Goal: Transaction & Acquisition: Book appointment/travel/reservation

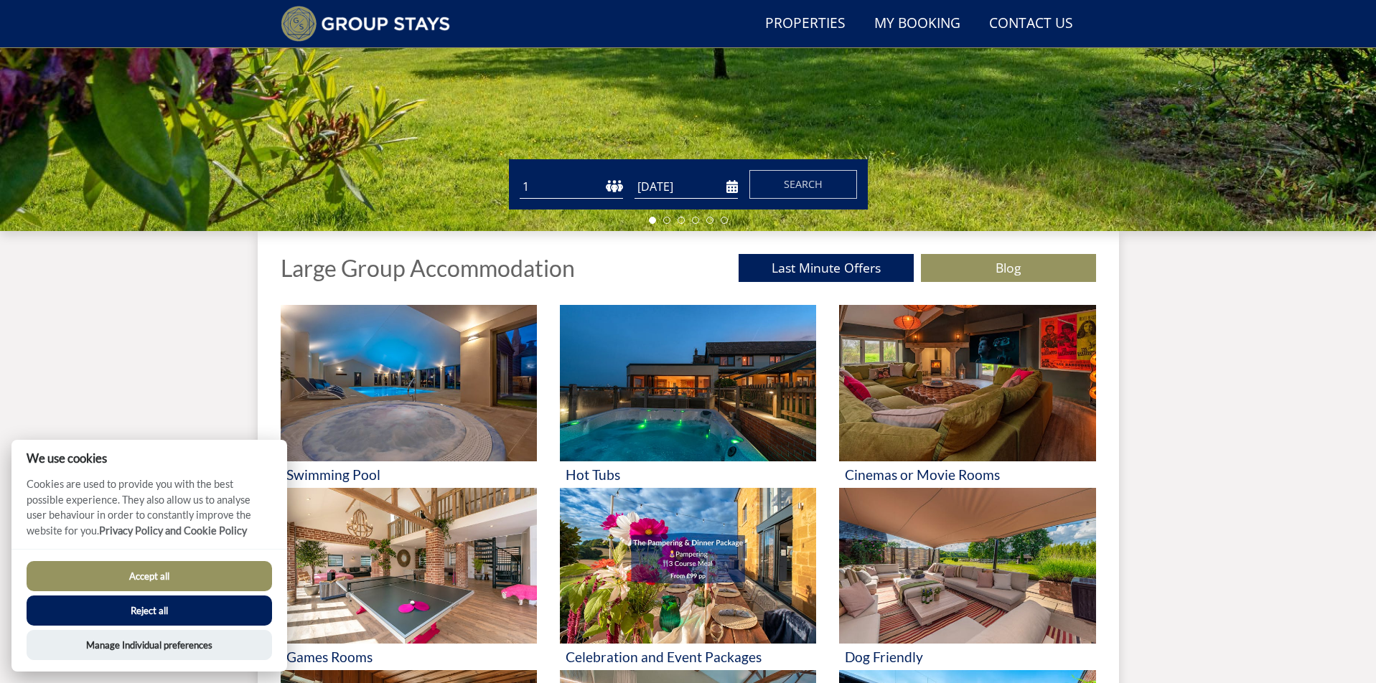
scroll to position [352, 0]
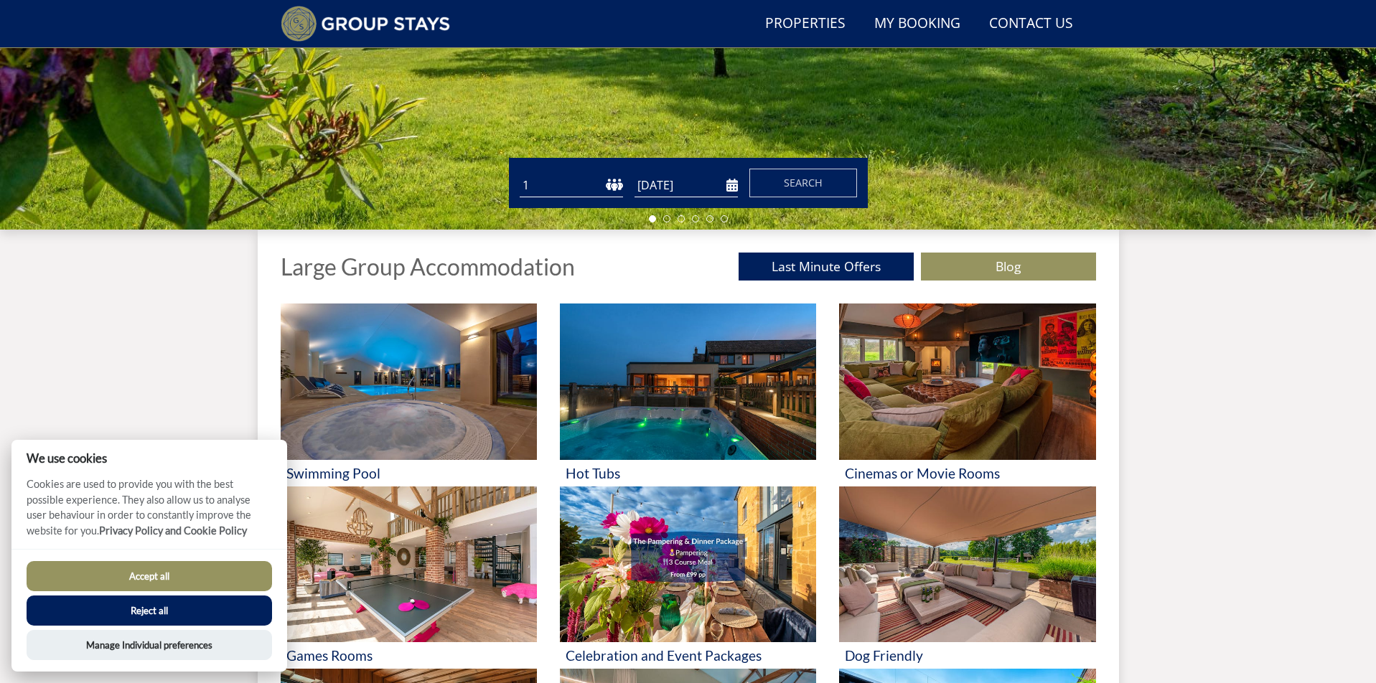
select select "20"
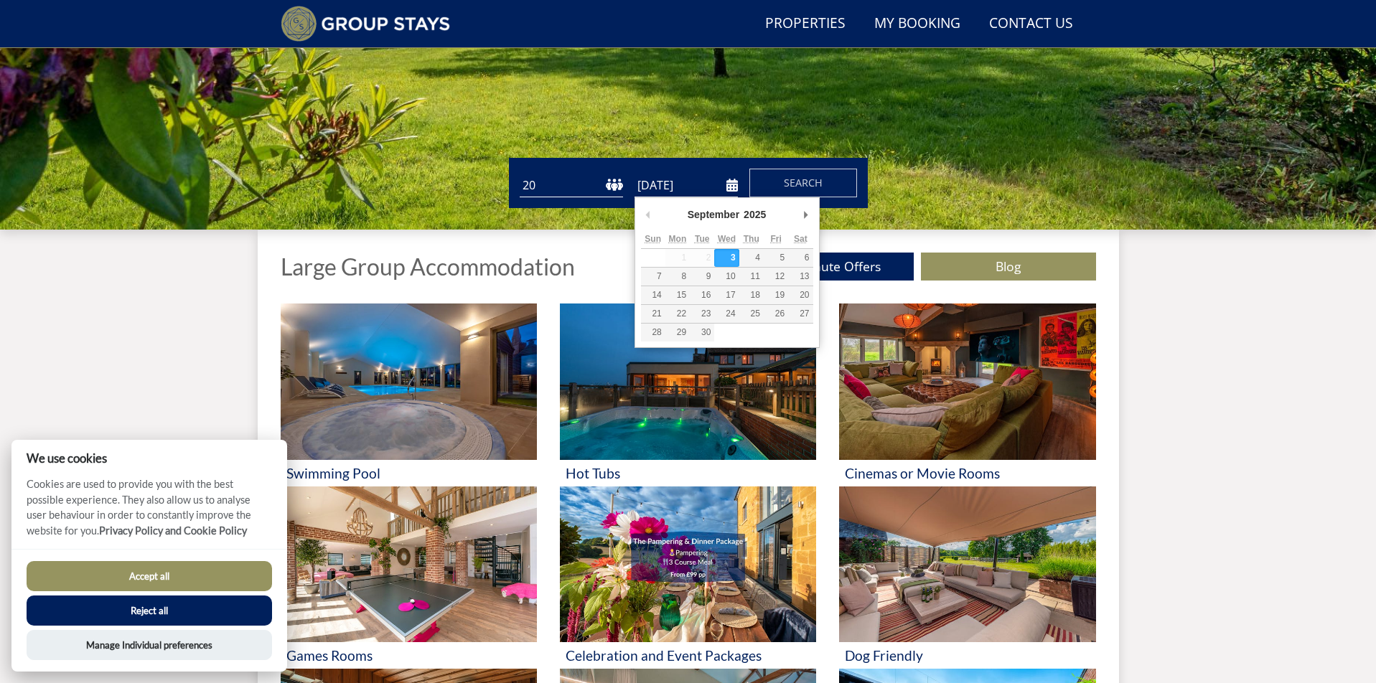
click at [685, 190] on input "[DATE]" at bounding box center [686, 186] width 103 height 24
type input "[DATE]"
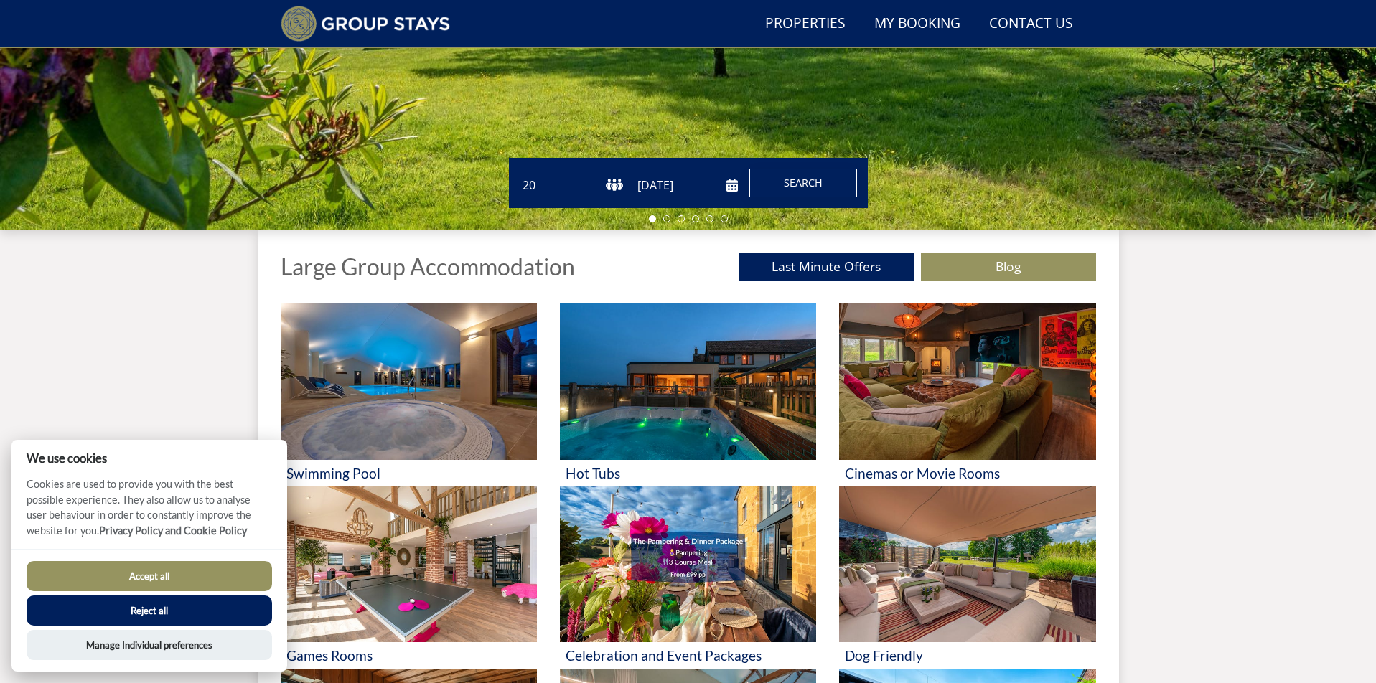
click at [795, 184] on span "Search" at bounding box center [803, 183] width 39 height 14
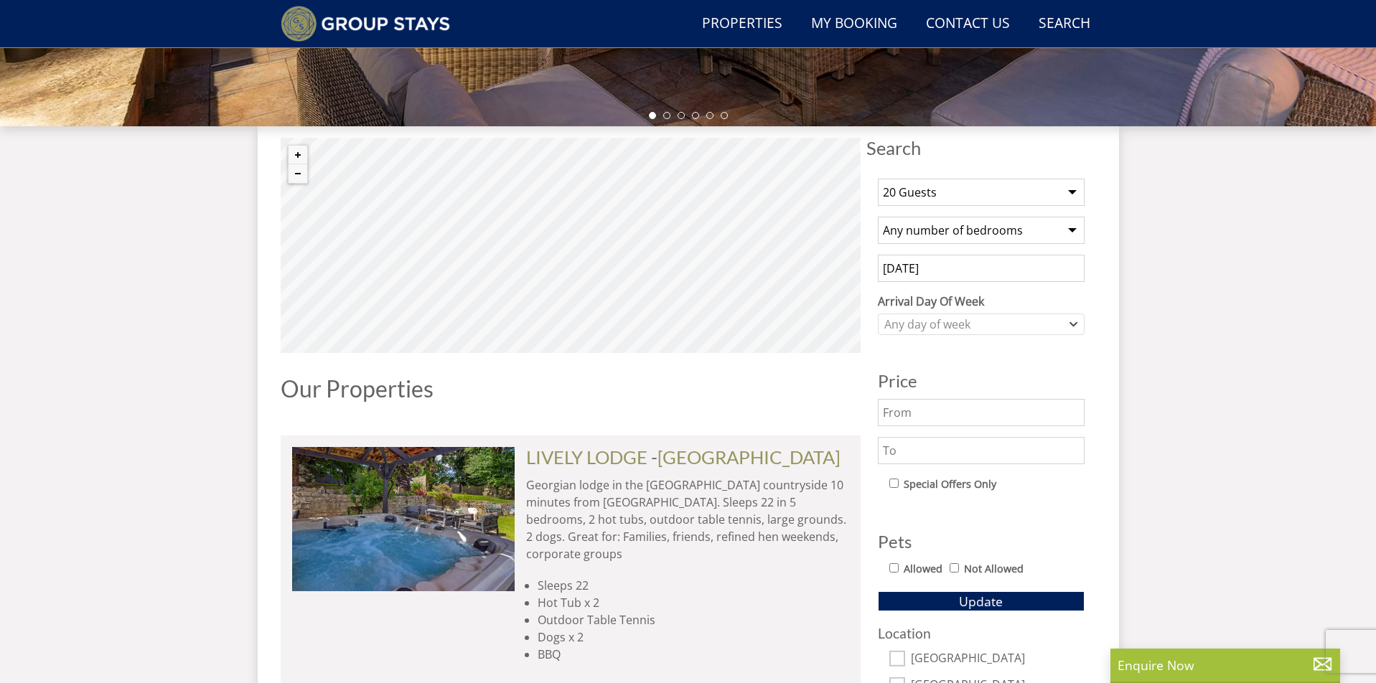
scroll to position [456, 0]
click at [960, 328] on div "Any day of week" at bounding box center [974, 325] width 186 height 16
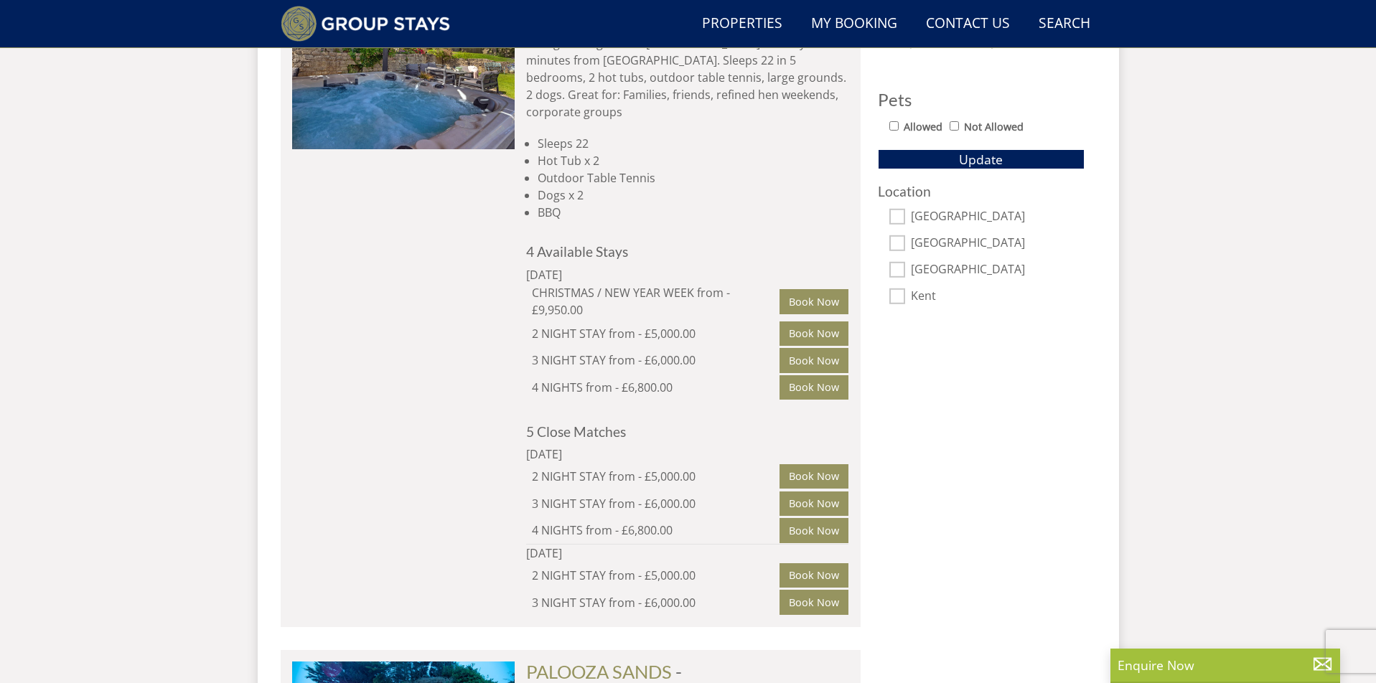
scroll to position [897, 0]
click at [894, 128] on input "Allowed" at bounding box center [893, 126] width 9 height 9
checkbox input "true"
click at [924, 153] on button "Update" at bounding box center [981, 160] width 207 height 20
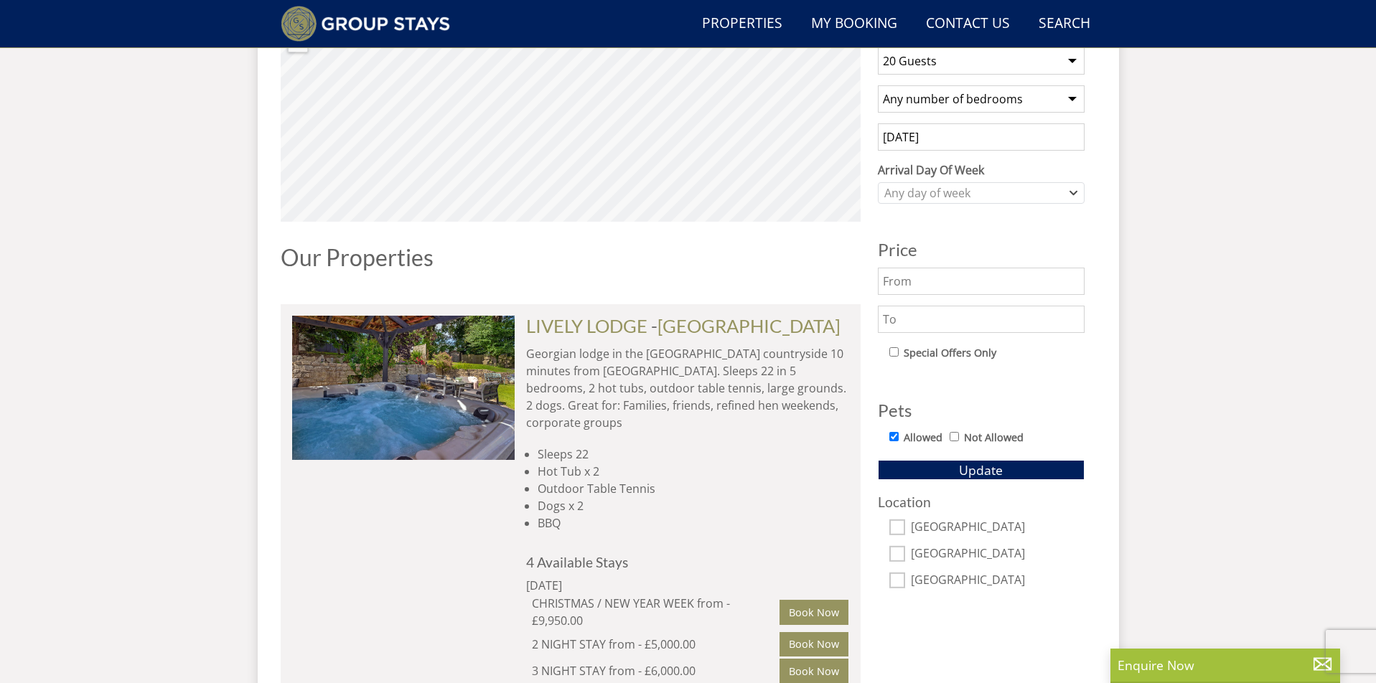
scroll to position [590, 0]
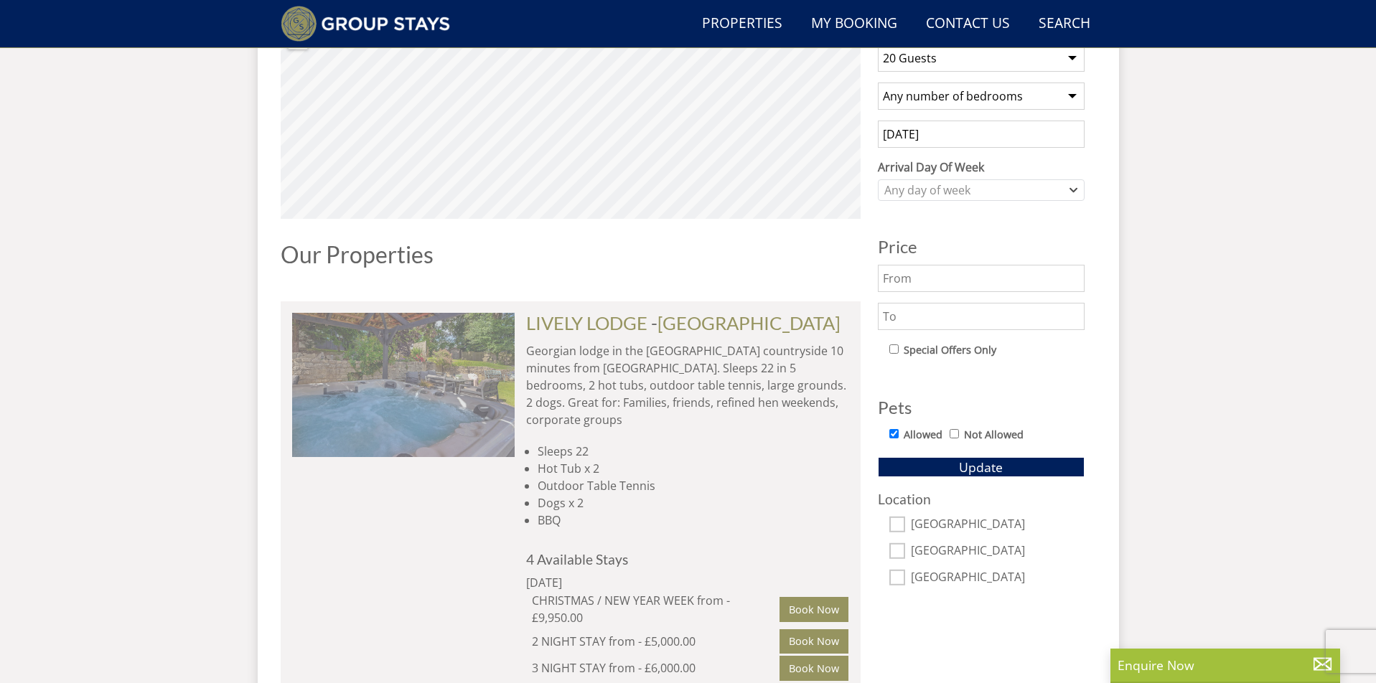
click at [459, 381] on img at bounding box center [403, 385] width 223 height 144
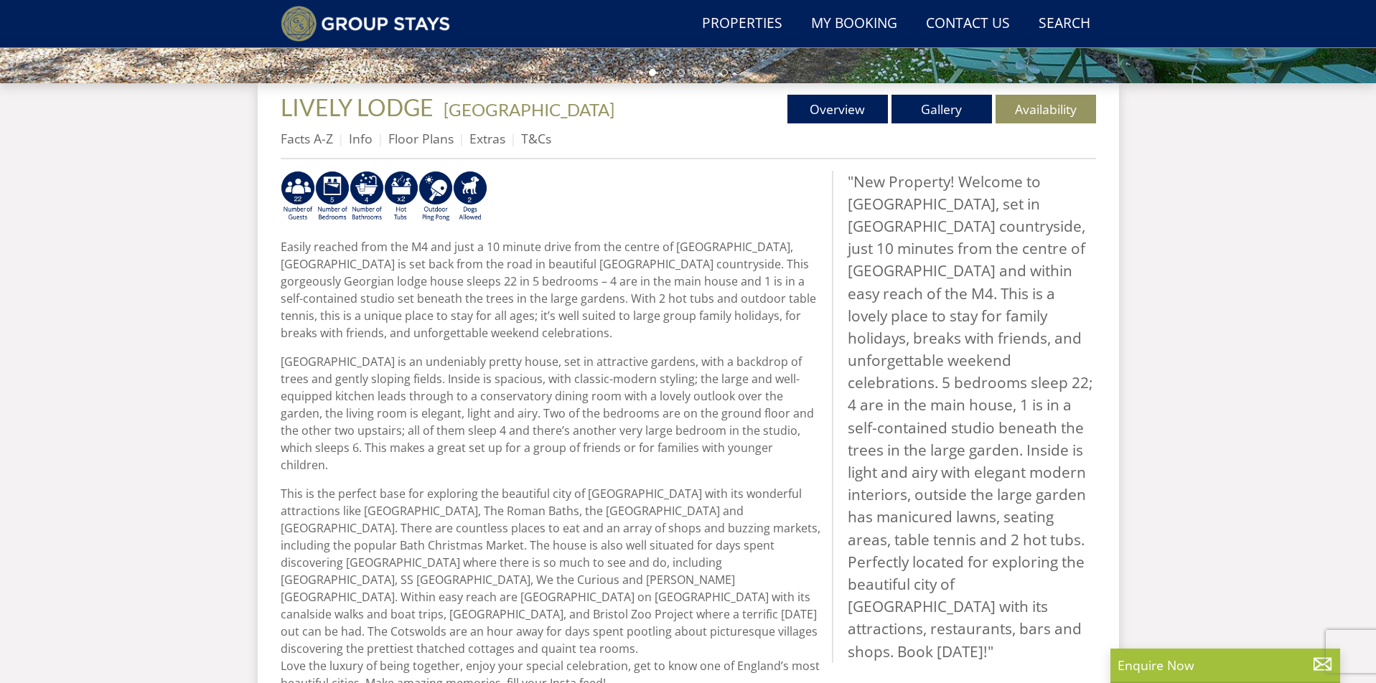
scroll to position [488, 0]
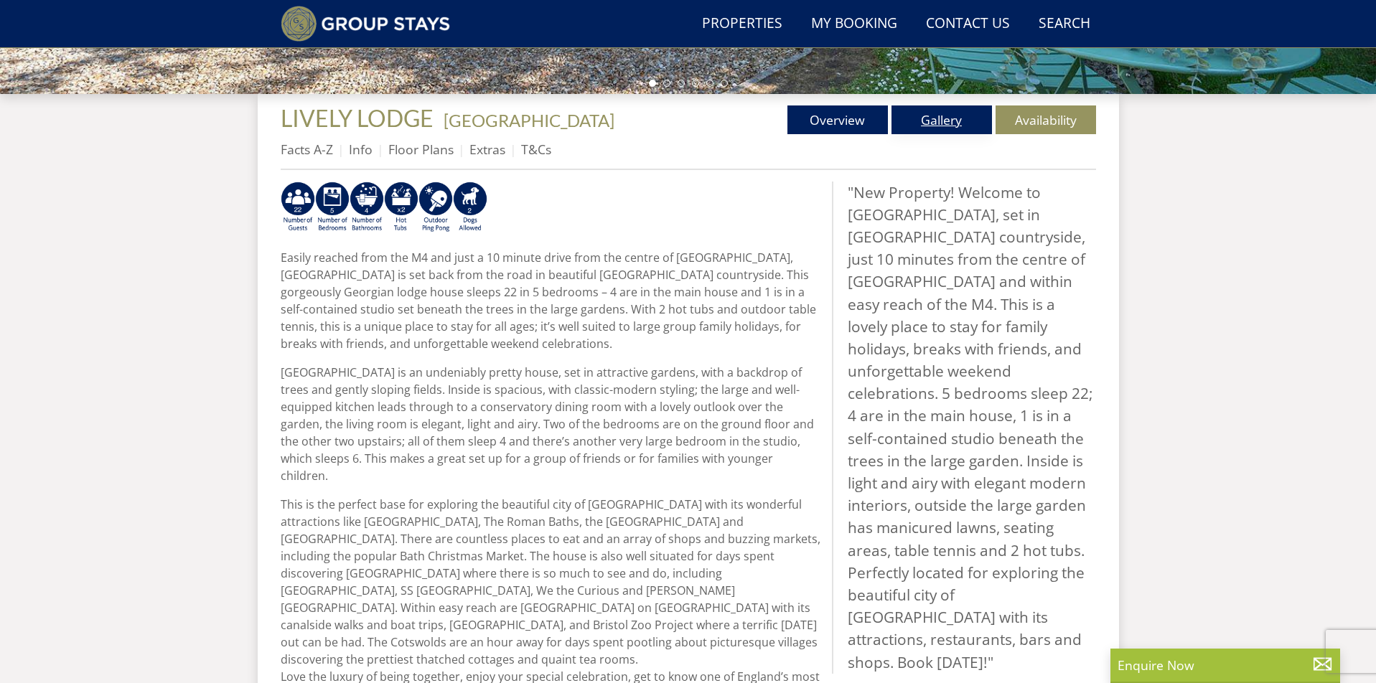
click at [935, 123] on link "Gallery" at bounding box center [942, 120] width 100 height 29
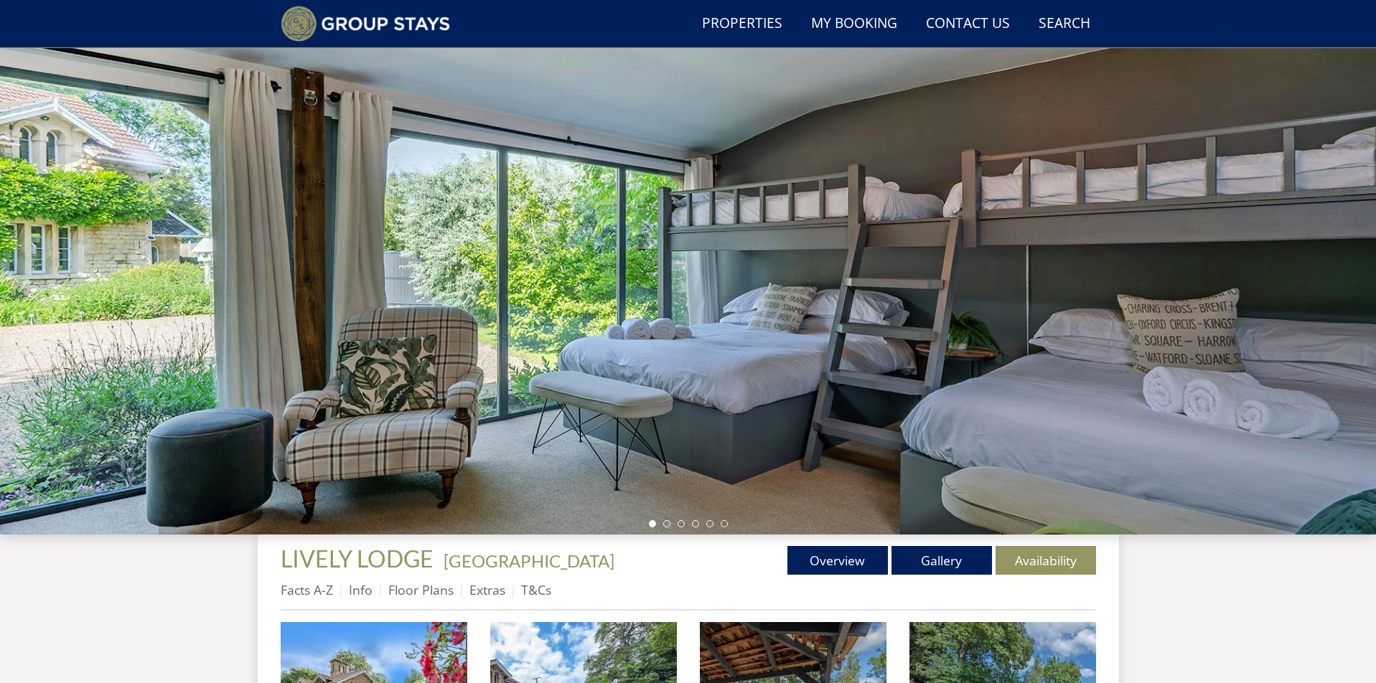
scroll to position [45, 0]
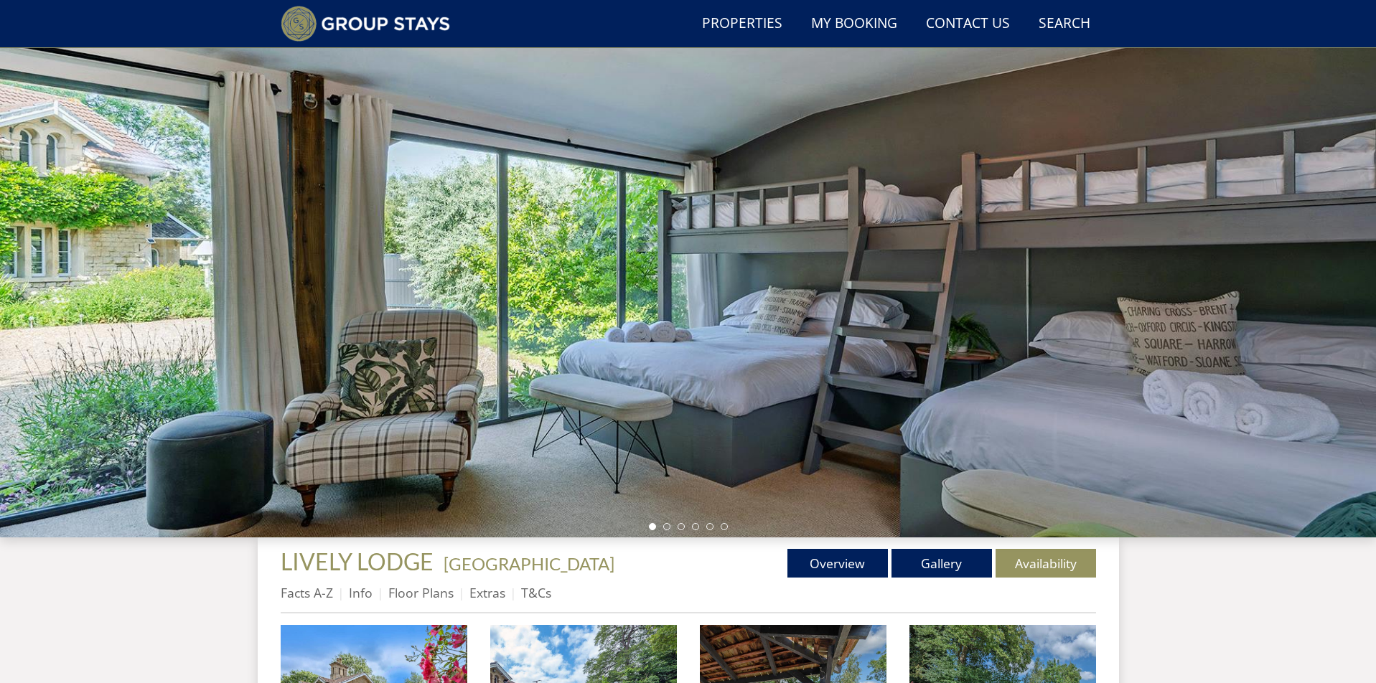
click at [1271, 301] on div at bounding box center [688, 286] width 1376 height 502
click at [1194, 404] on div at bounding box center [688, 286] width 1376 height 502
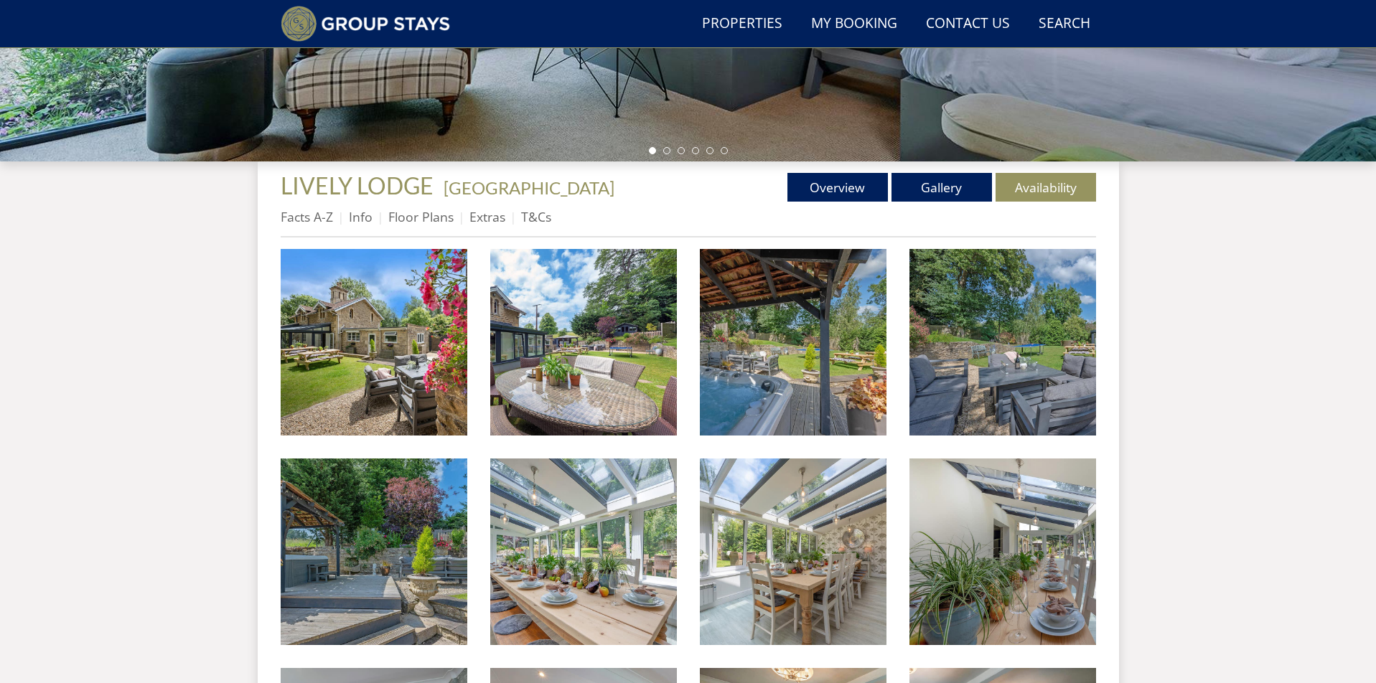
scroll to position [428, 0]
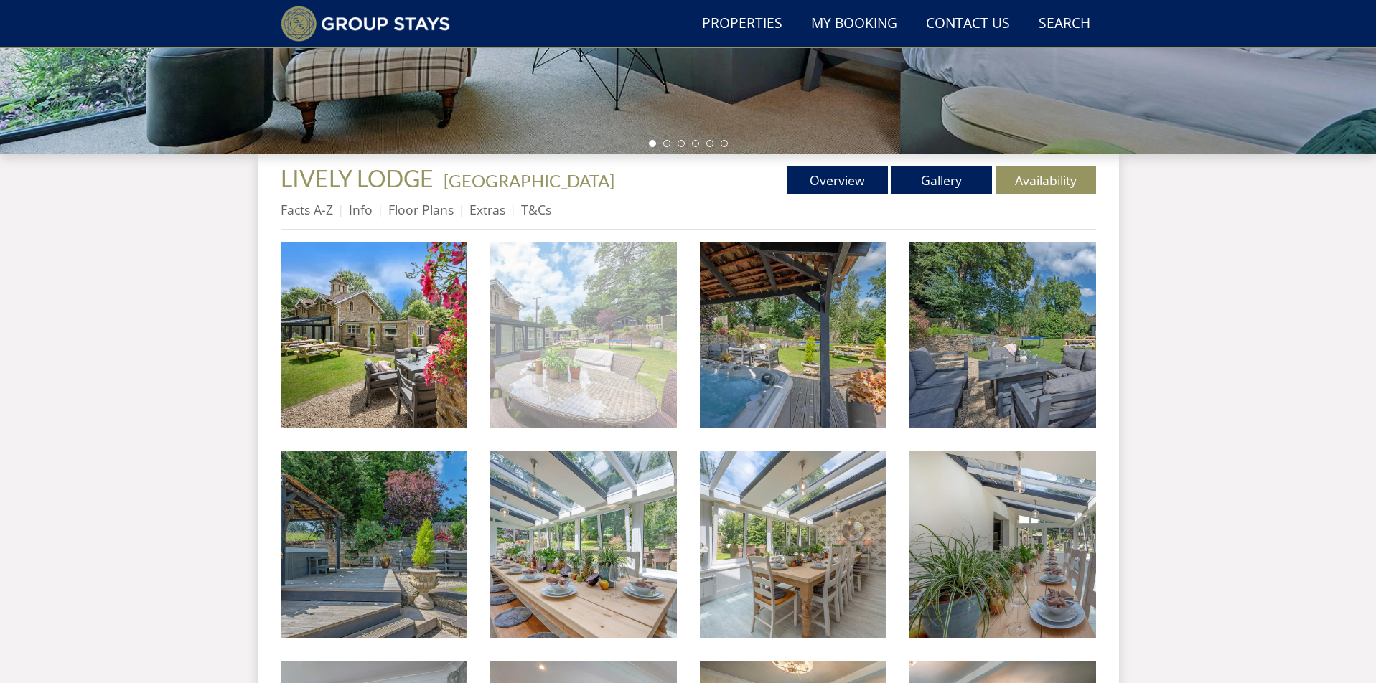
click at [500, 363] on img at bounding box center [583, 335] width 187 height 187
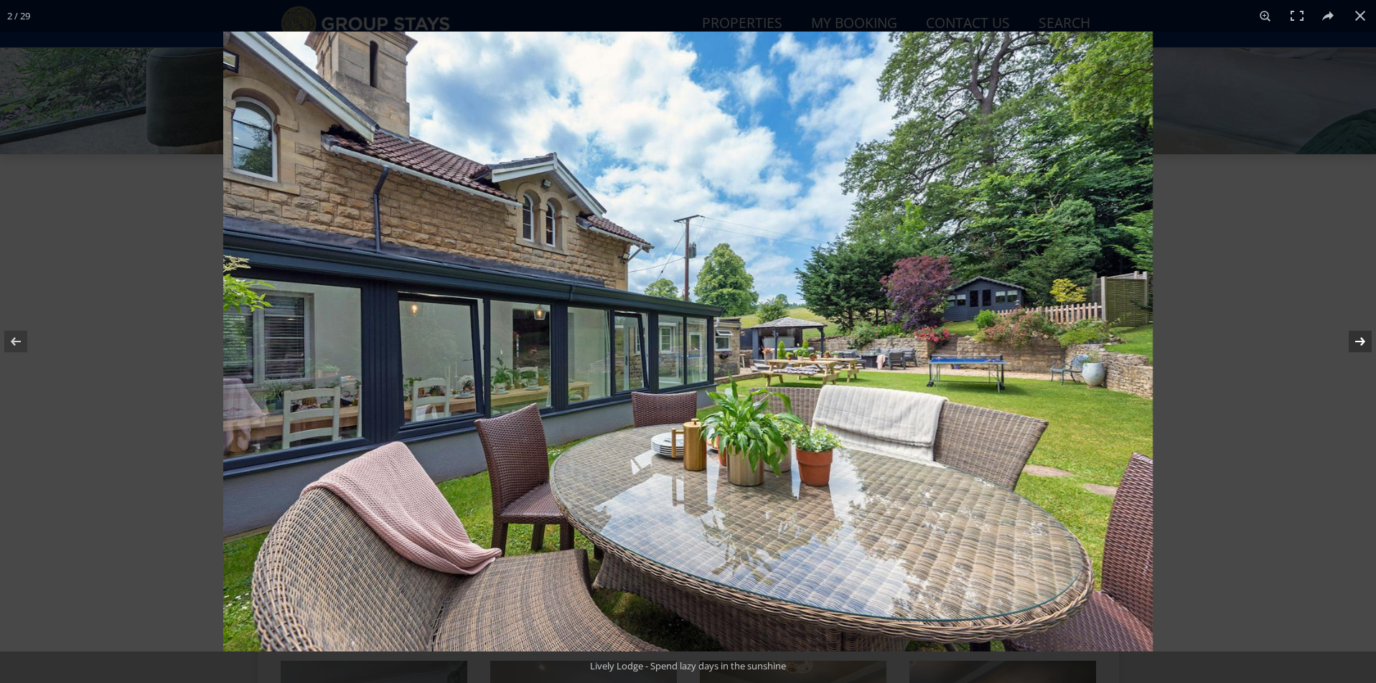
click at [1362, 341] on button at bounding box center [1351, 342] width 50 height 72
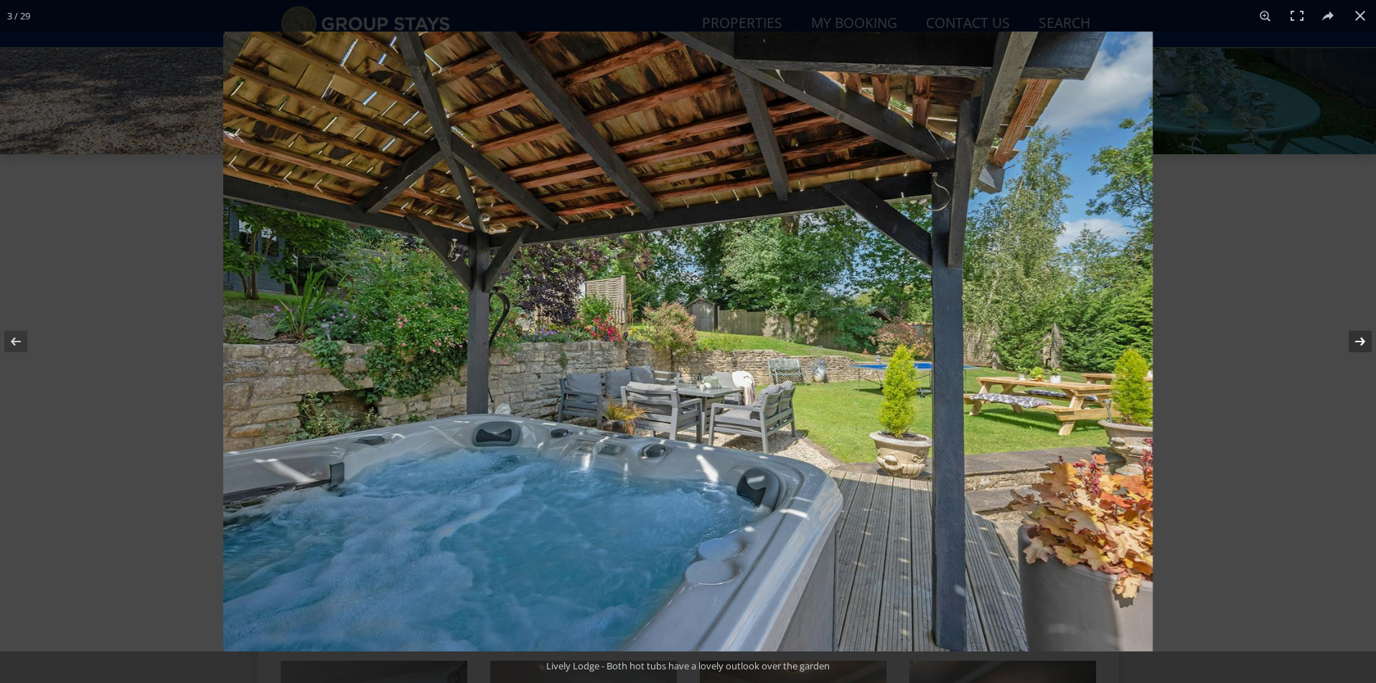
click at [1362, 342] on button at bounding box center [1351, 342] width 50 height 72
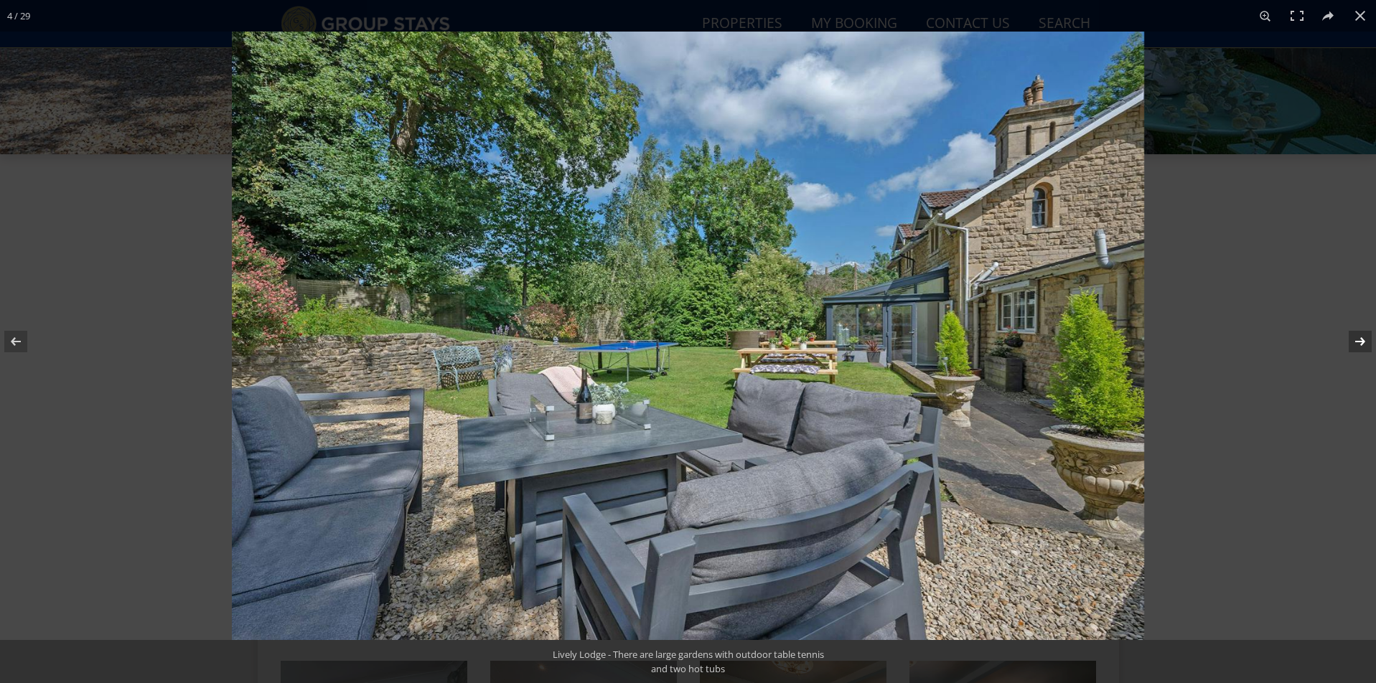
click at [1362, 342] on button at bounding box center [1351, 342] width 50 height 72
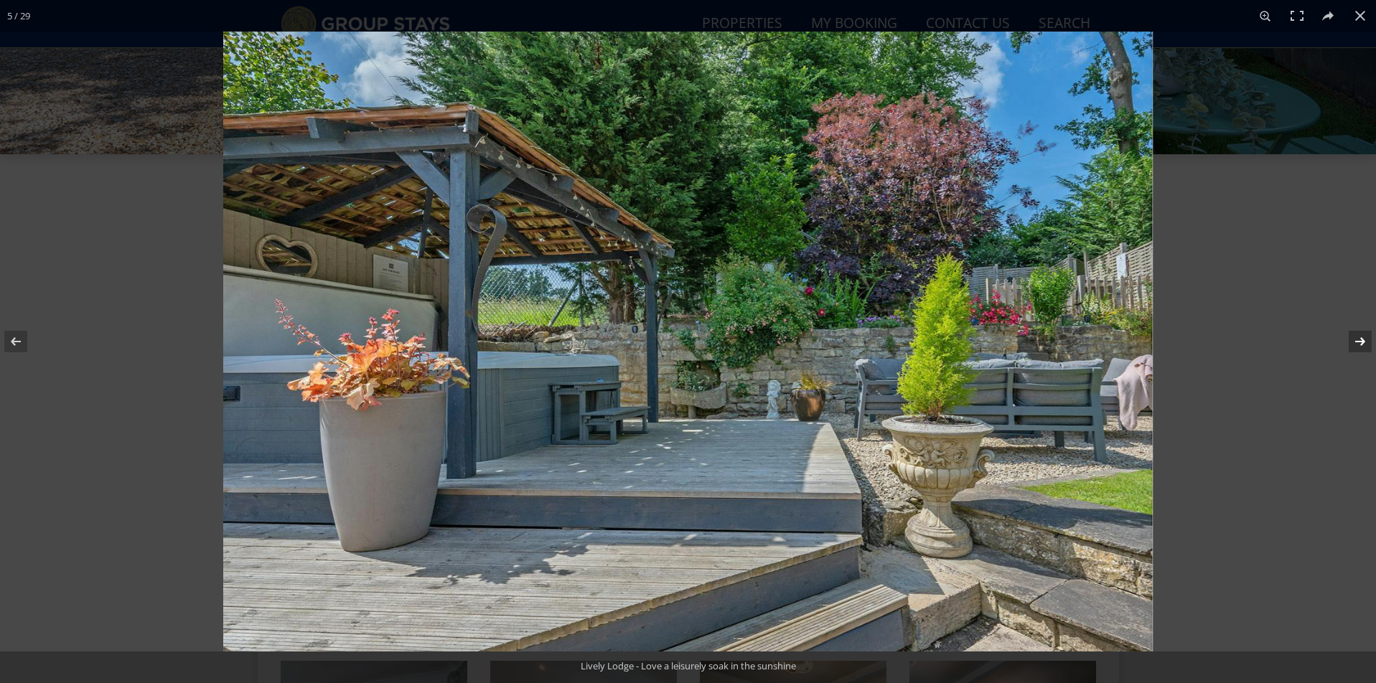
click at [1362, 342] on button at bounding box center [1351, 342] width 50 height 72
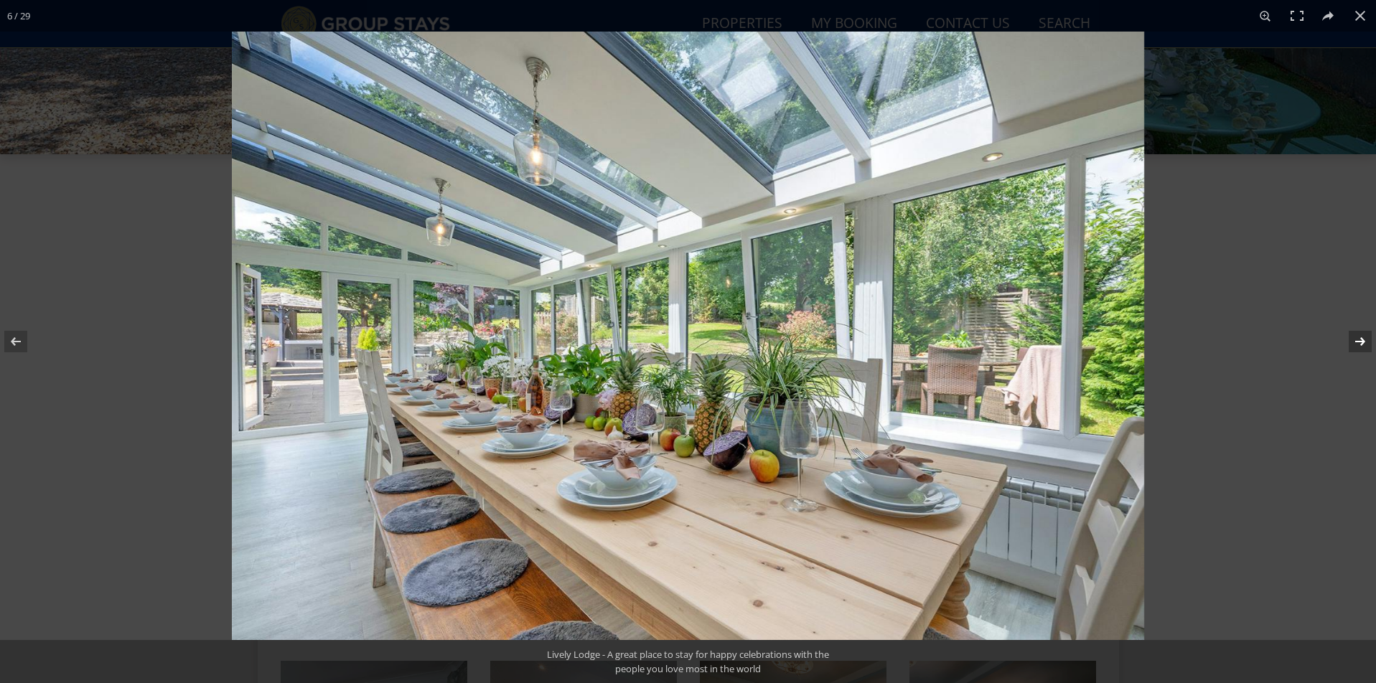
click at [1362, 341] on button at bounding box center [1351, 342] width 50 height 72
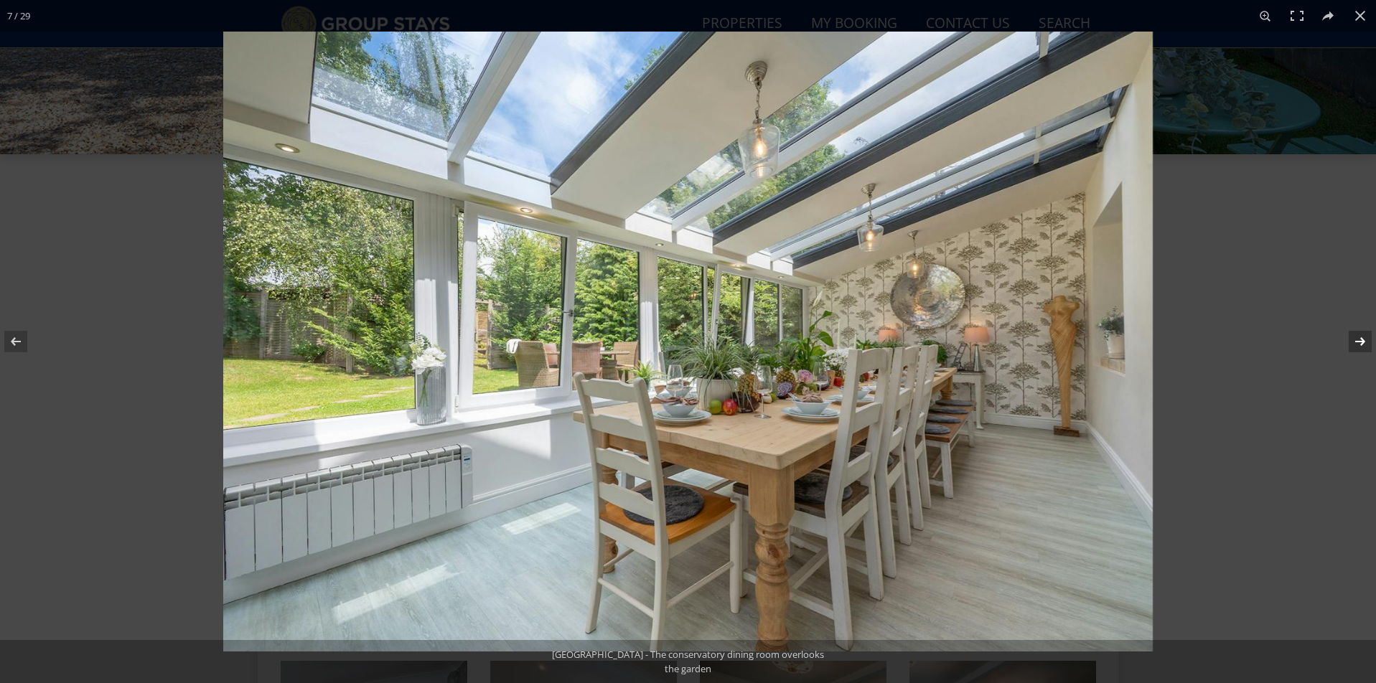
click at [1362, 342] on button at bounding box center [1351, 342] width 50 height 72
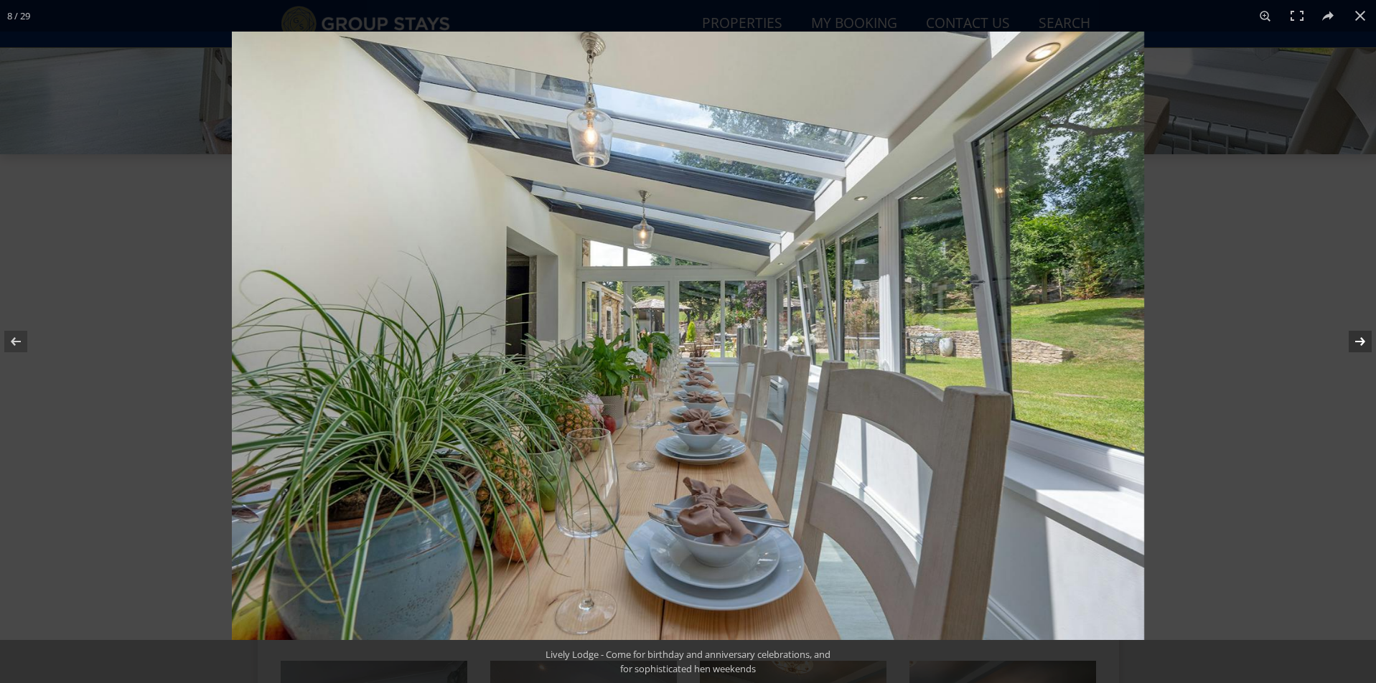
click at [1362, 342] on button at bounding box center [1351, 342] width 50 height 72
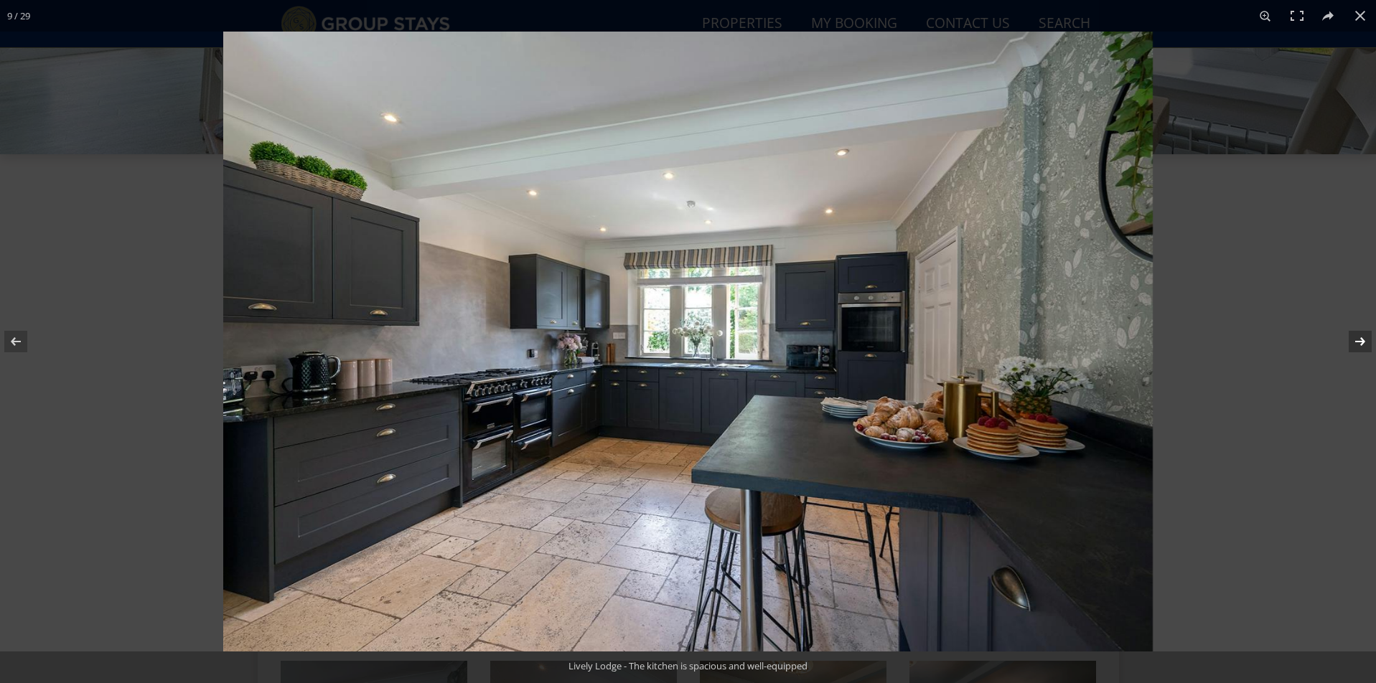
click at [1362, 342] on button at bounding box center [1351, 342] width 50 height 72
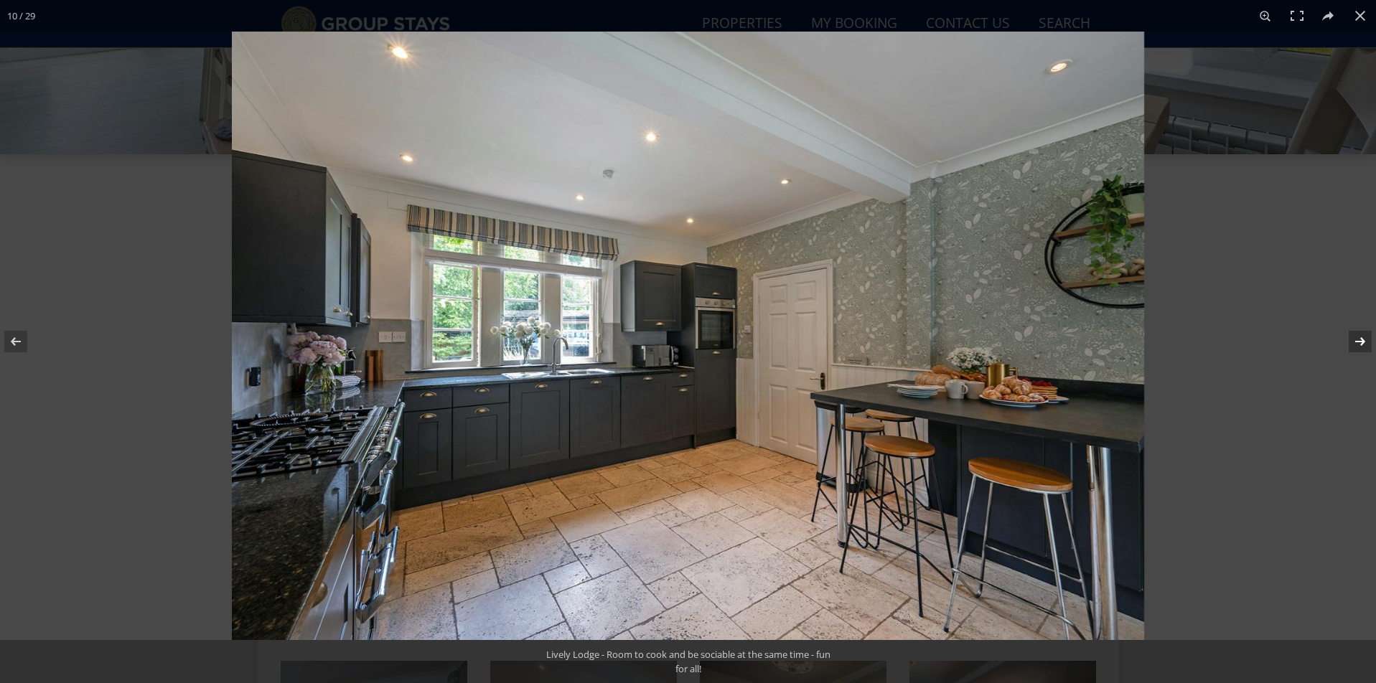
click at [1362, 342] on button at bounding box center [1351, 342] width 50 height 72
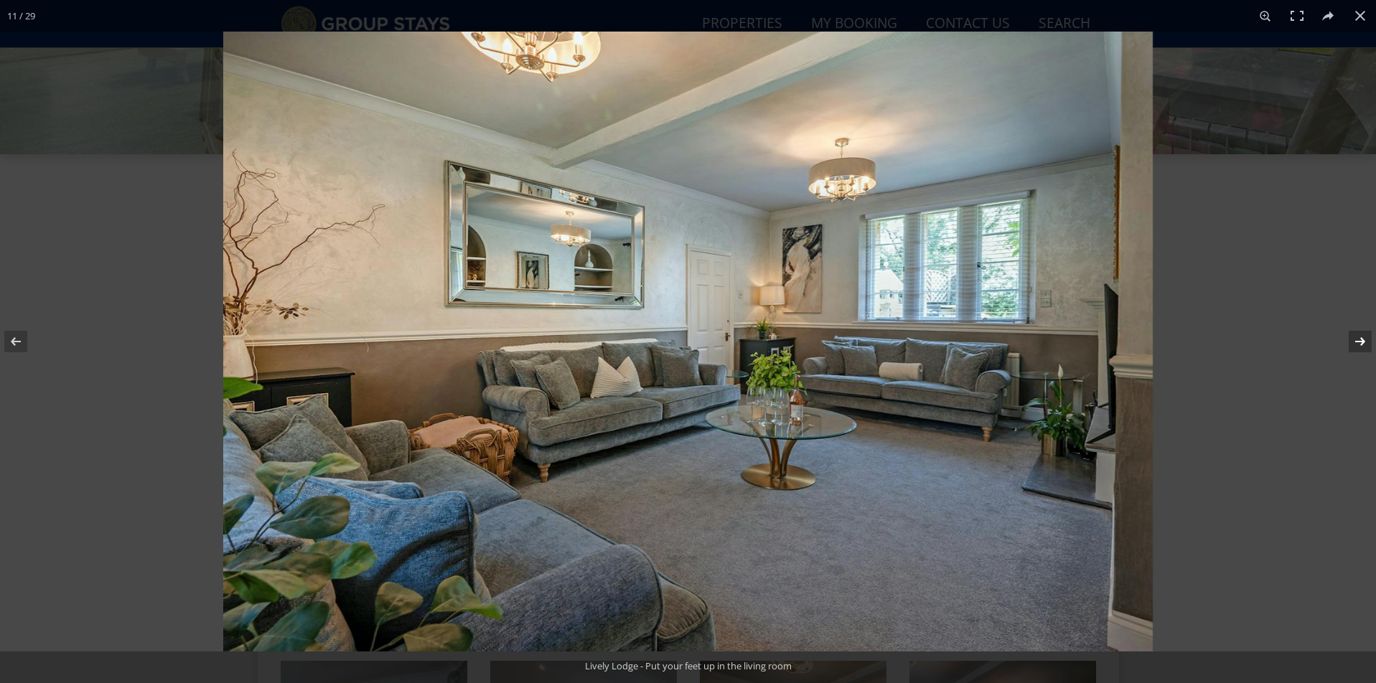
click at [1362, 342] on button at bounding box center [1351, 342] width 50 height 72
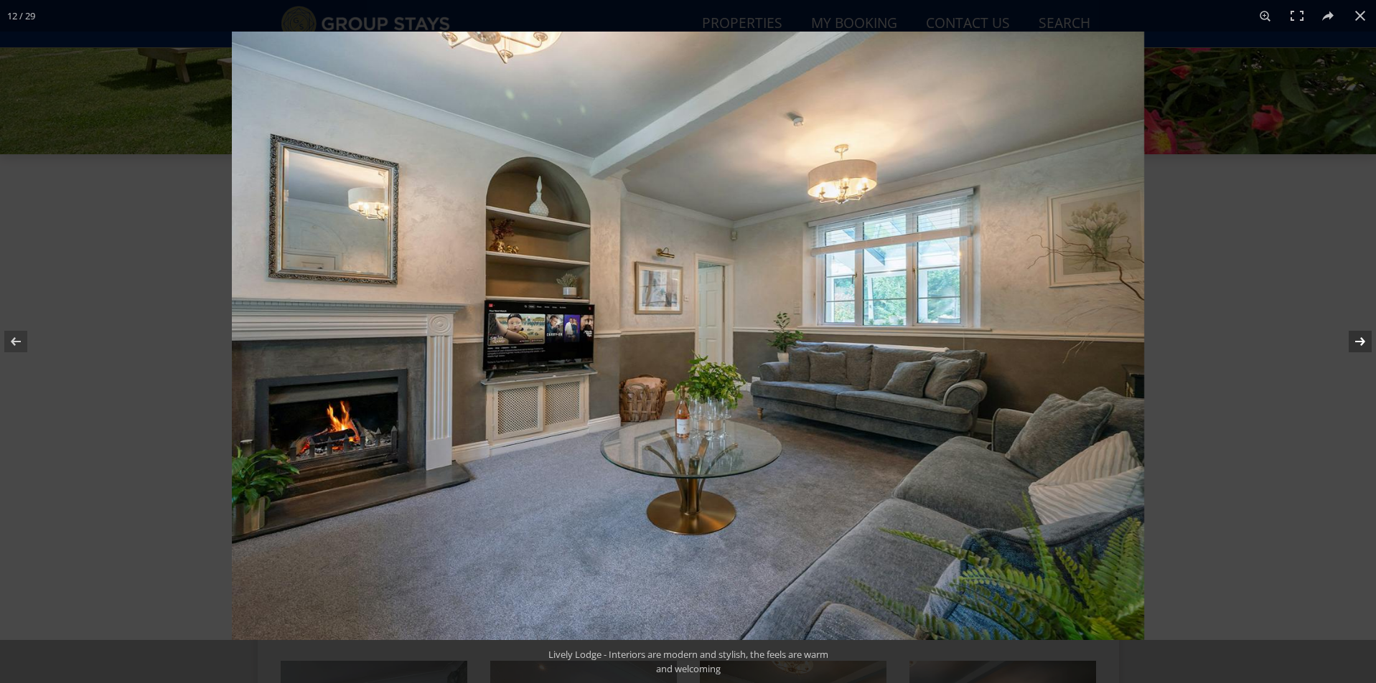
click at [1362, 342] on button at bounding box center [1351, 342] width 50 height 72
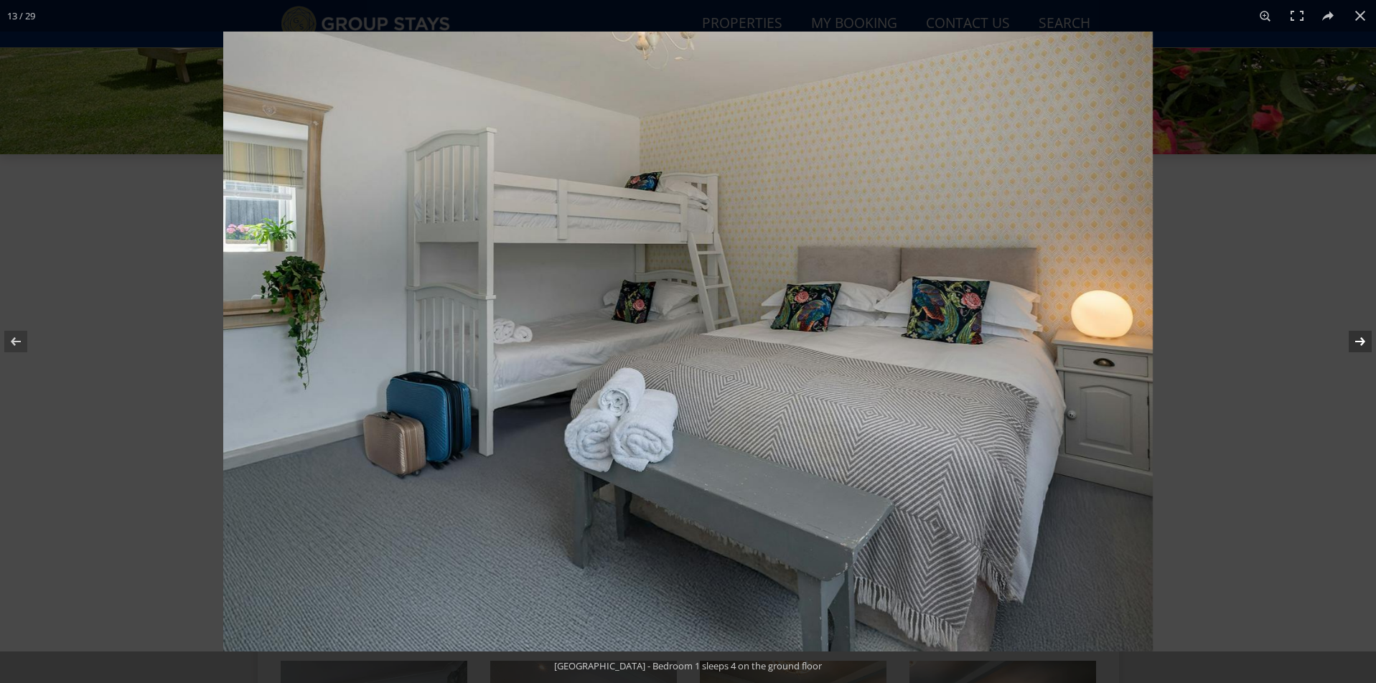
click at [1362, 342] on button at bounding box center [1351, 342] width 50 height 72
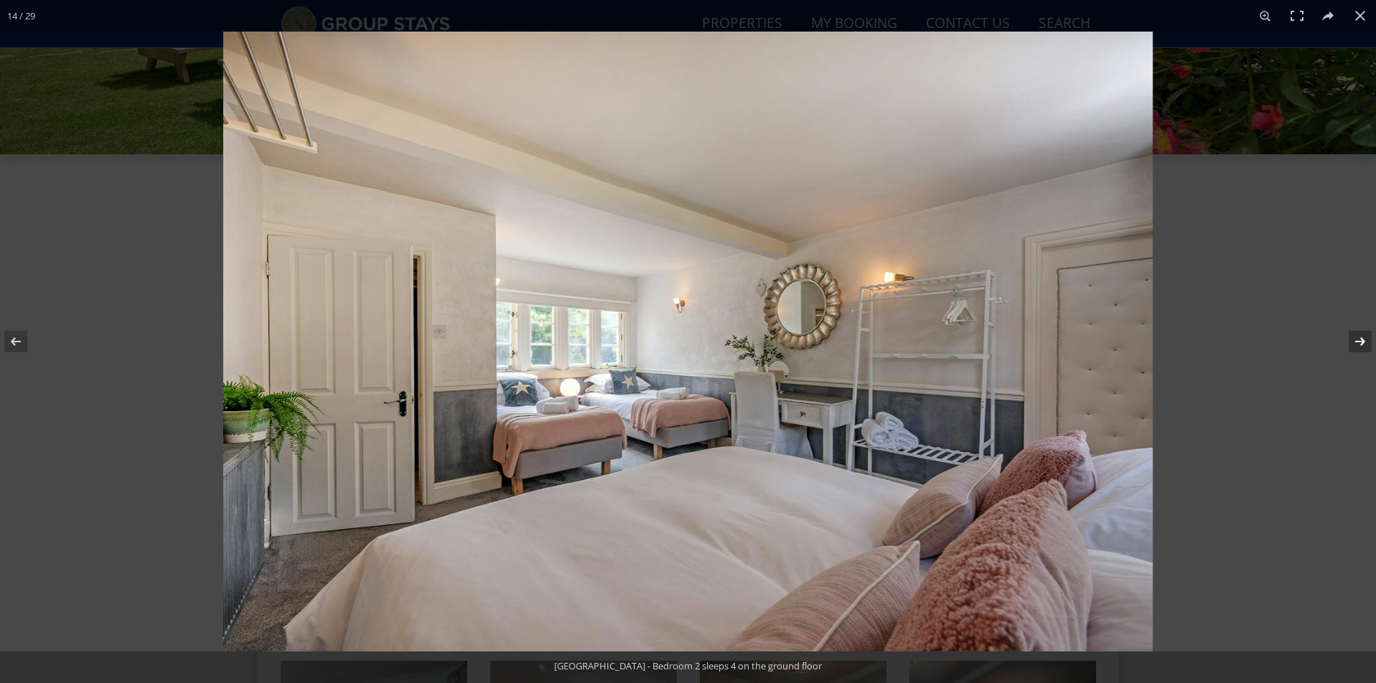
click at [1362, 342] on button at bounding box center [1351, 342] width 50 height 72
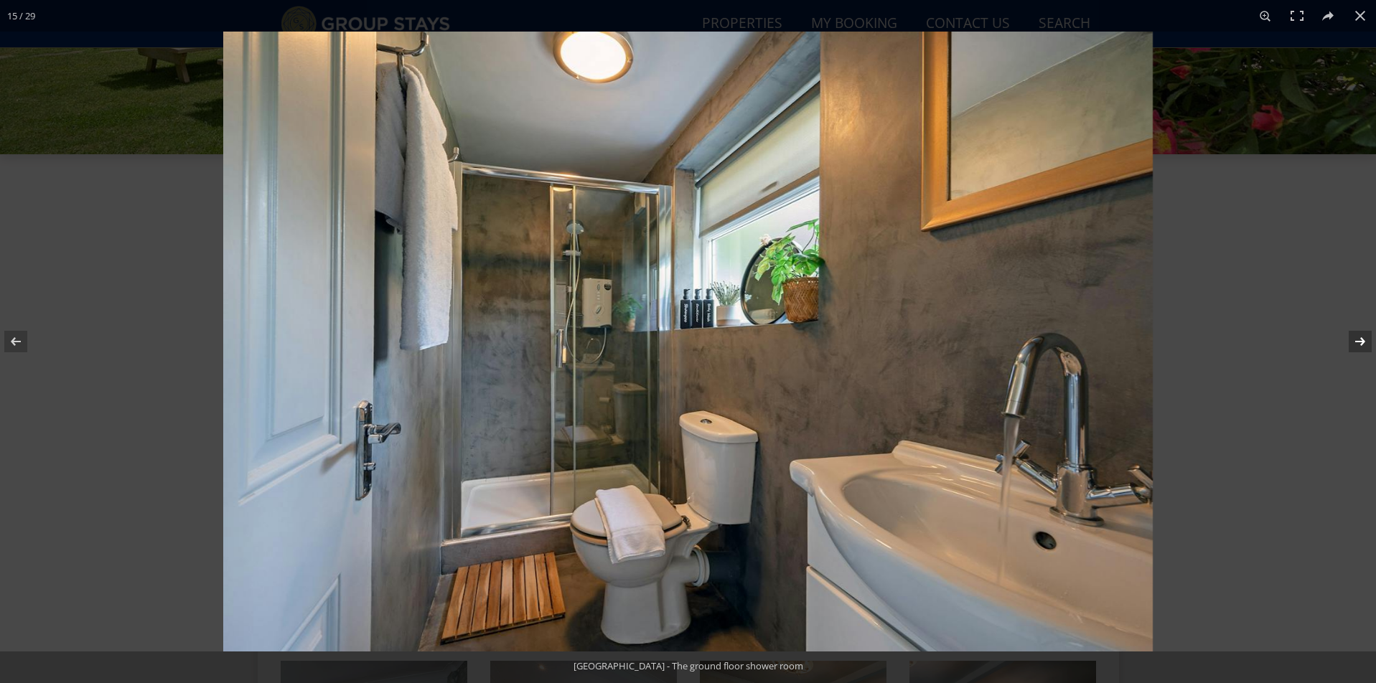
click at [1362, 342] on button at bounding box center [1351, 342] width 50 height 72
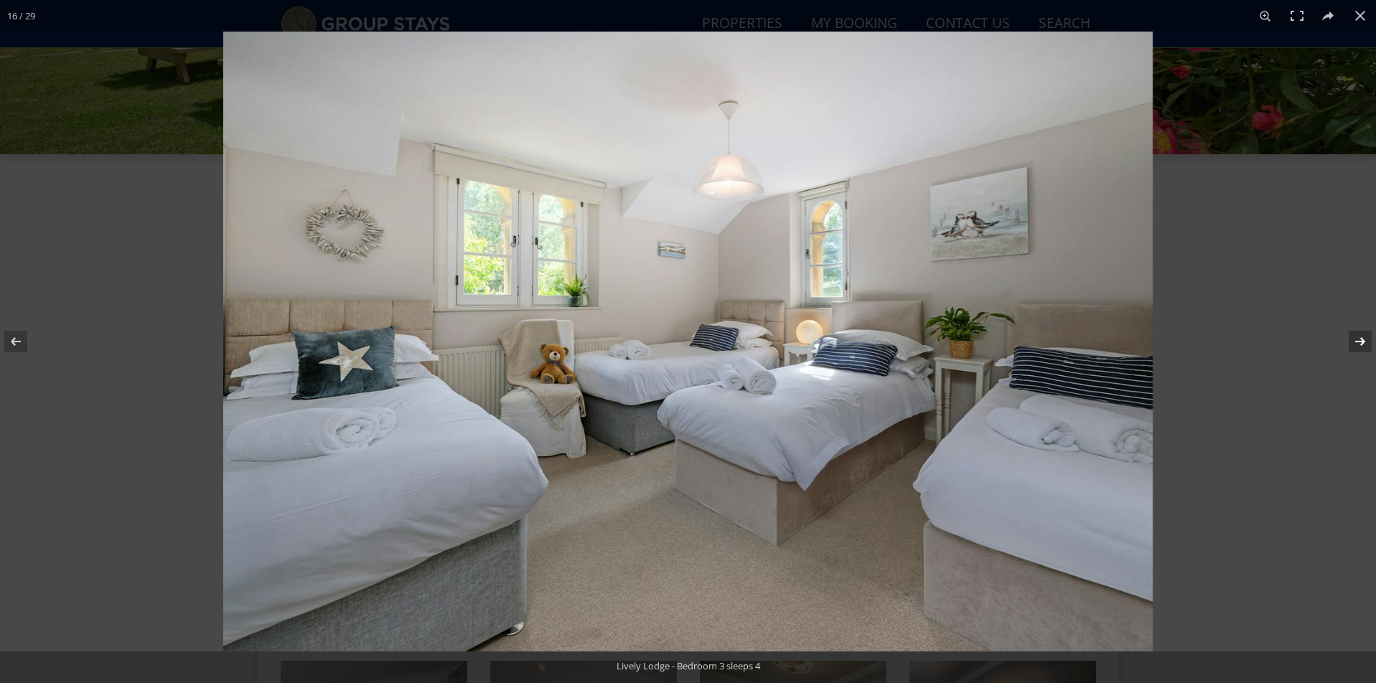
click at [1362, 342] on button at bounding box center [1351, 342] width 50 height 72
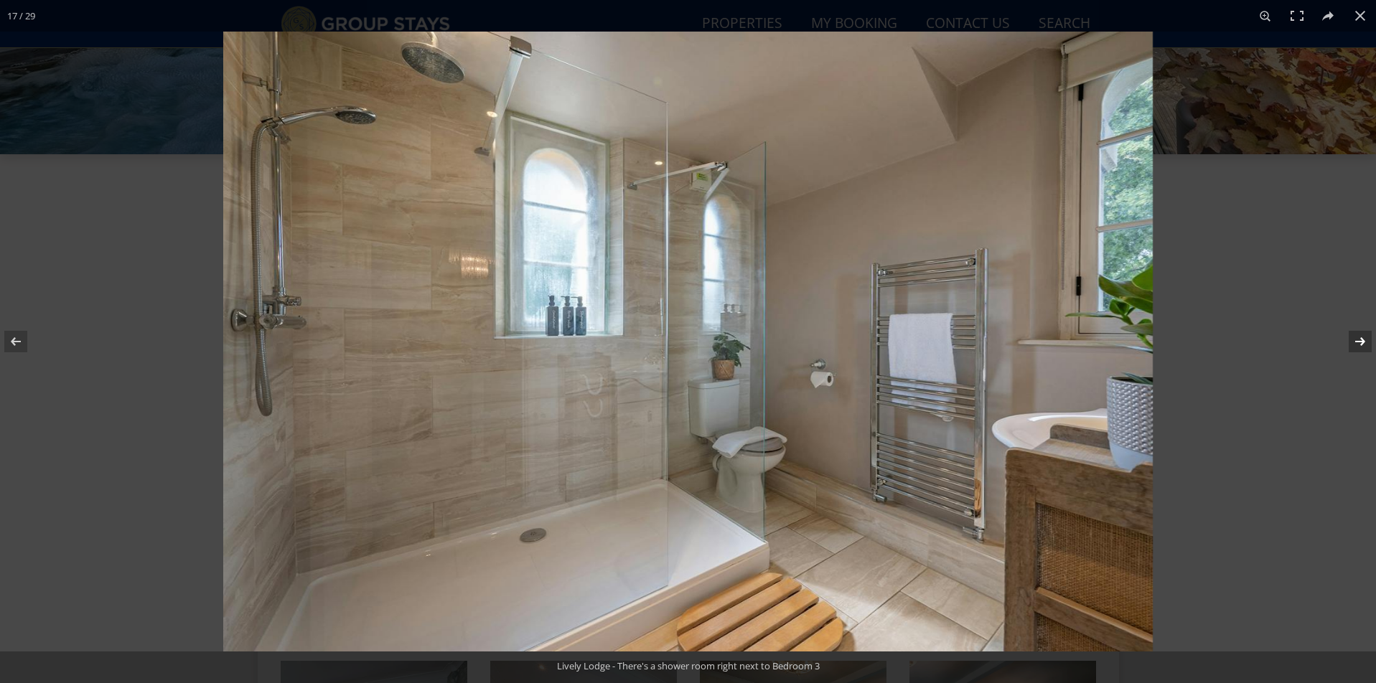
click at [1362, 342] on button at bounding box center [1351, 342] width 50 height 72
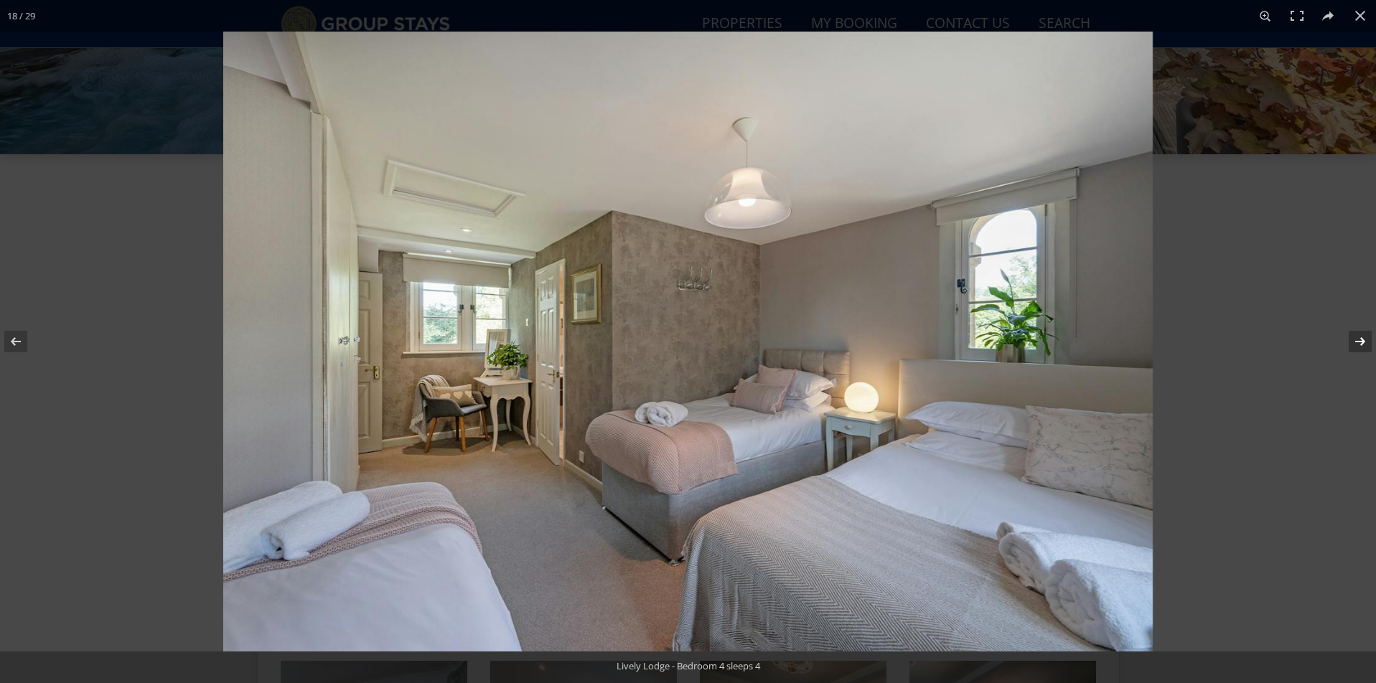
click at [1362, 342] on button at bounding box center [1351, 342] width 50 height 72
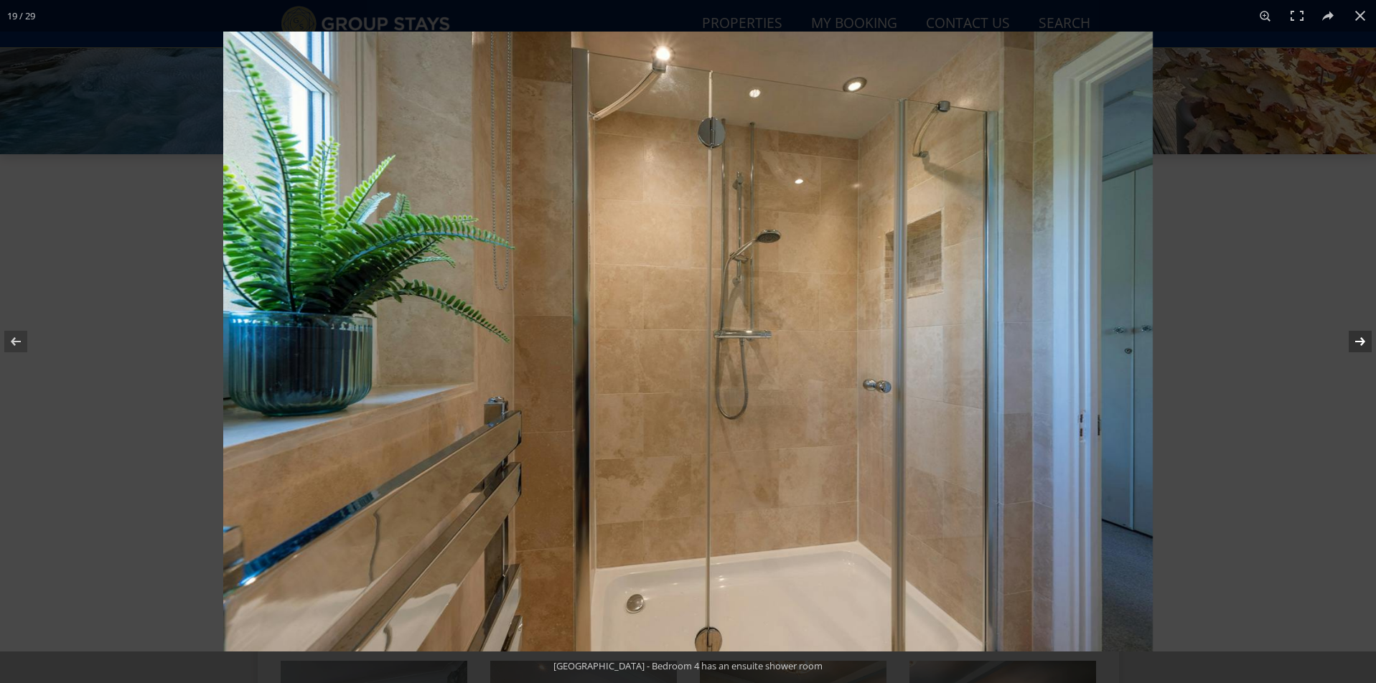
click at [1362, 342] on button at bounding box center [1351, 342] width 50 height 72
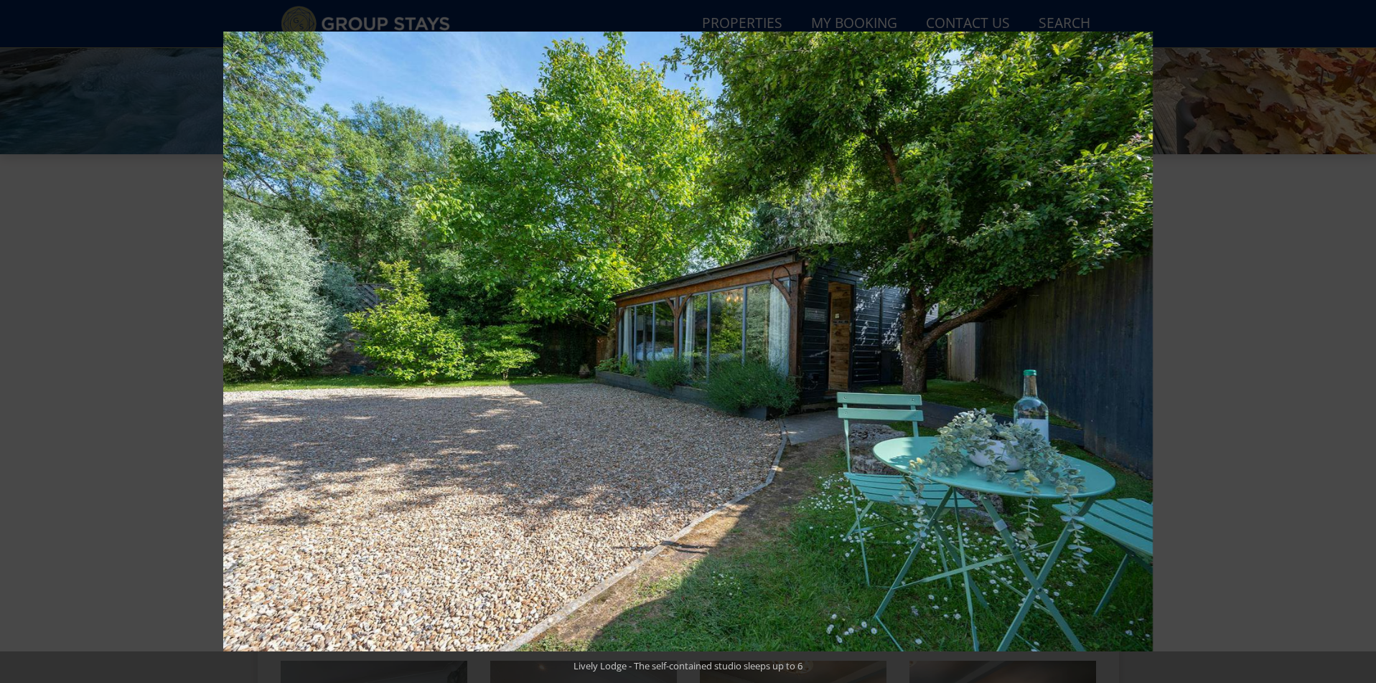
click at [1362, 342] on button at bounding box center [1351, 342] width 50 height 72
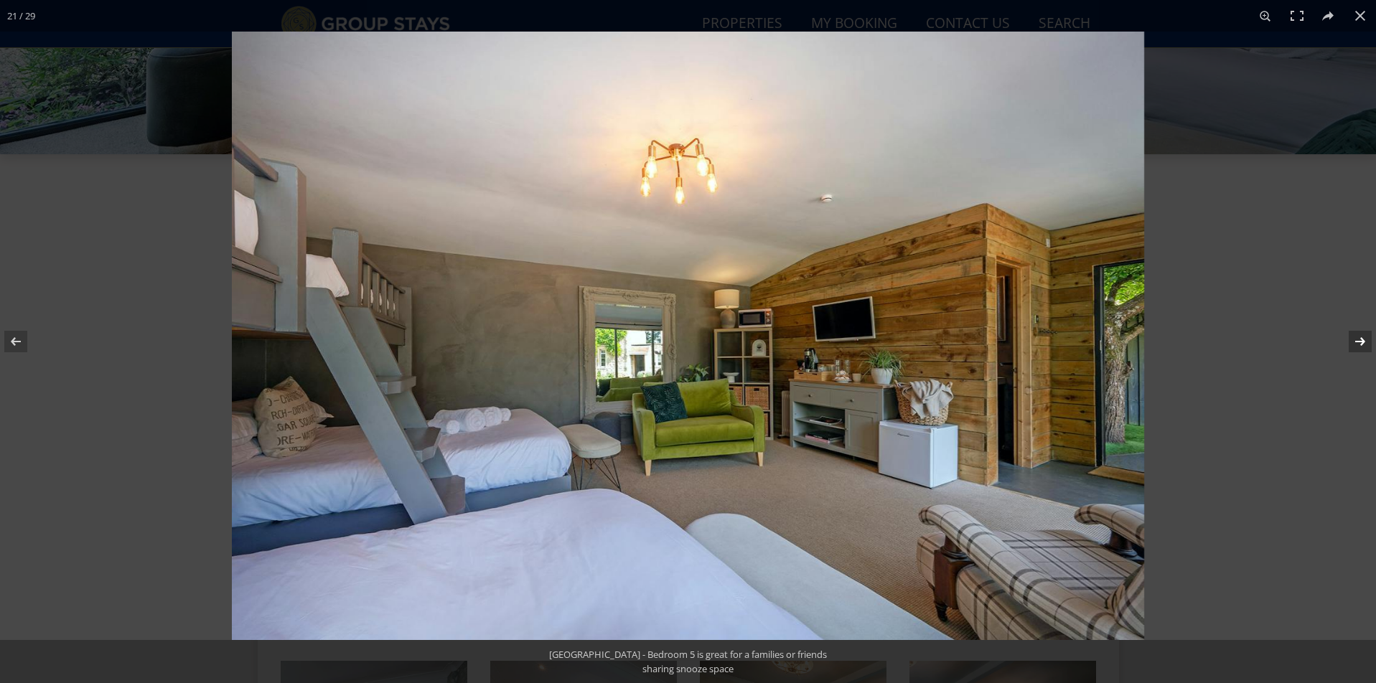
click at [1360, 342] on button at bounding box center [1351, 342] width 50 height 72
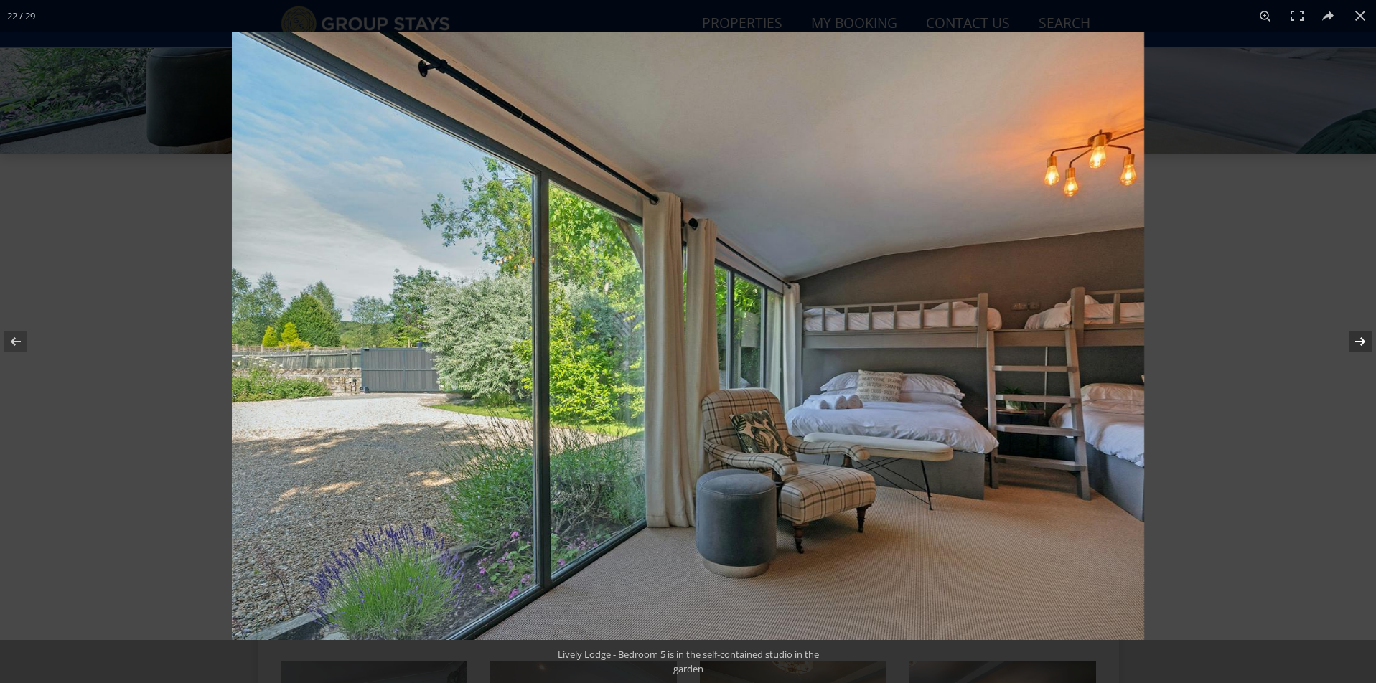
click at [1360, 342] on button at bounding box center [1351, 342] width 50 height 72
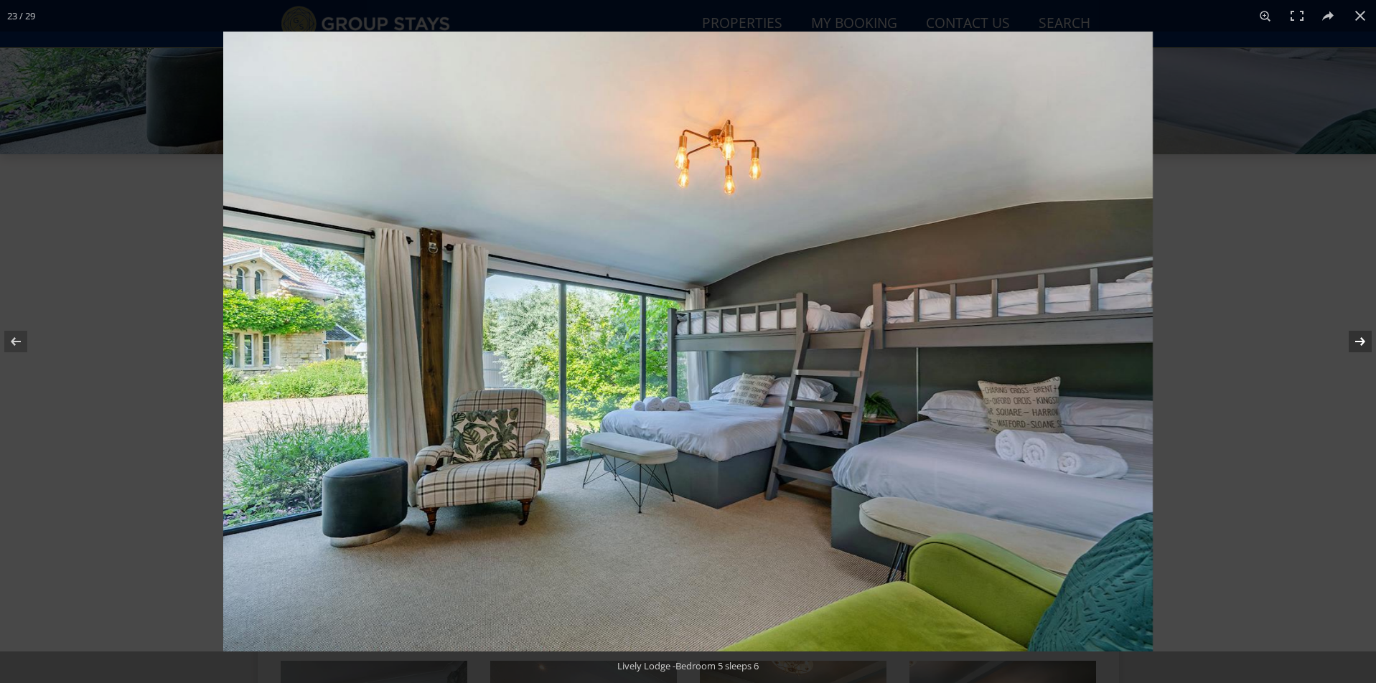
click at [1361, 343] on button at bounding box center [1351, 342] width 50 height 72
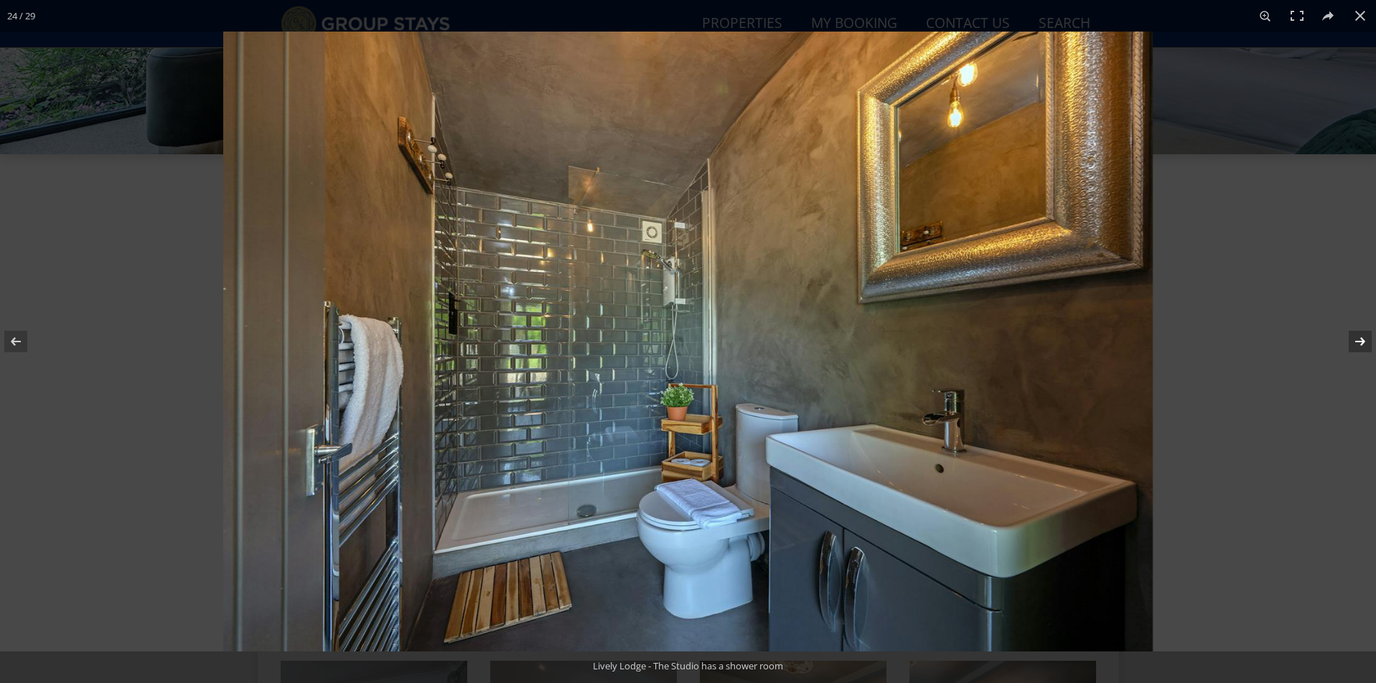
click at [1361, 343] on button at bounding box center [1351, 342] width 50 height 72
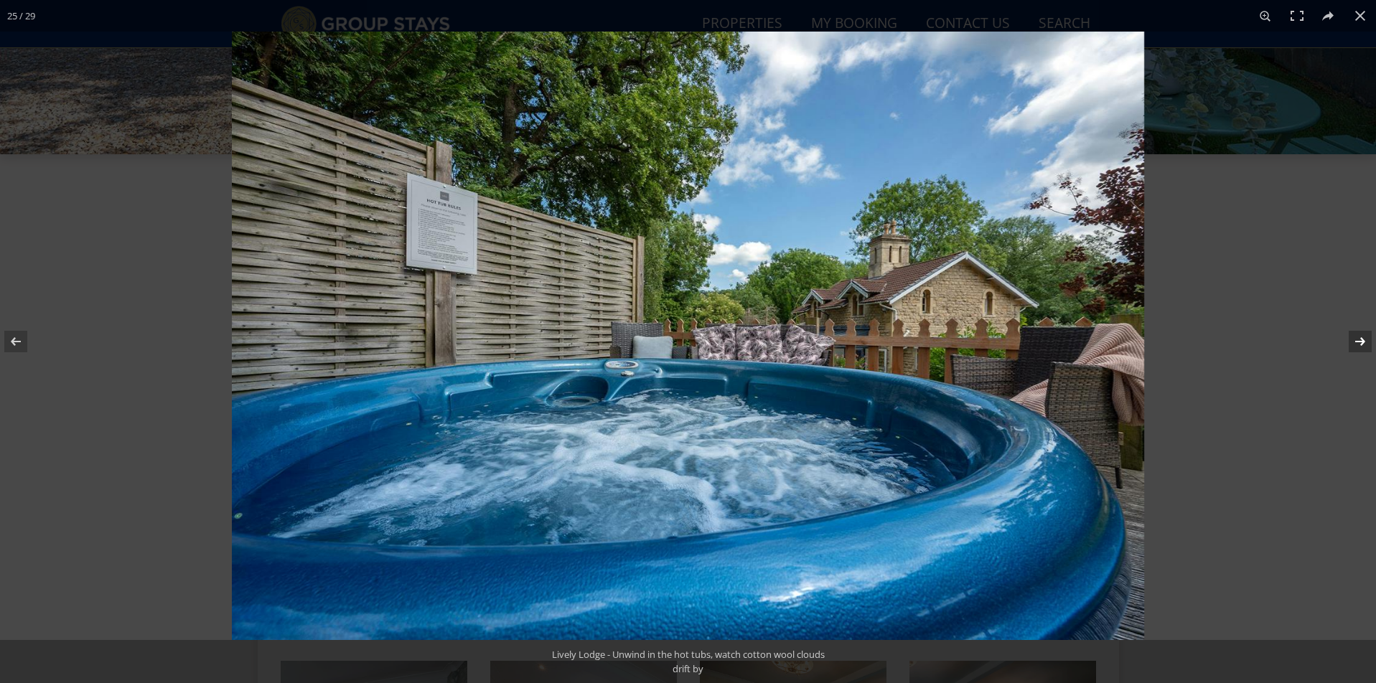
click at [1361, 343] on button at bounding box center [1351, 342] width 50 height 72
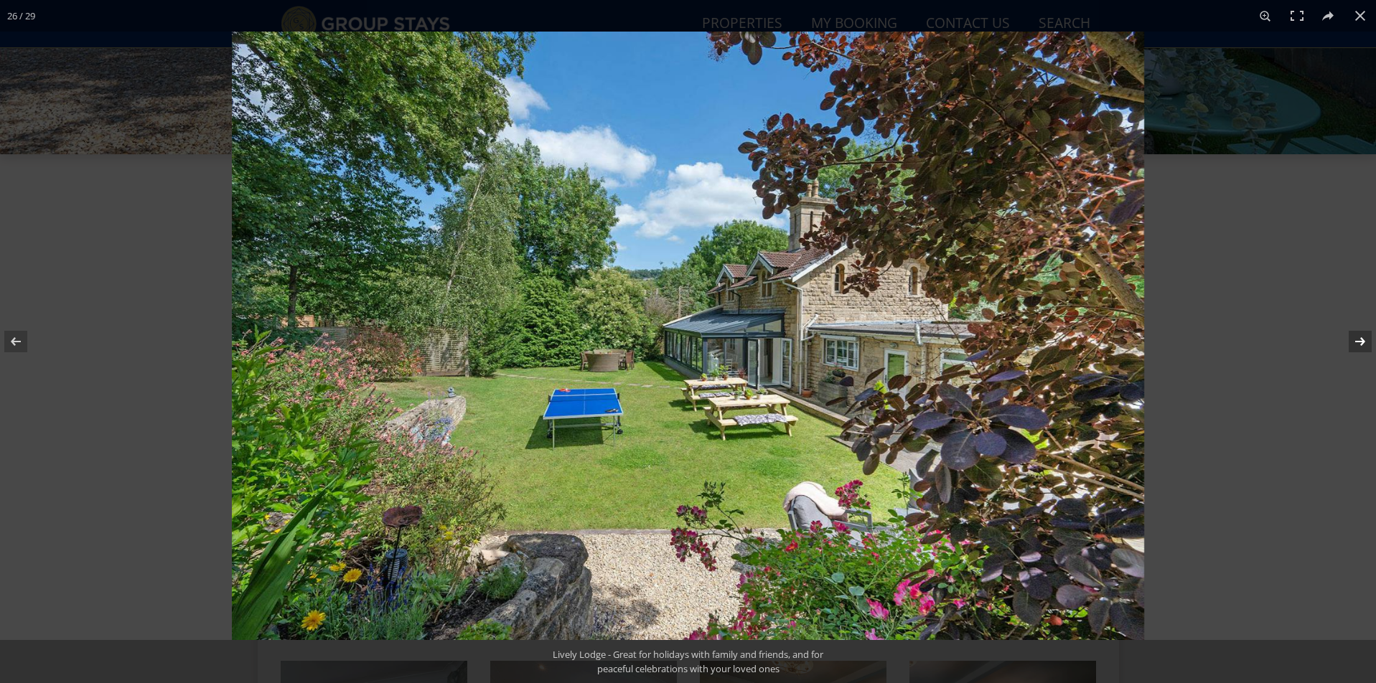
click at [1361, 343] on button at bounding box center [1351, 342] width 50 height 72
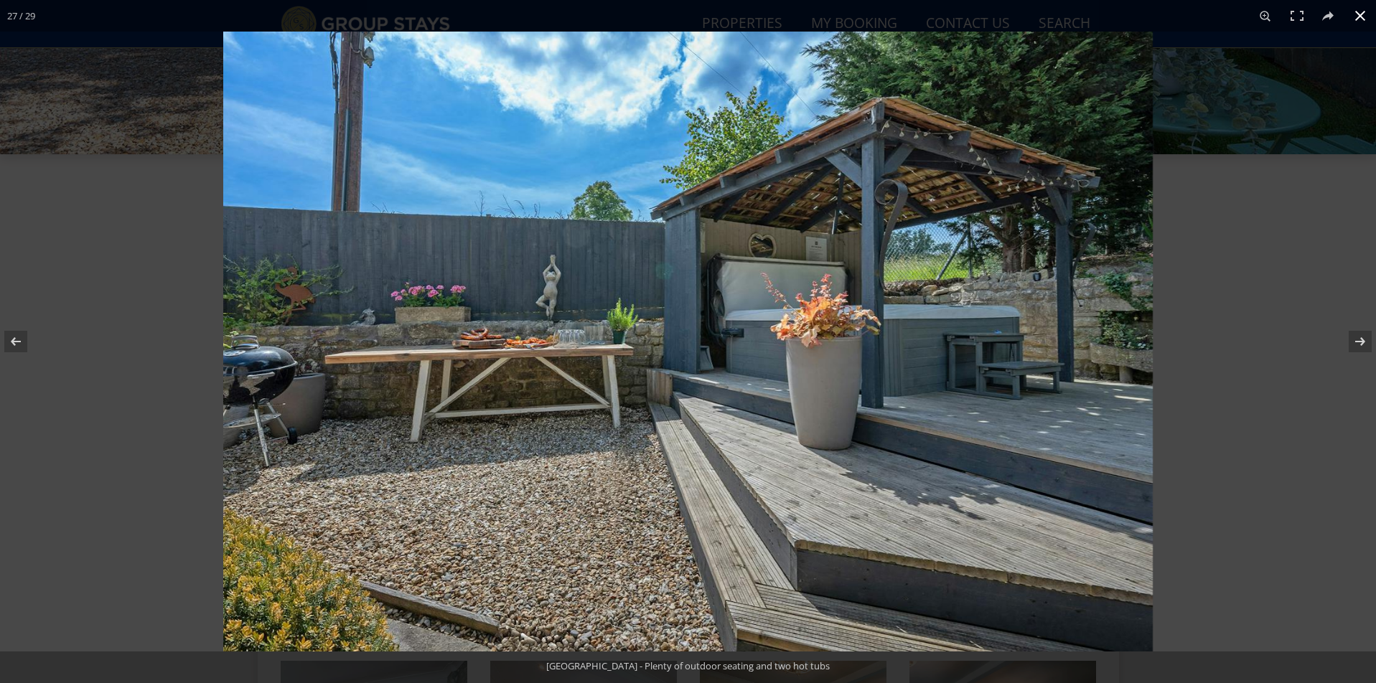
click at [1362, 20] on button at bounding box center [1361, 16] width 32 height 32
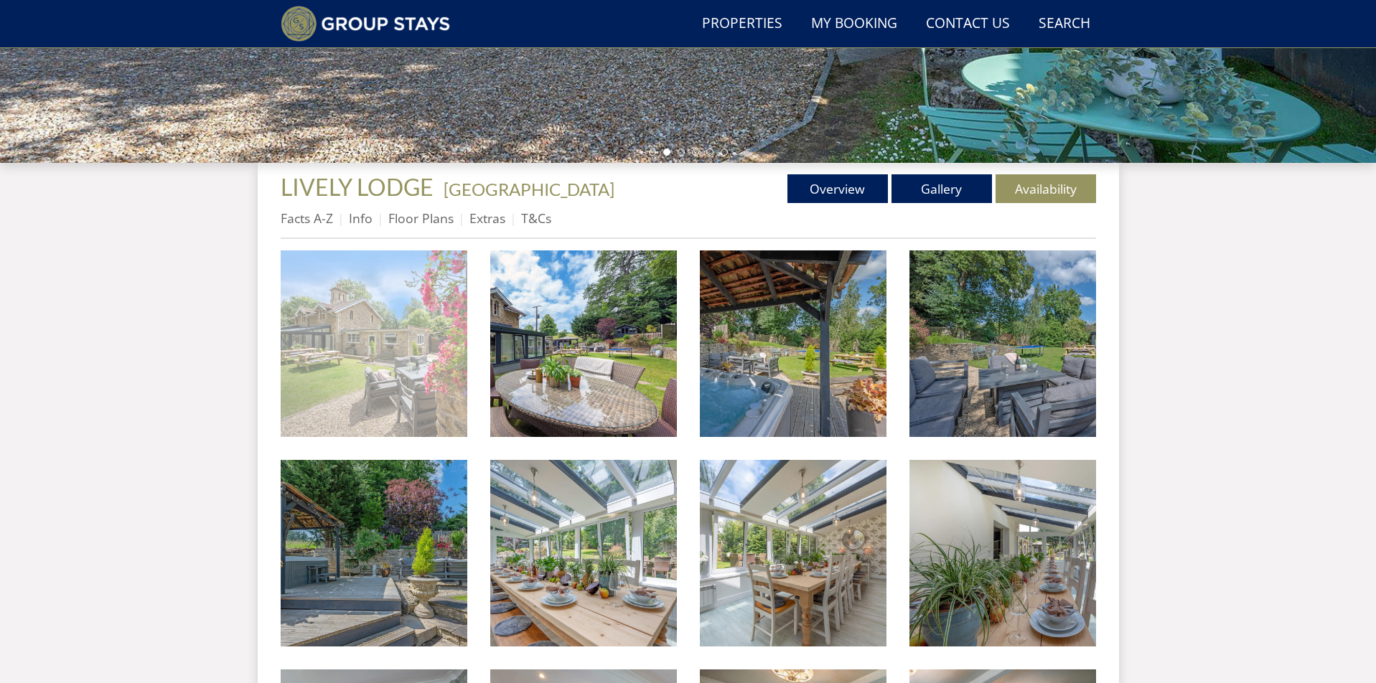
scroll to position [419, 0]
click at [368, 329] on img at bounding box center [374, 344] width 187 height 187
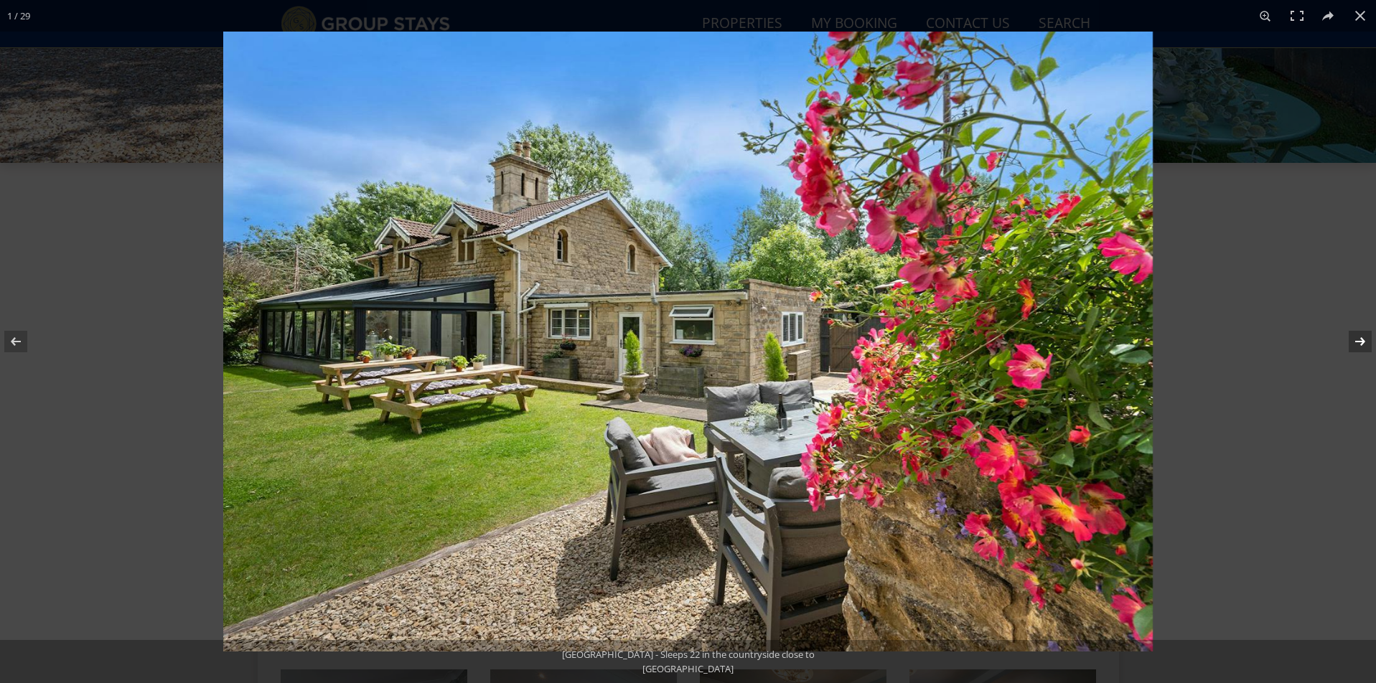
click at [1367, 344] on button at bounding box center [1351, 342] width 50 height 72
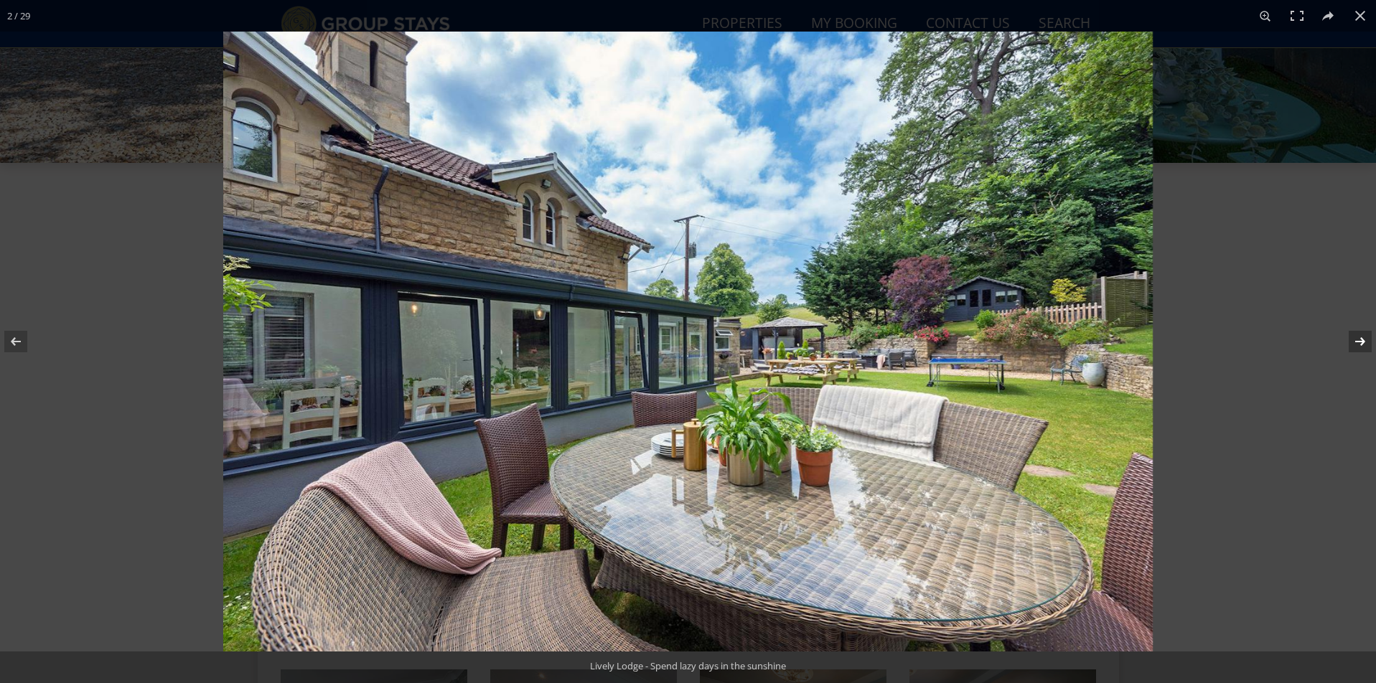
click at [1367, 344] on button at bounding box center [1351, 342] width 50 height 72
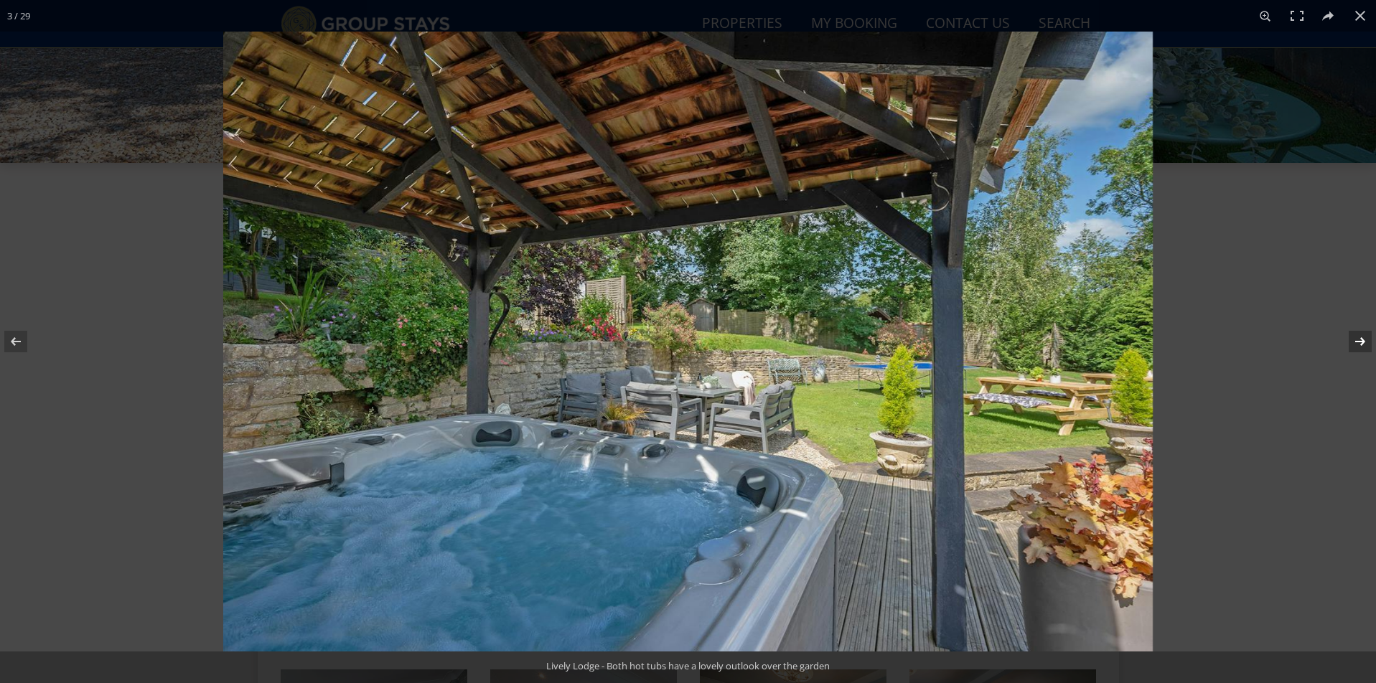
click at [1367, 344] on button at bounding box center [1351, 342] width 50 height 72
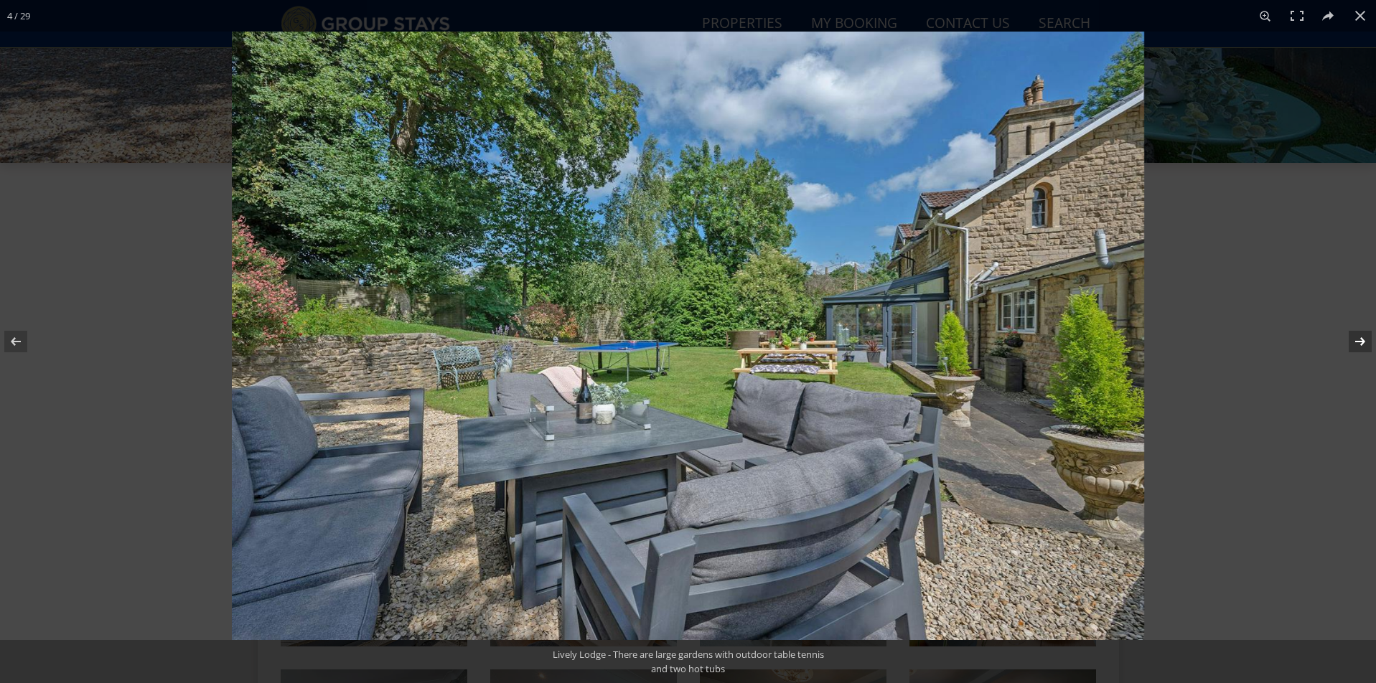
click at [1367, 344] on button at bounding box center [1351, 342] width 50 height 72
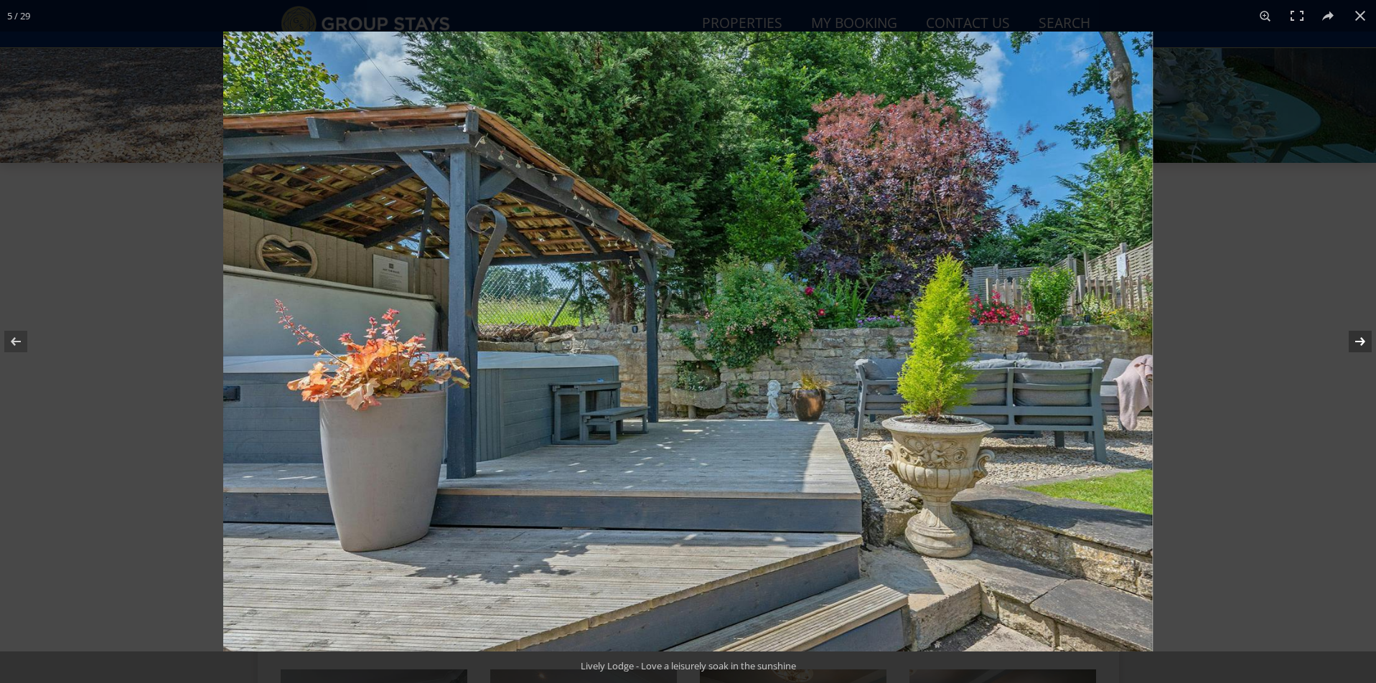
click at [1367, 344] on button at bounding box center [1351, 342] width 50 height 72
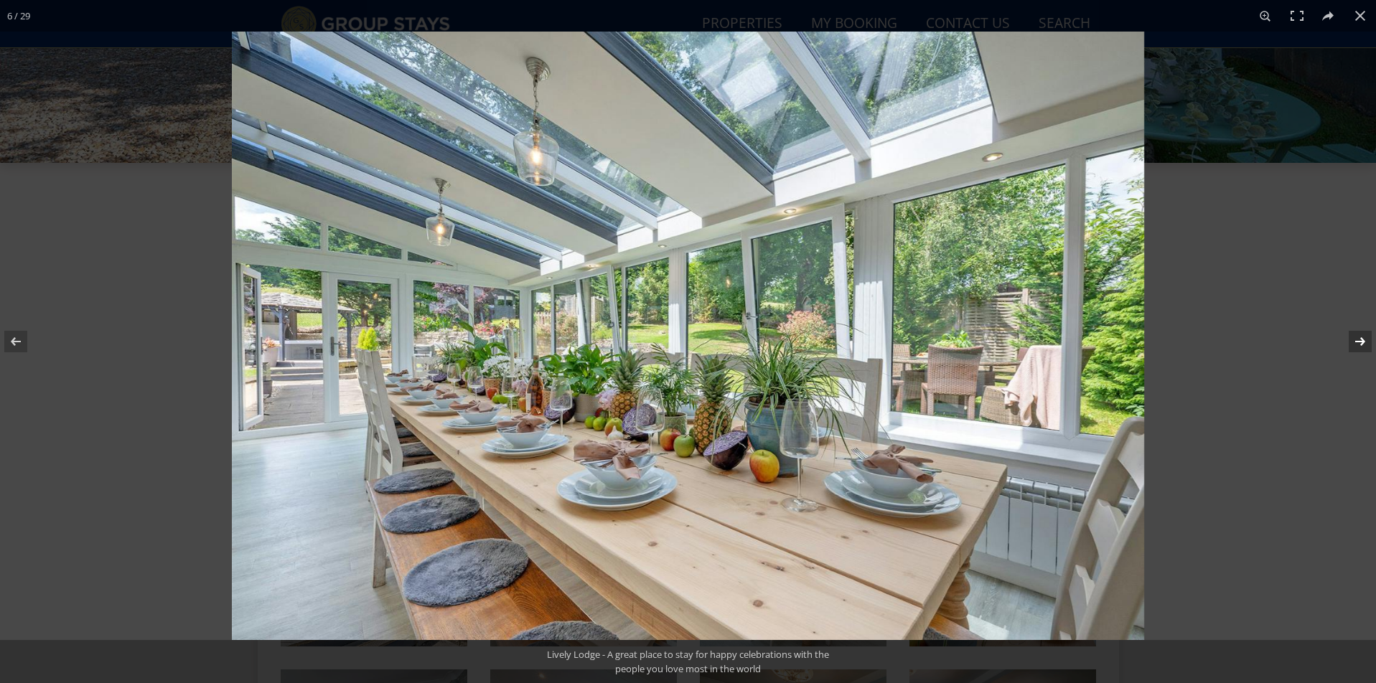
click at [1367, 344] on button at bounding box center [1351, 342] width 50 height 72
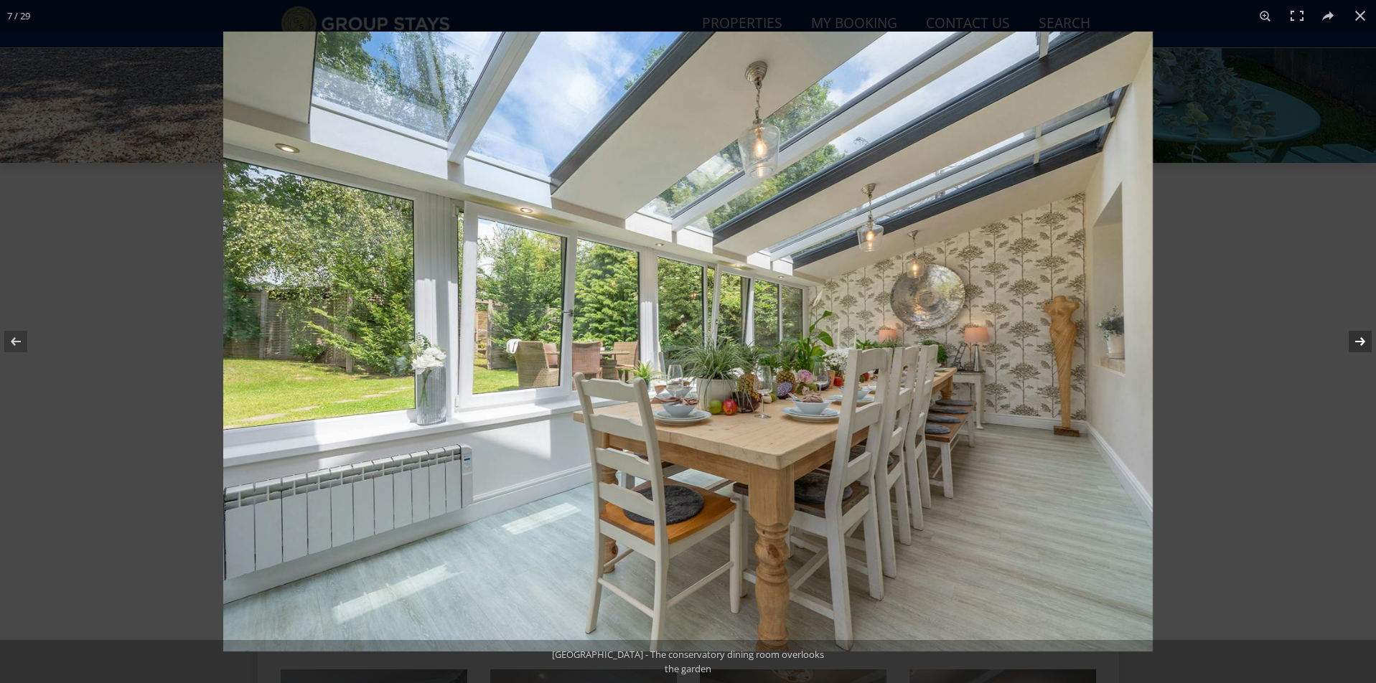
click at [1367, 344] on button at bounding box center [1351, 342] width 50 height 72
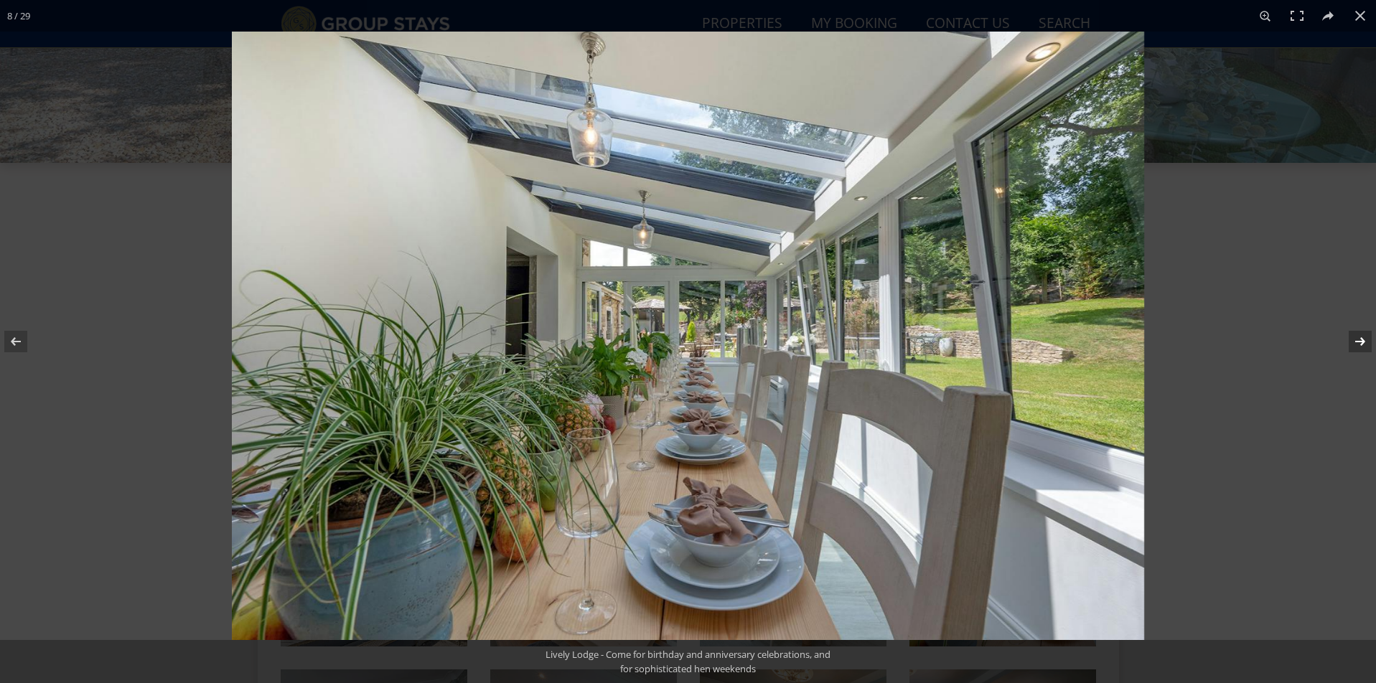
click at [1367, 344] on button at bounding box center [1351, 342] width 50 height 72
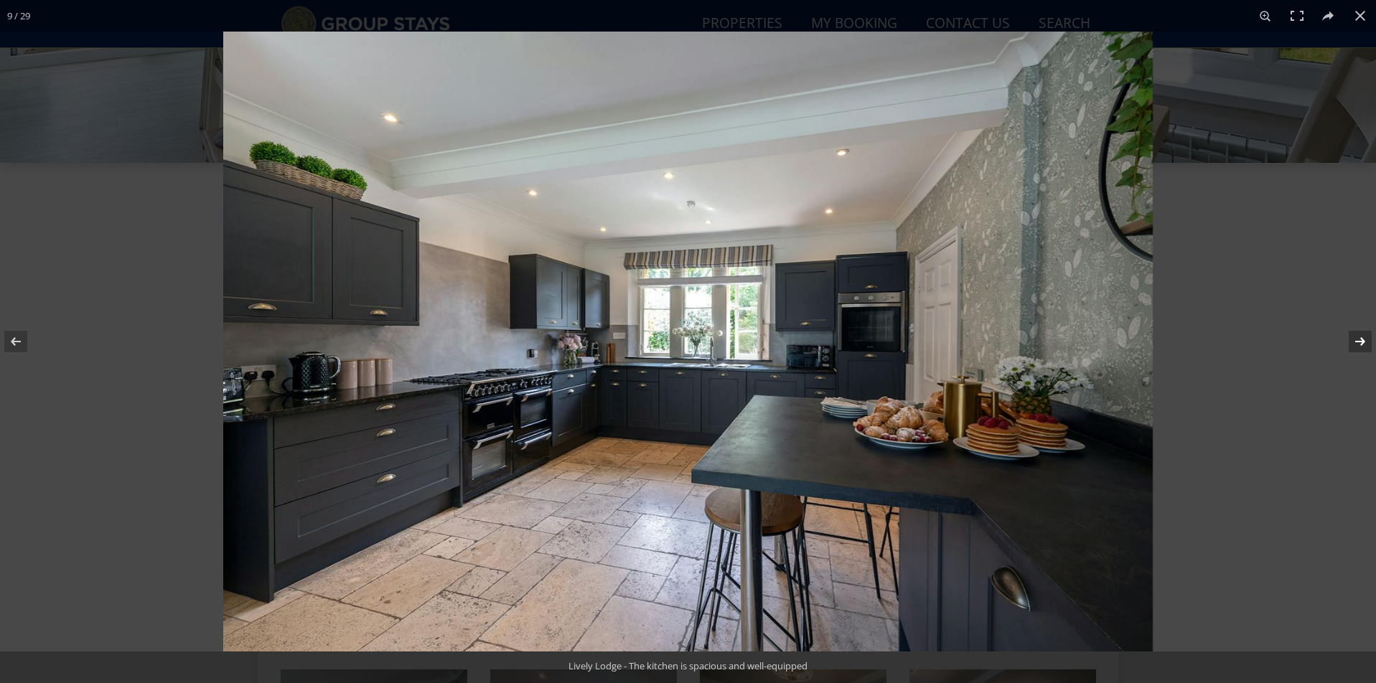
click at [1367, 344] on button at bounding box center [1351, 342] width 50 height 72
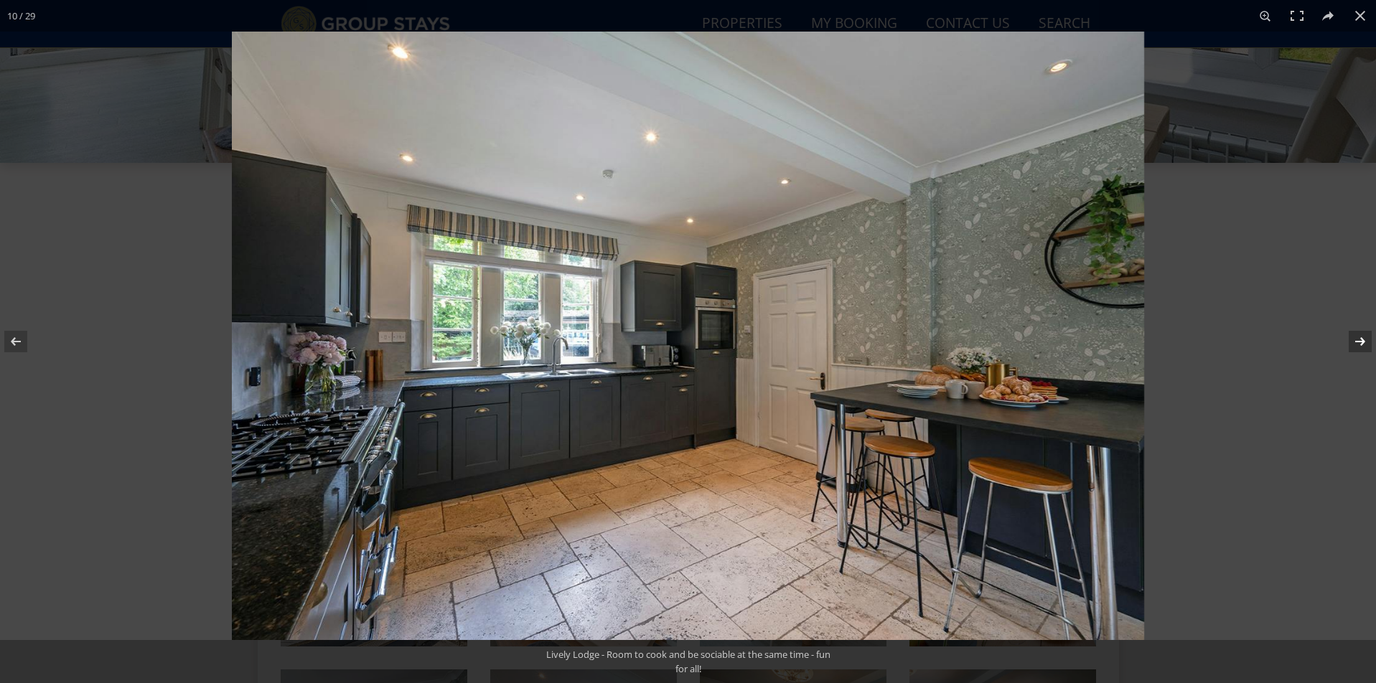
click at [1367, 344] on button at bounding box center [1351, 342] width 50 height 72
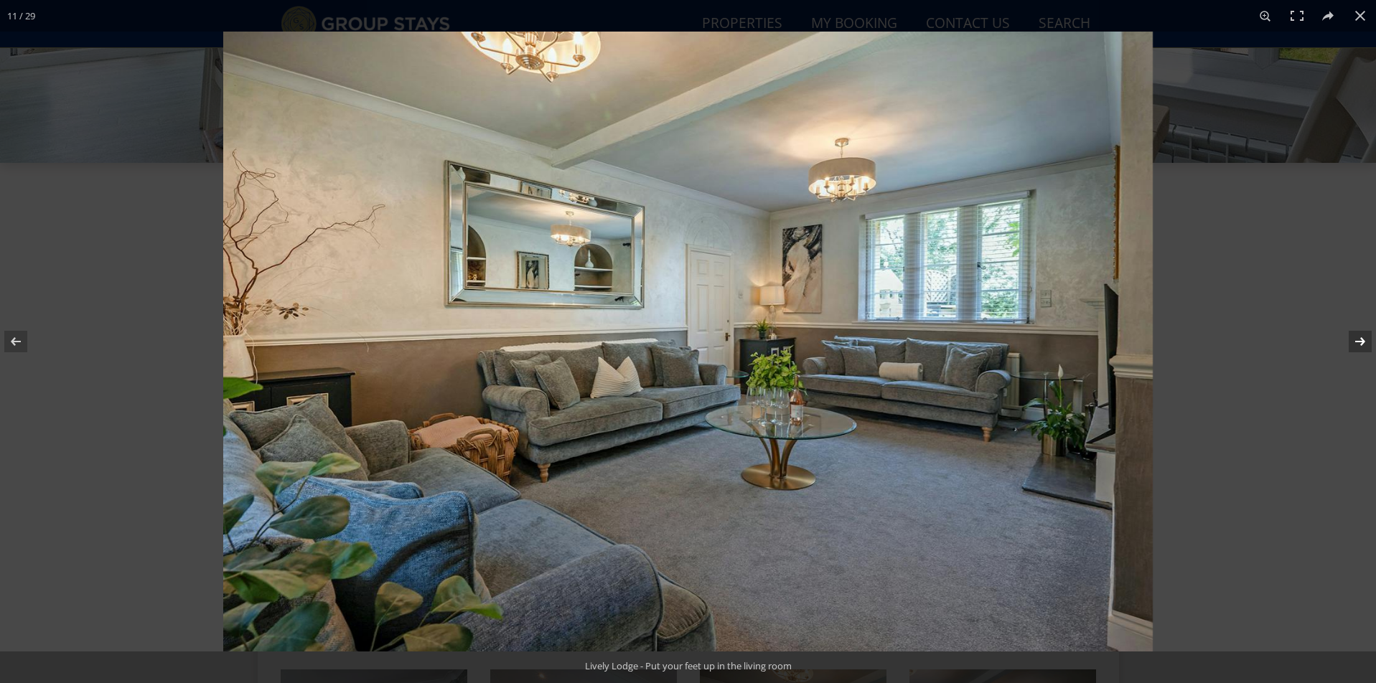
click at [1367, 344] on button at bounding box center [1351, 342] width 50 height 72
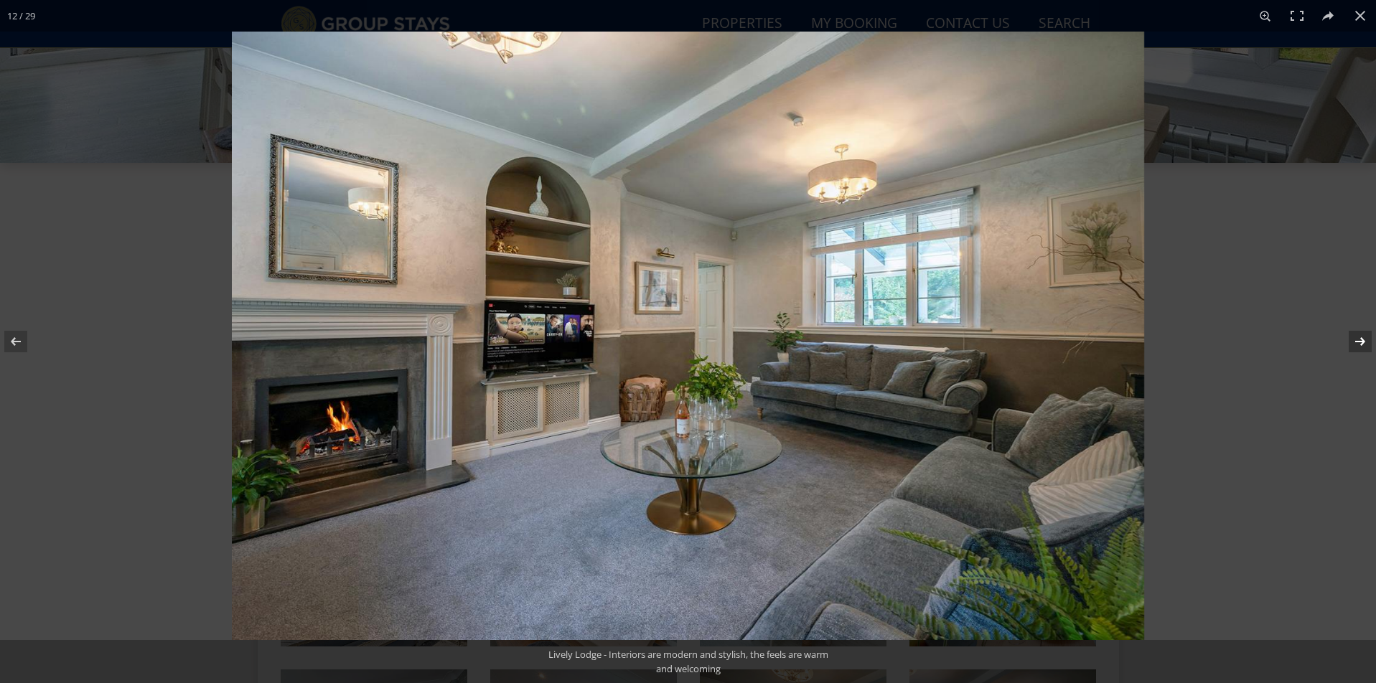
click at [1367, 344] on button at bounding box center [1351, 342] width 50 height 72
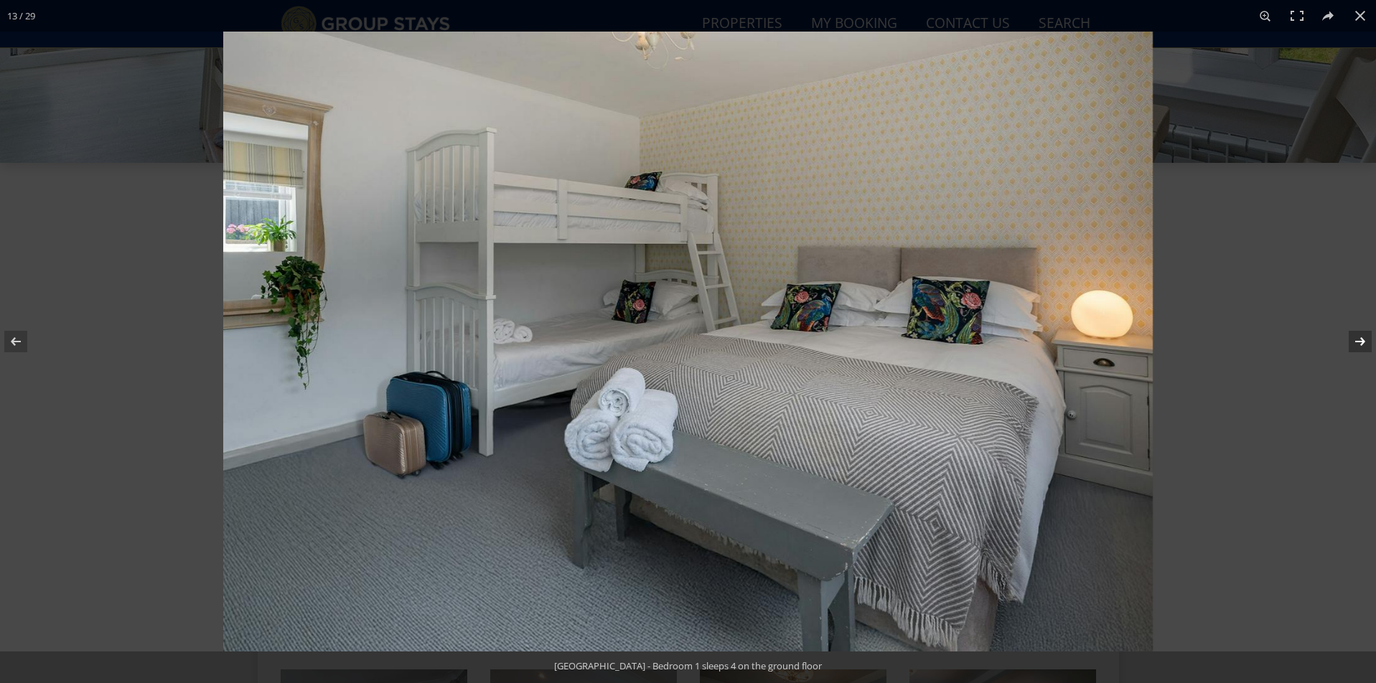
click at [1367, 344] on button at bounding box center [1351, 342] width 50 height 72
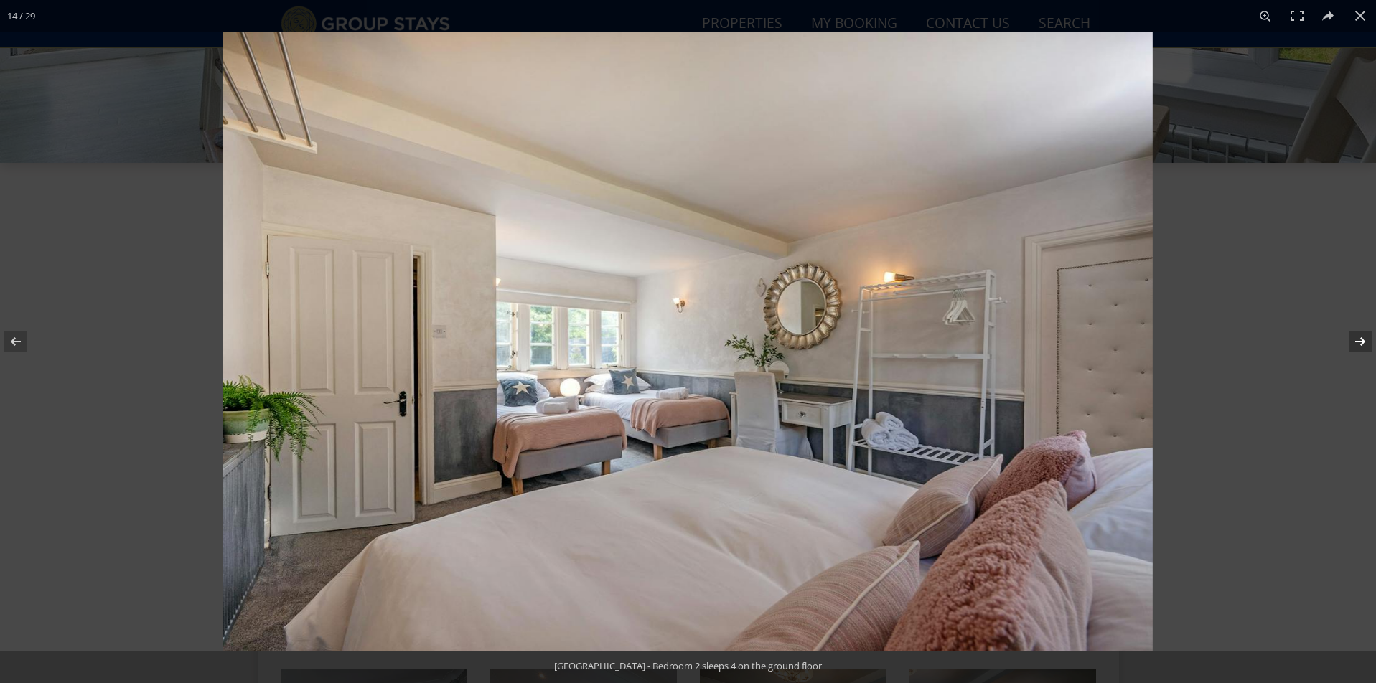
click at [1367, 344] on button at bounding box center [1351, 342] width 50 height 72
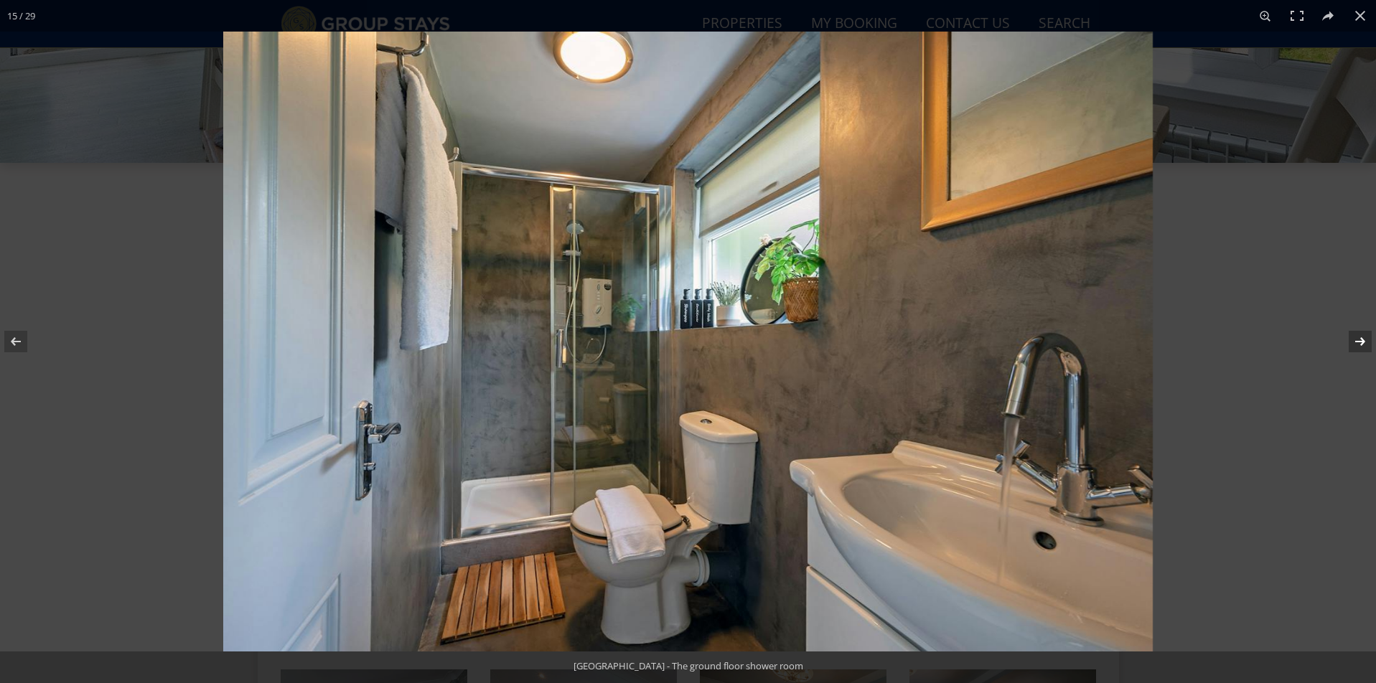
click at [1367, 344] on button at bounding box center [1351, 342] width 50 height 72
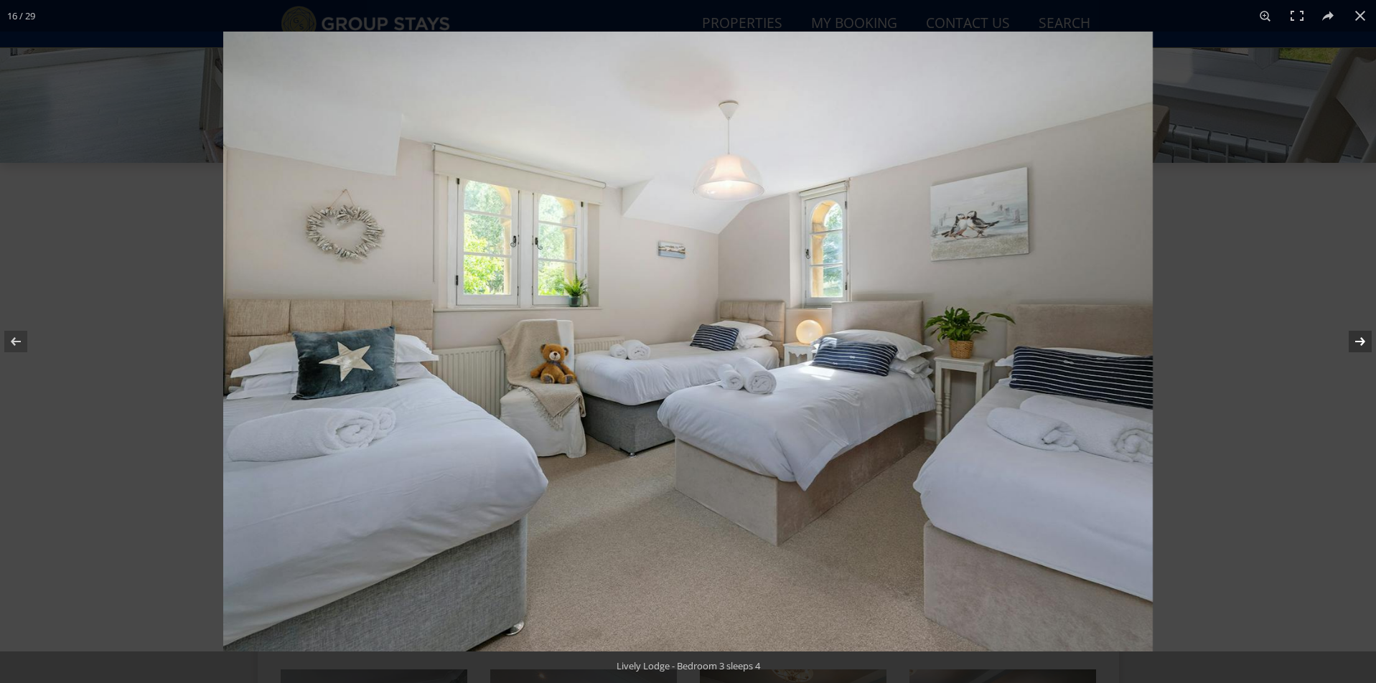
click at [1367, 344] on button at bounding box center [1351, 342] width 50 height 72
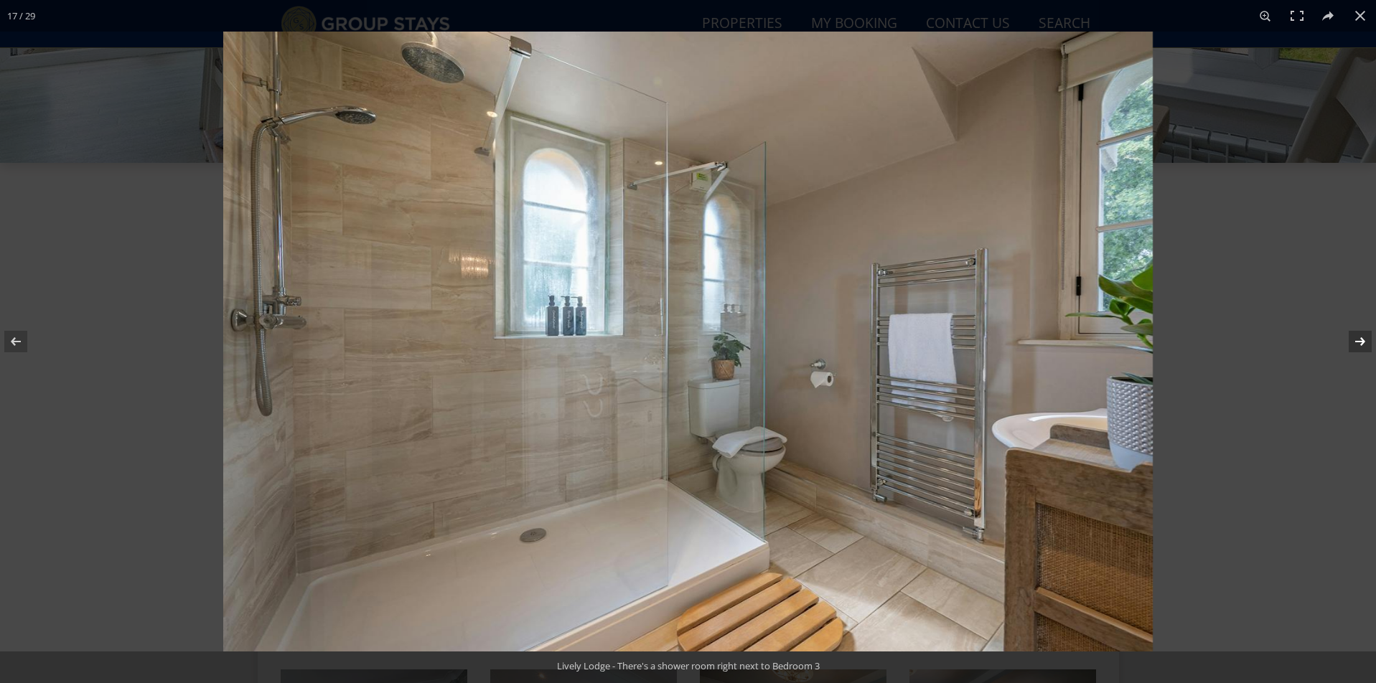
click at [1367, 344] on button at bounding box center [1351, 342] width 50 height 72
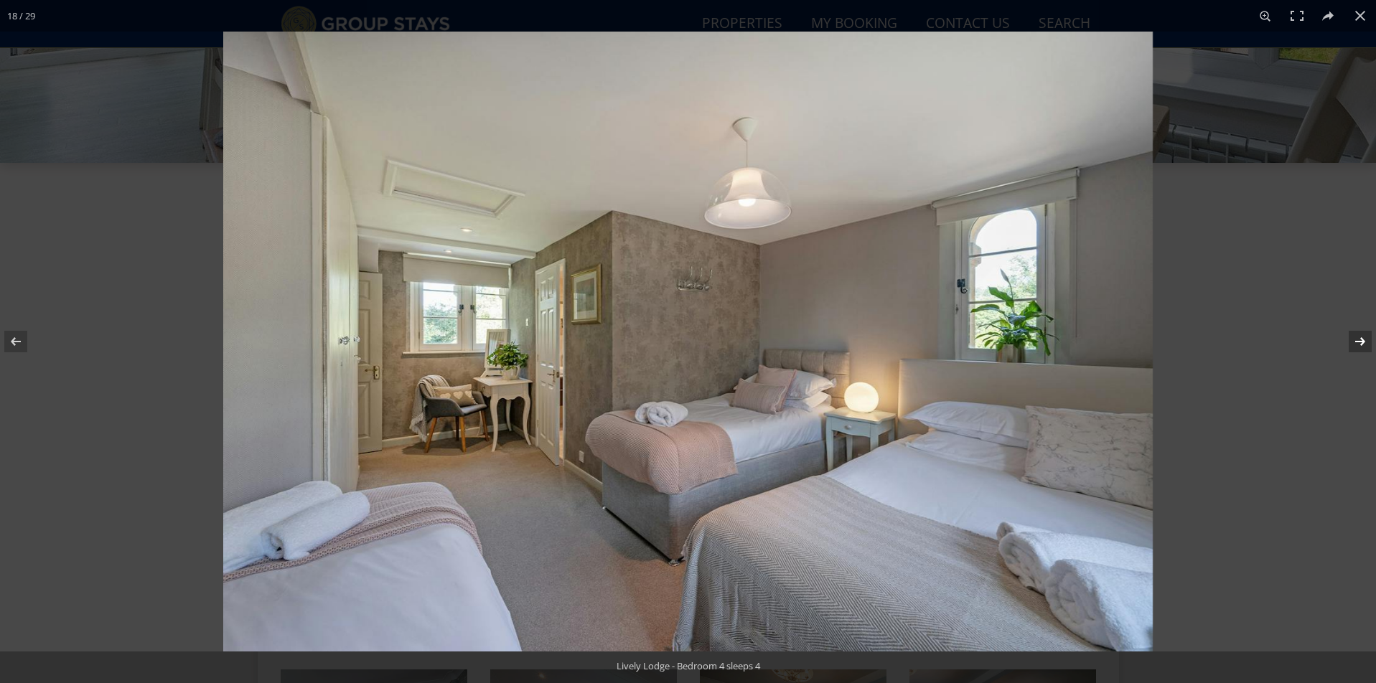
click at [1367, 344] on button at bounding box center [1351, 342] width 50 height 72
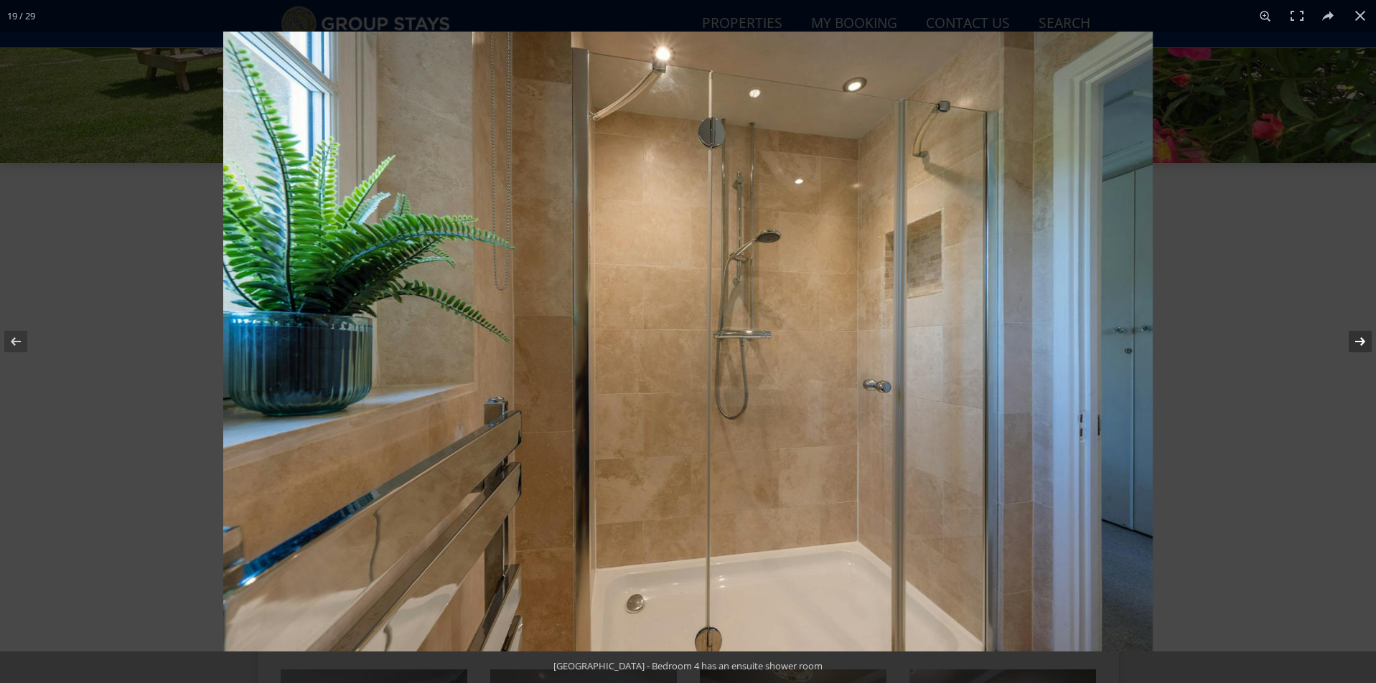
click at [1367, 344] on button at bounding box center [1351, 342] width 50 height 72
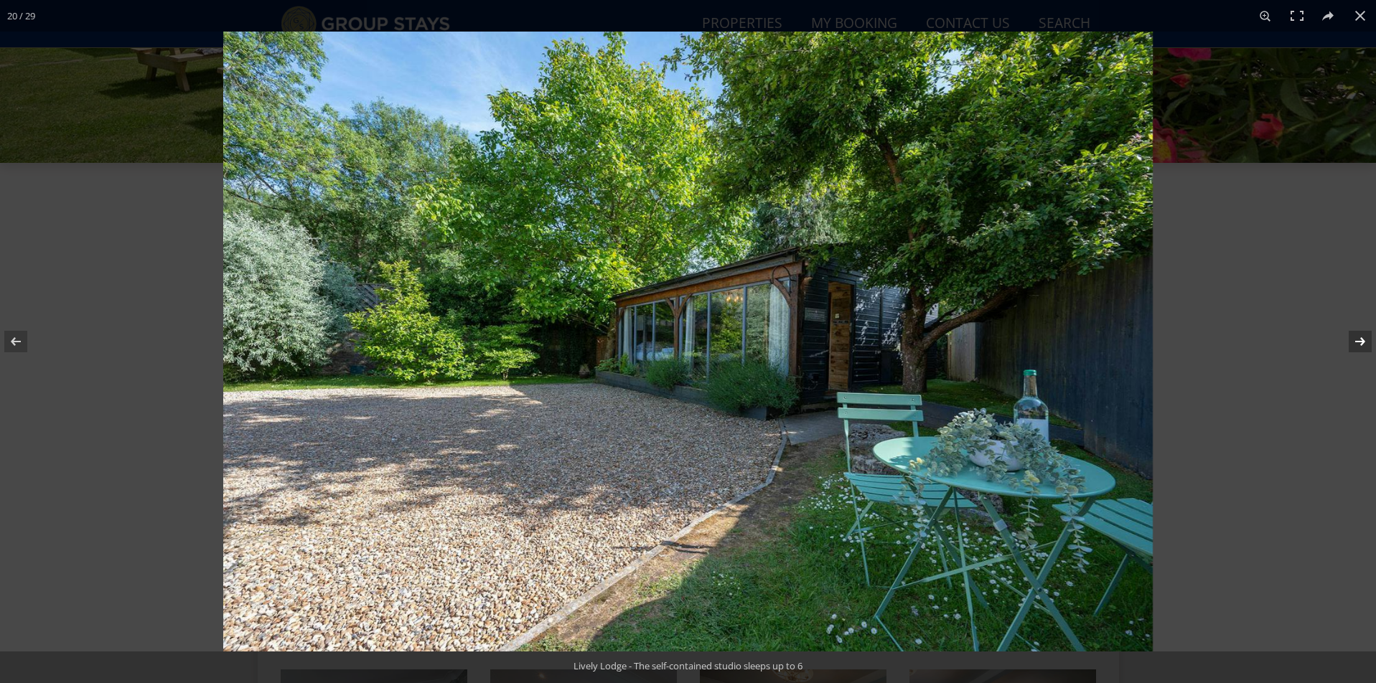
click at [1367, 344] on button at bounding box center [1351, 342] width 50 height 72
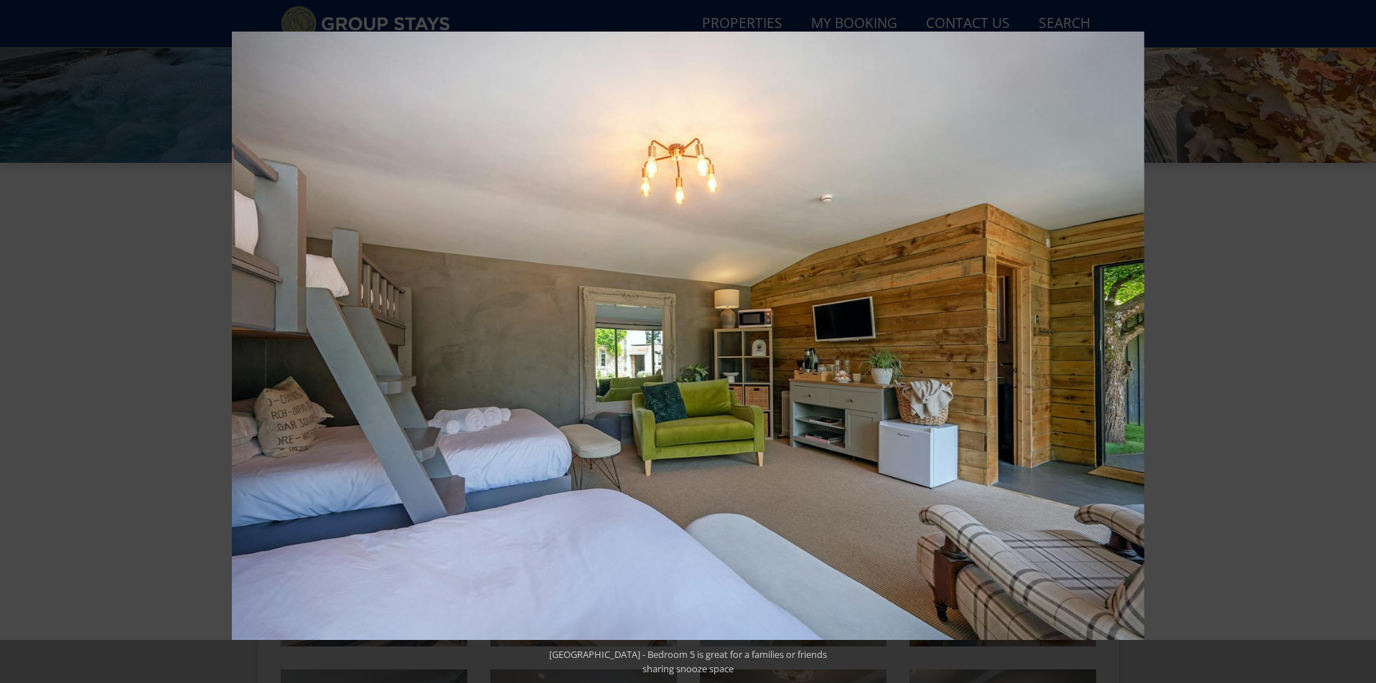
click at [1367, 344] on button at bounding box center [1351, 342] width 50 height 72
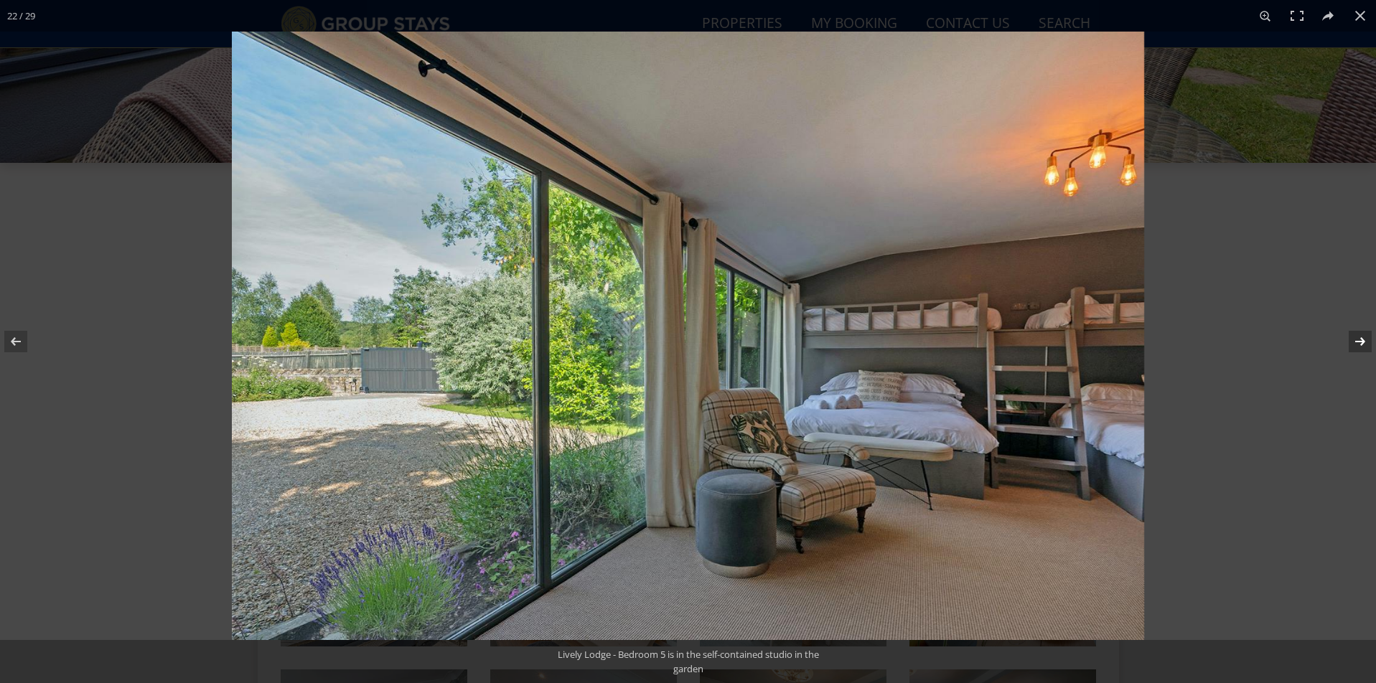
click at [1367, 344] on button at bounding box center [1351, 342] width 50 height 72
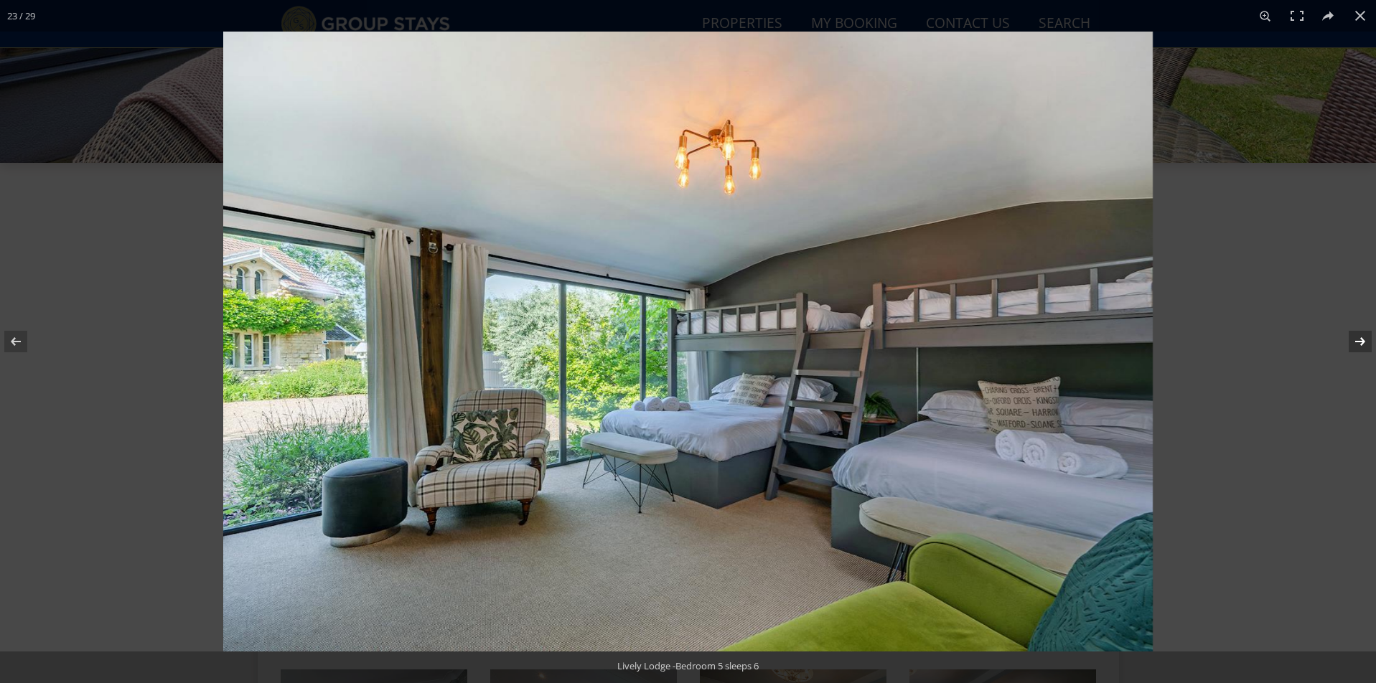
click at [1367, 344] on button at bounding box center [1351, 342] width 50 height 72
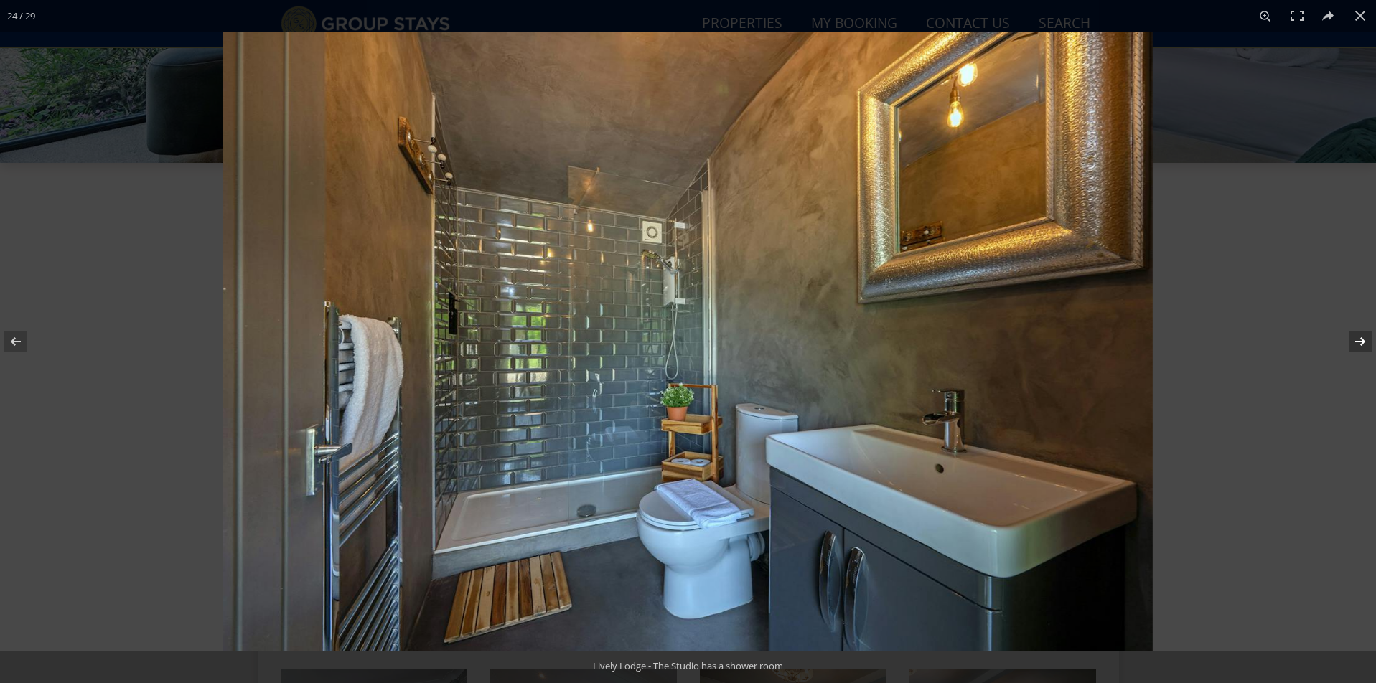
click at [1367, 342] on button at bounding box center [1351, 342] width 50 height 72
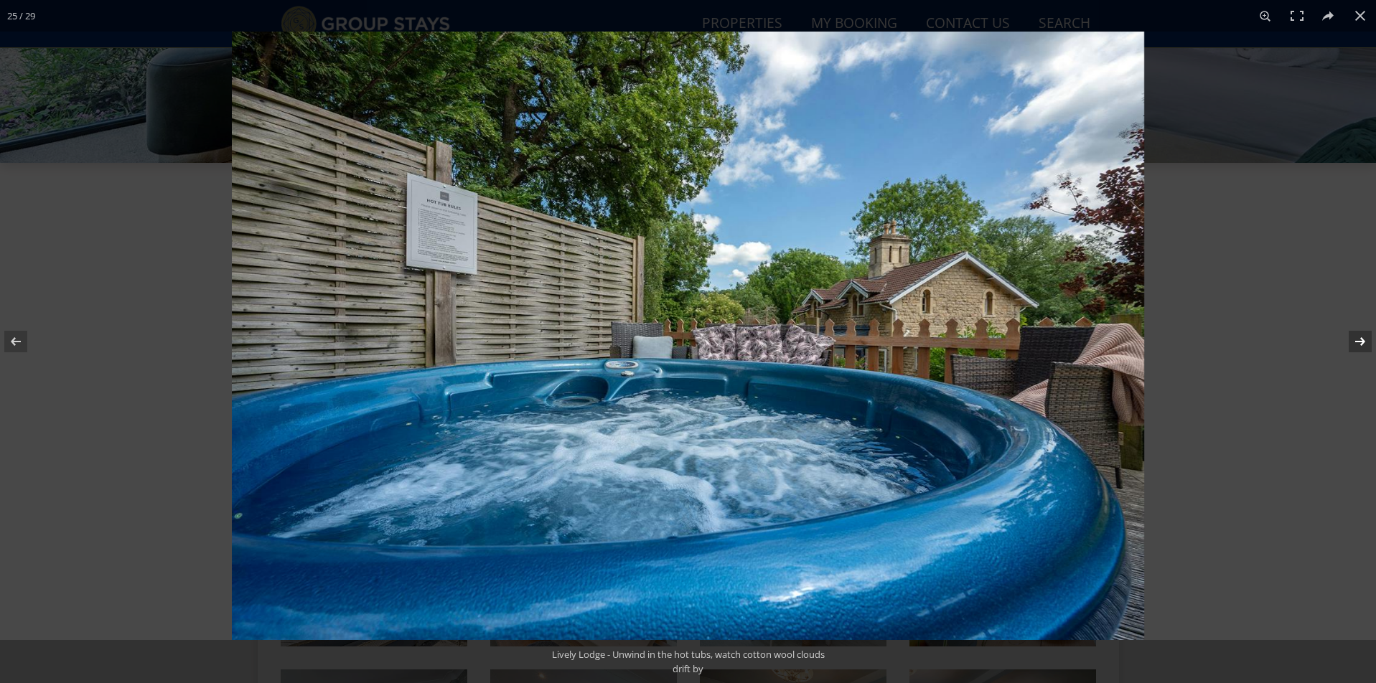
click at [1367, 344] on button at bounding box center [1351, 342] width 50 height 72
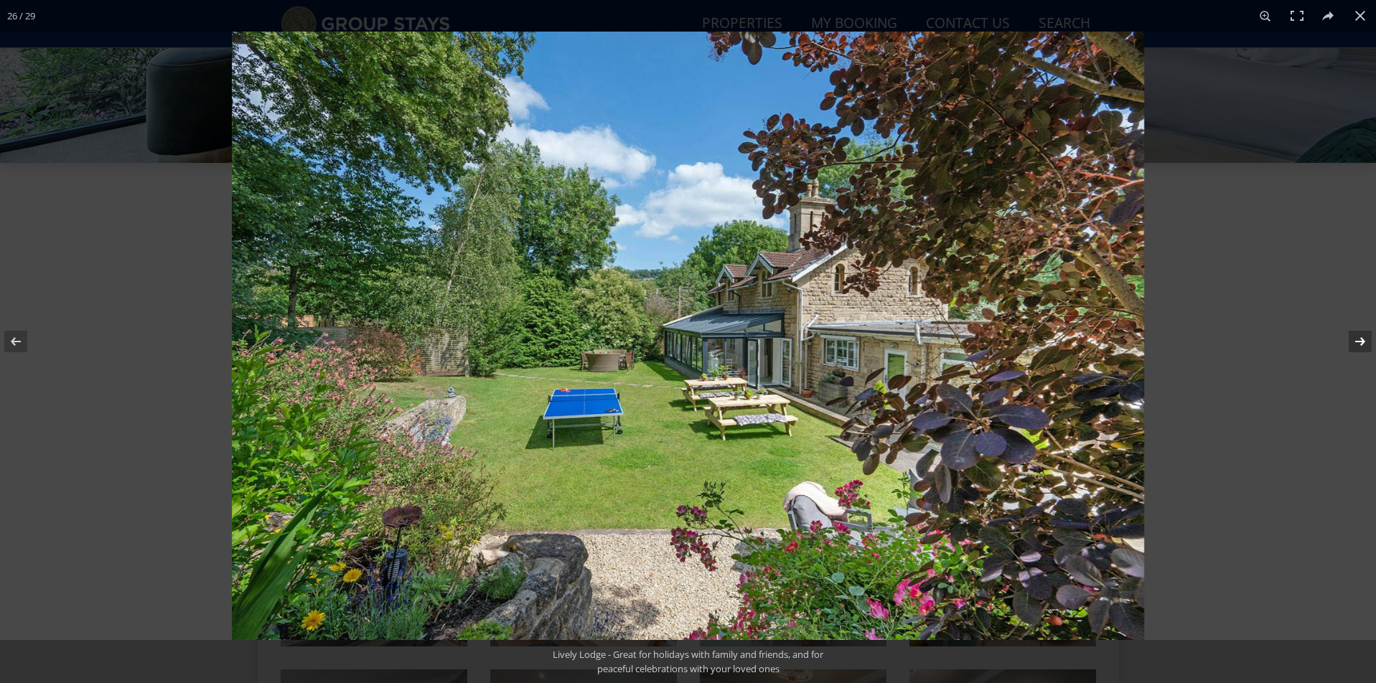
click at [1367, 344] on button at bounding box center [1351, 342] width 50 height 72
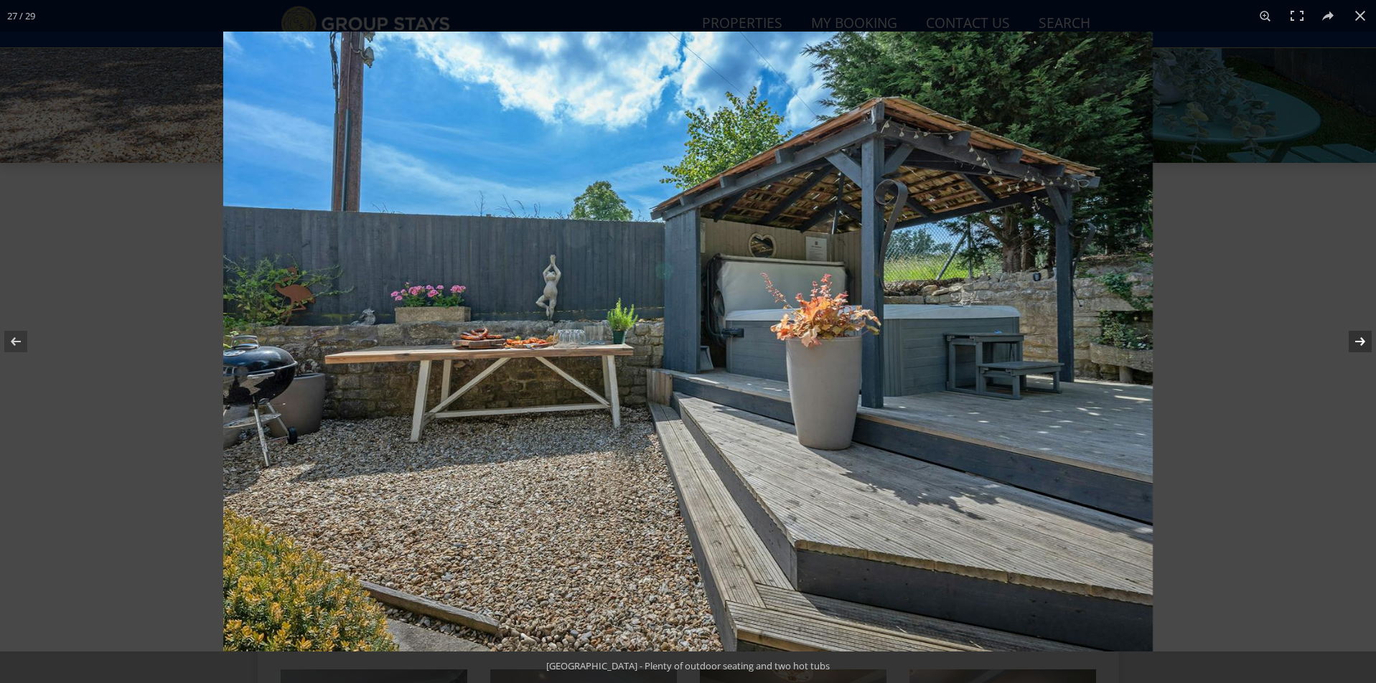
click at [1367, 344] on button at bounding box center [1351, 342] width 50 height 72
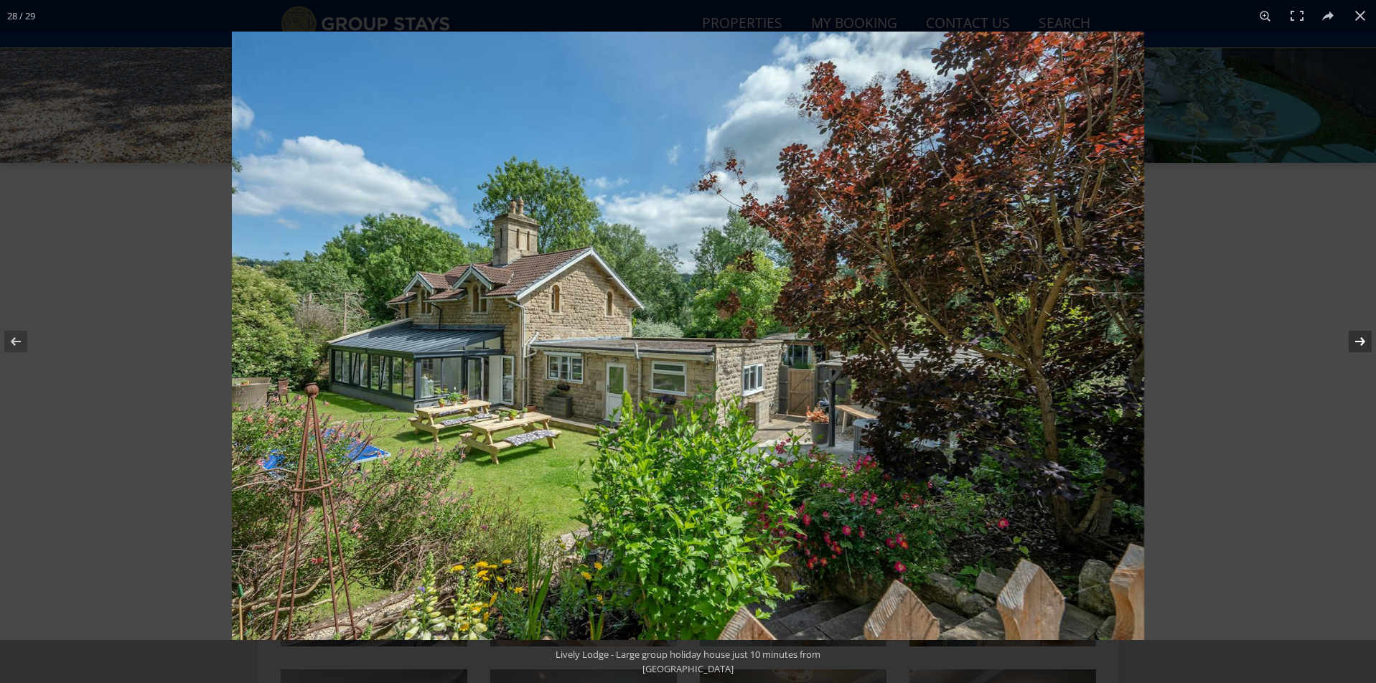
click at [1367, 344] on button at bounding box center [1351, 342] width 50 height 72
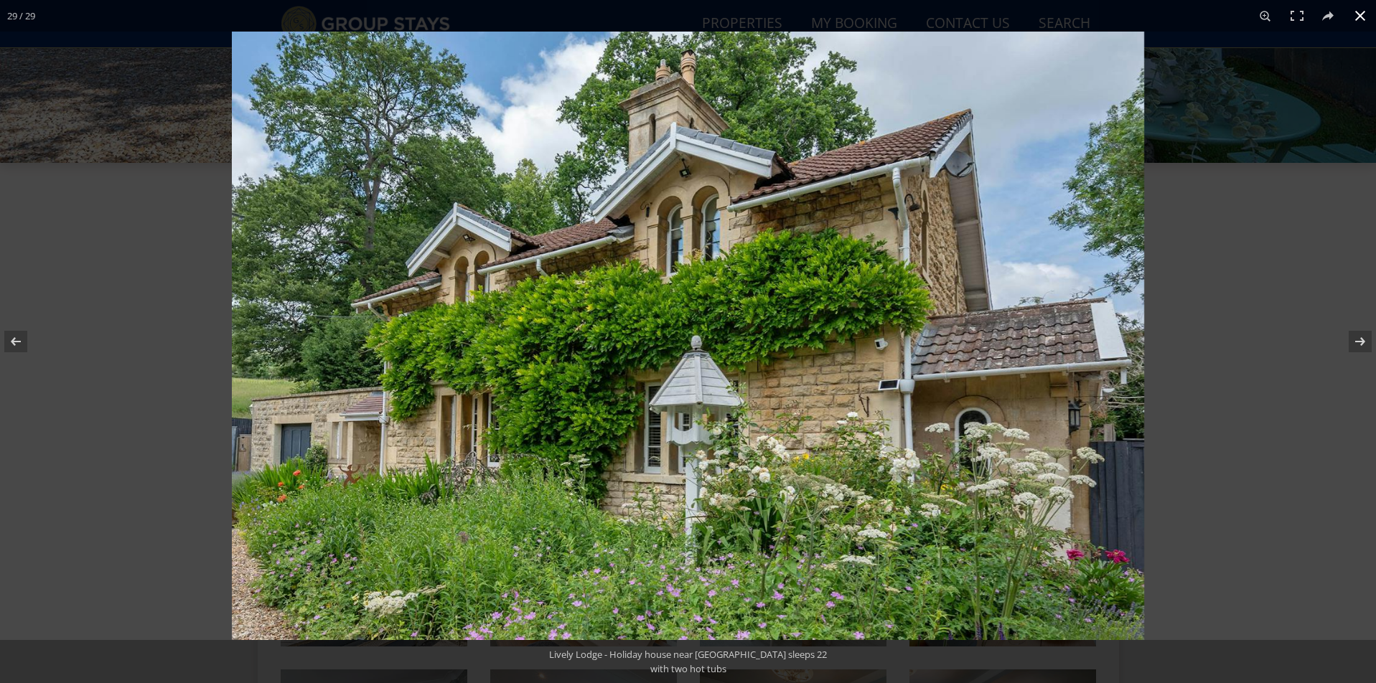
click at [1360, 19] on button at bounding box center [1361, 16] width 32 height 32
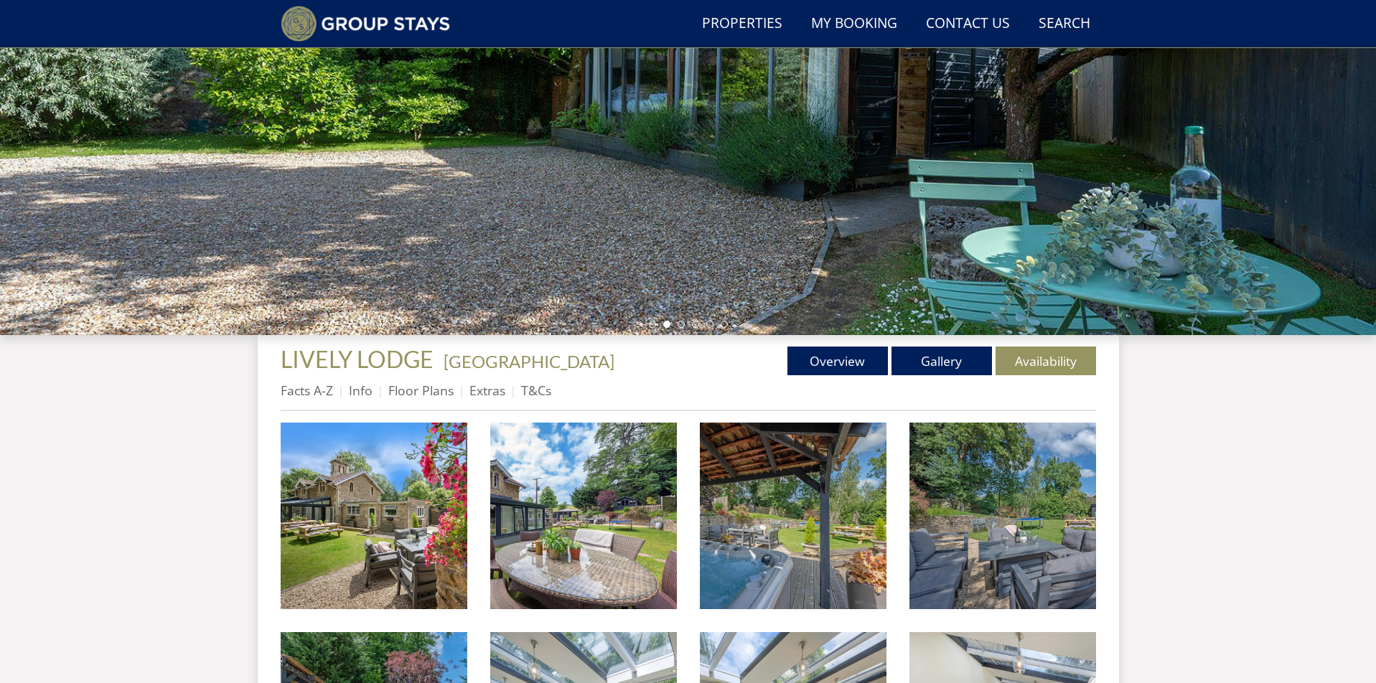
scroll to position [294, 0]
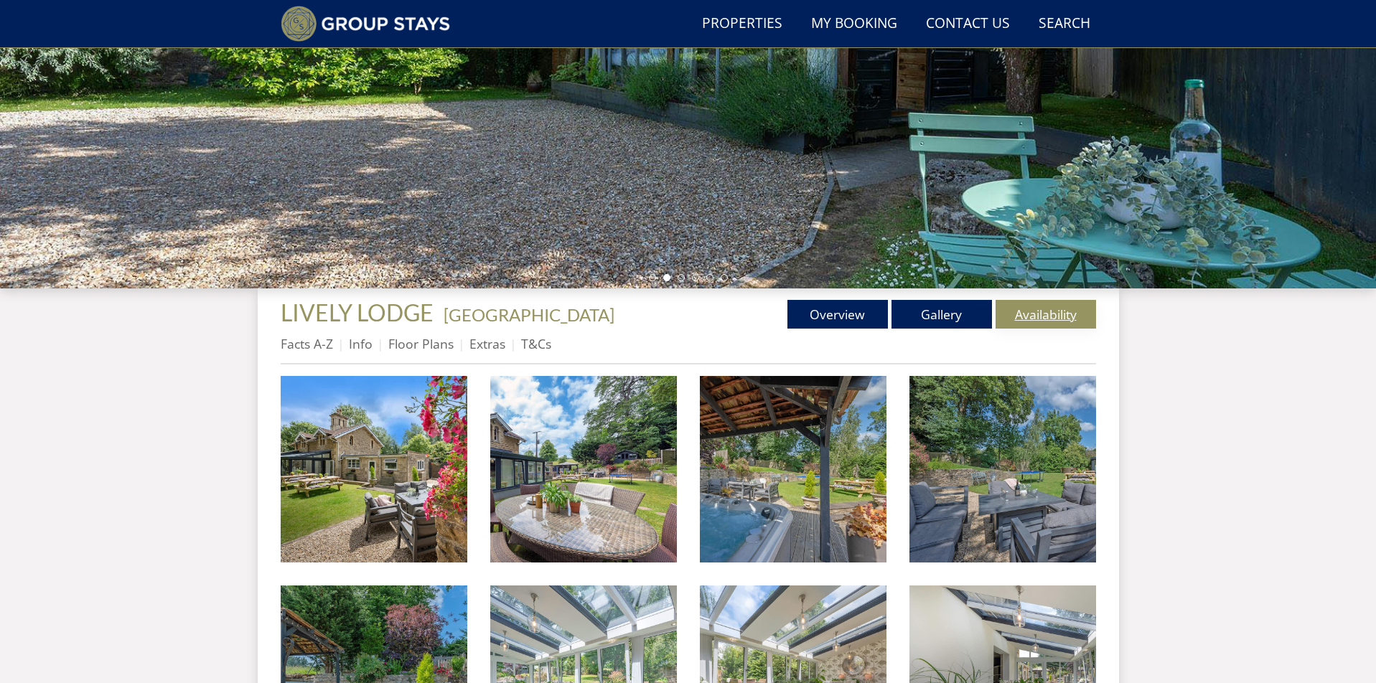
click at [1052, 314] on link "Availability" at bounding box center [1046, 314] width 100 height 29
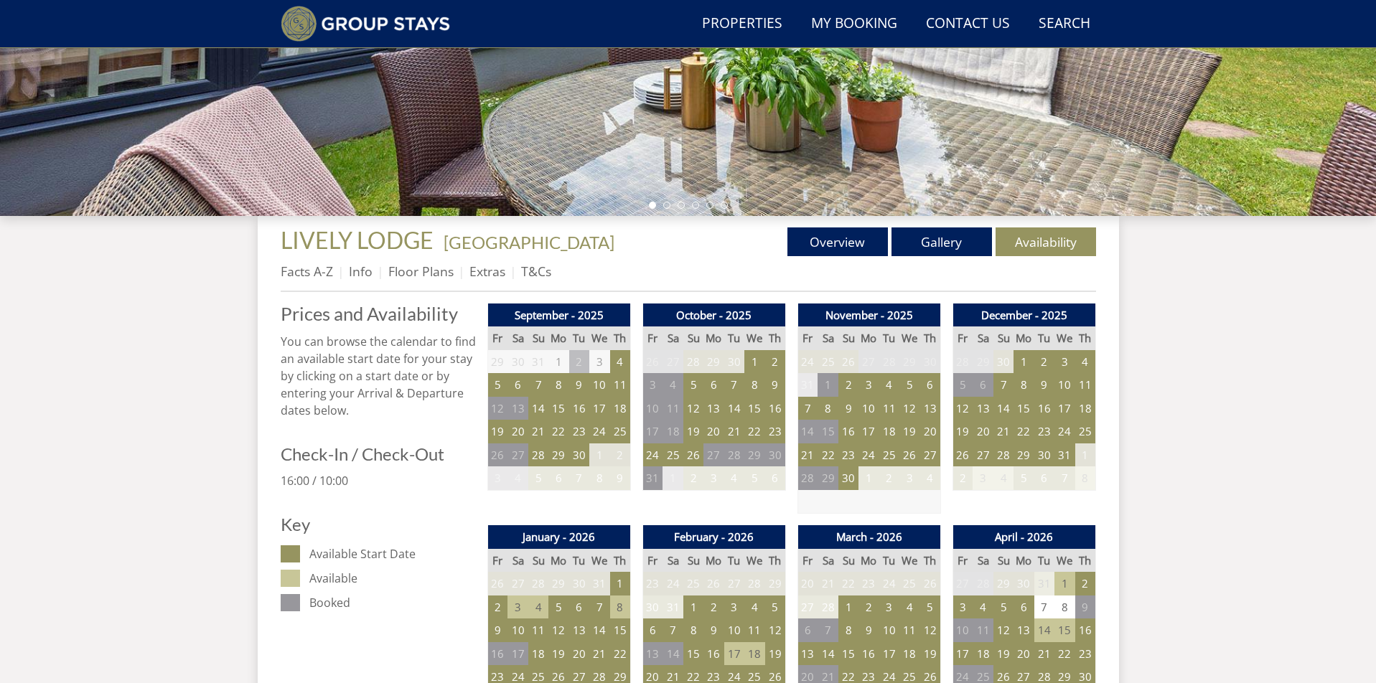
scroll to position [370, 0]
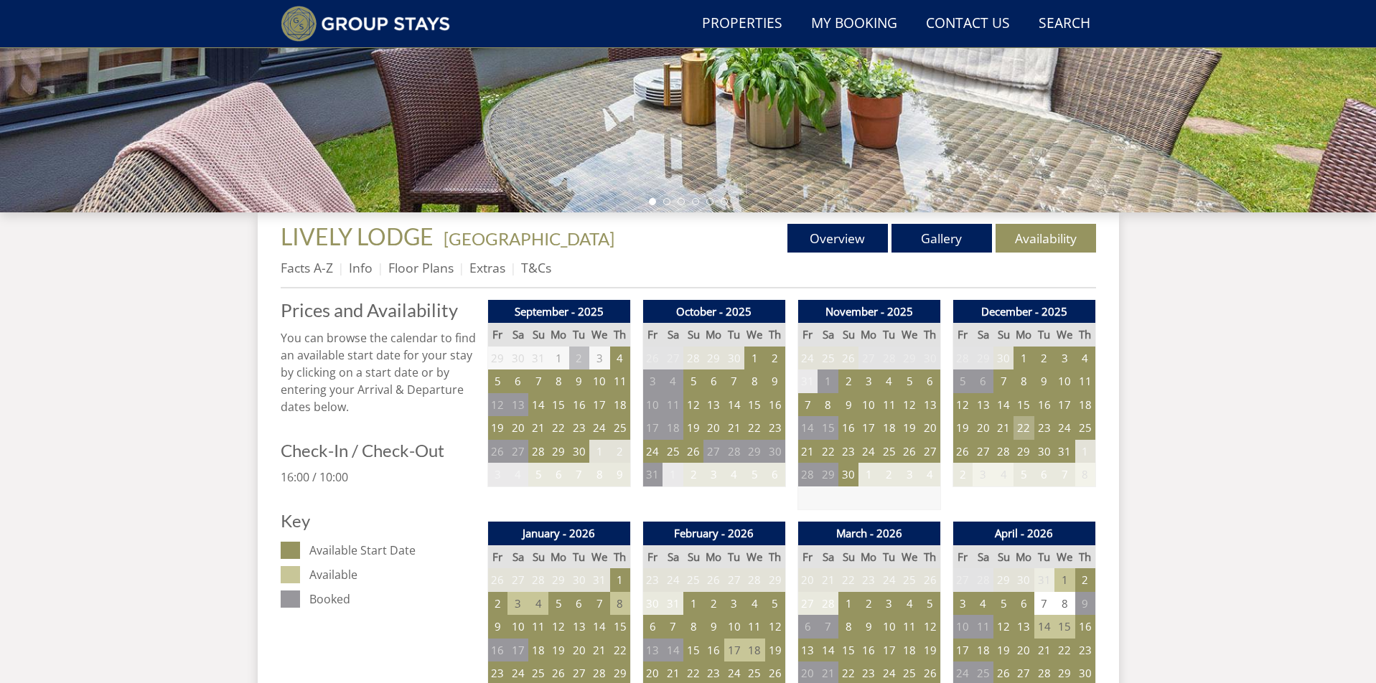
click at [1019, 425] on td "22" at bounding box center [1024, 428] width 20 height 24
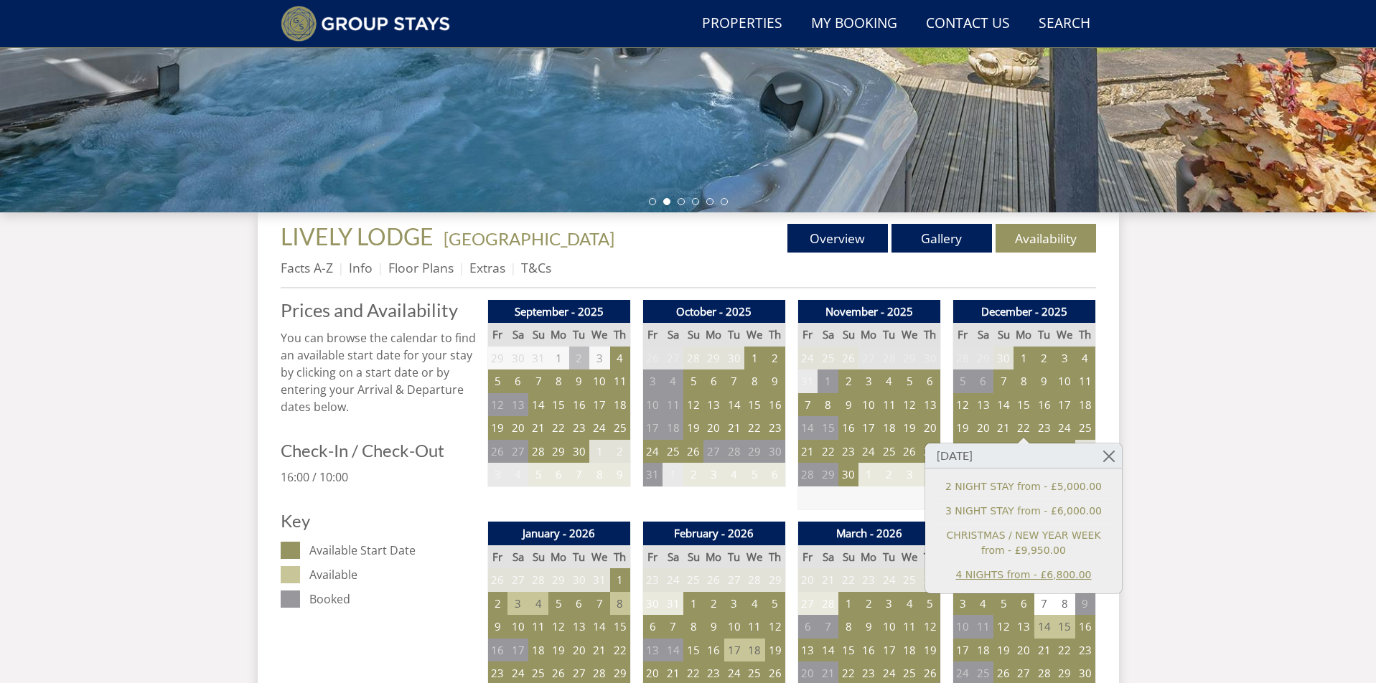
click at [1027, 579] on link "4 NIGHTS from - £6,800.00" at bounding box center [1023, 575] width 177 height 15
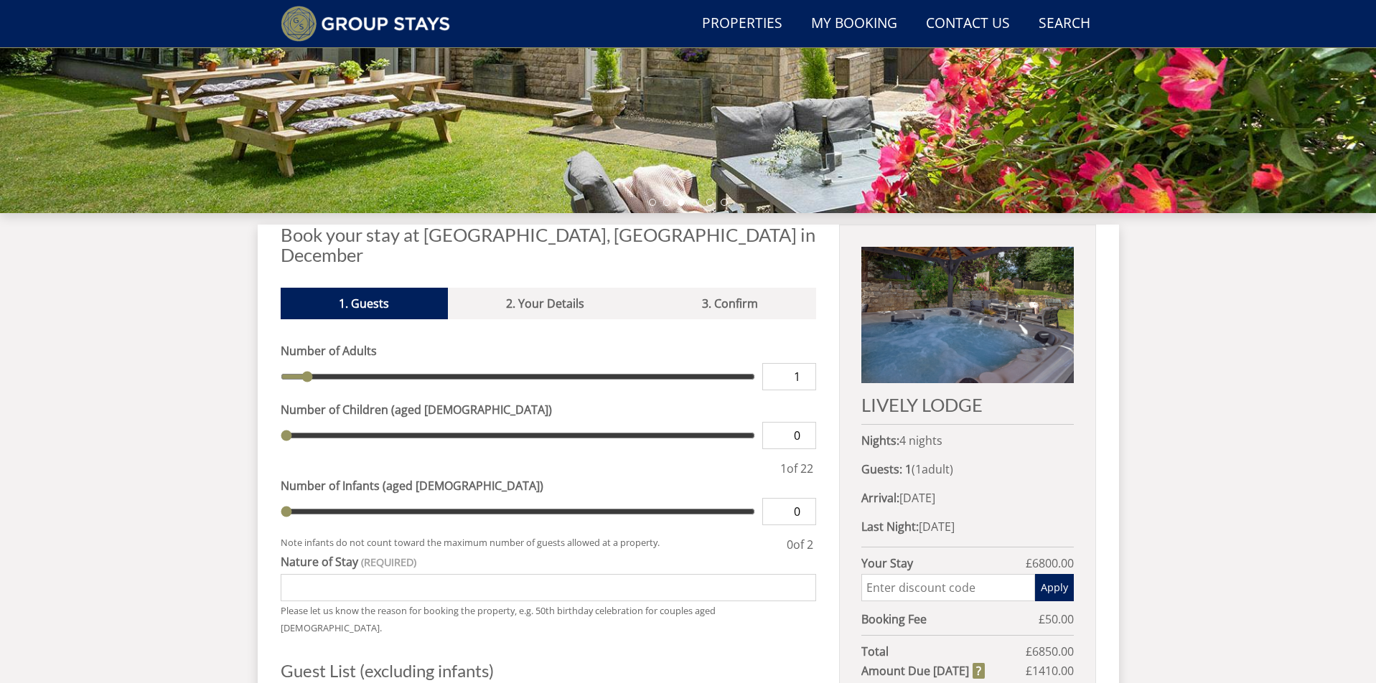
scroll to position [412, 0]
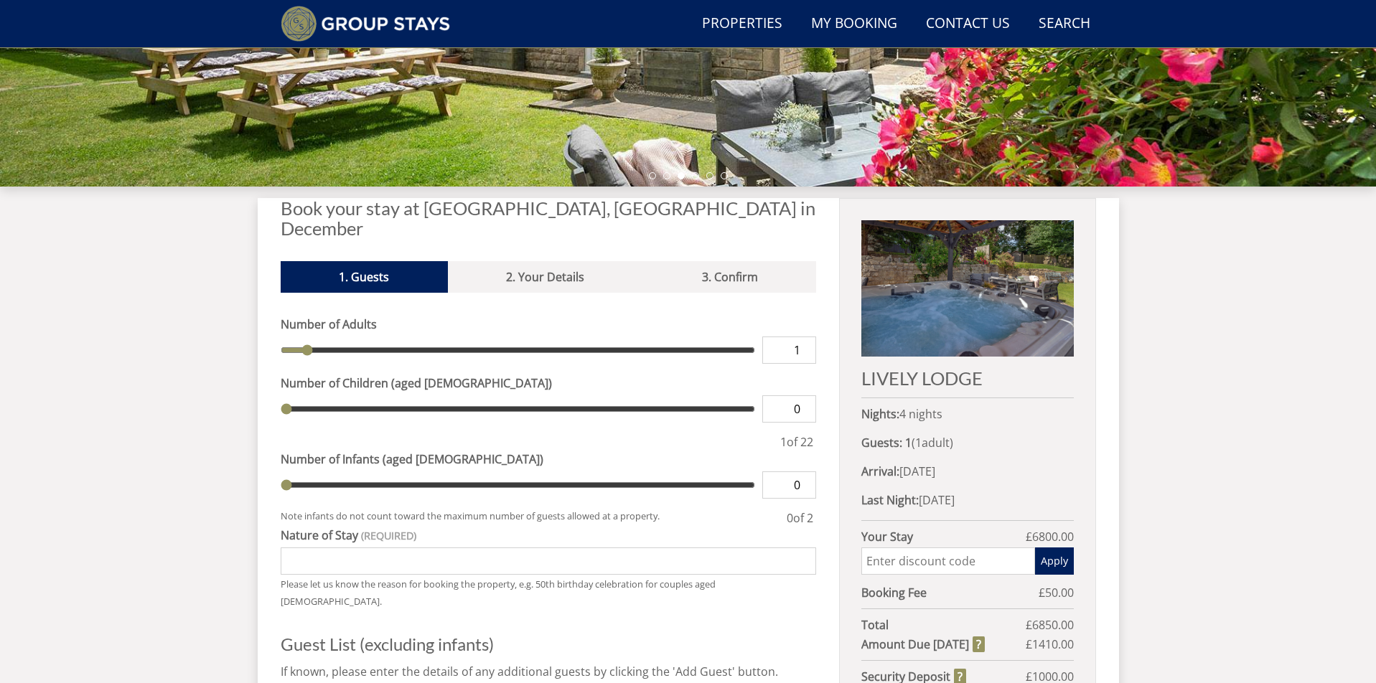
scroll to position [380, 0]
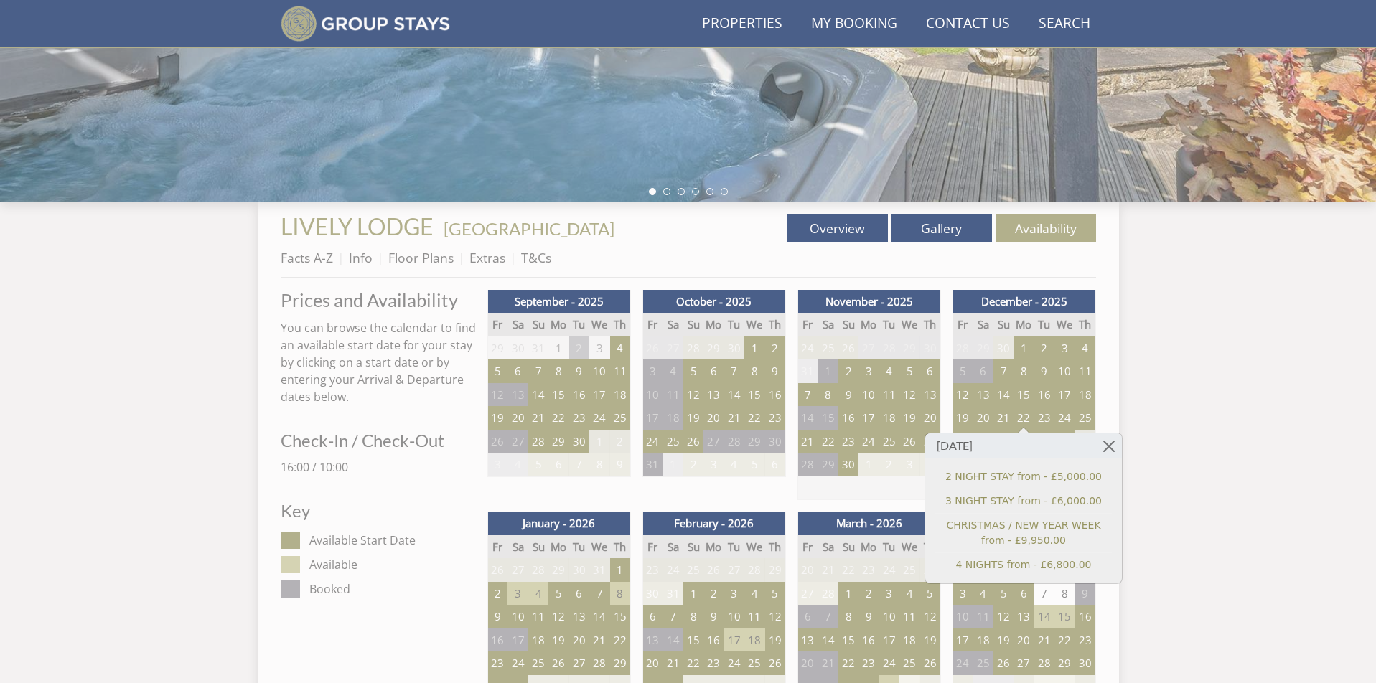
scroll to position [370, 0]
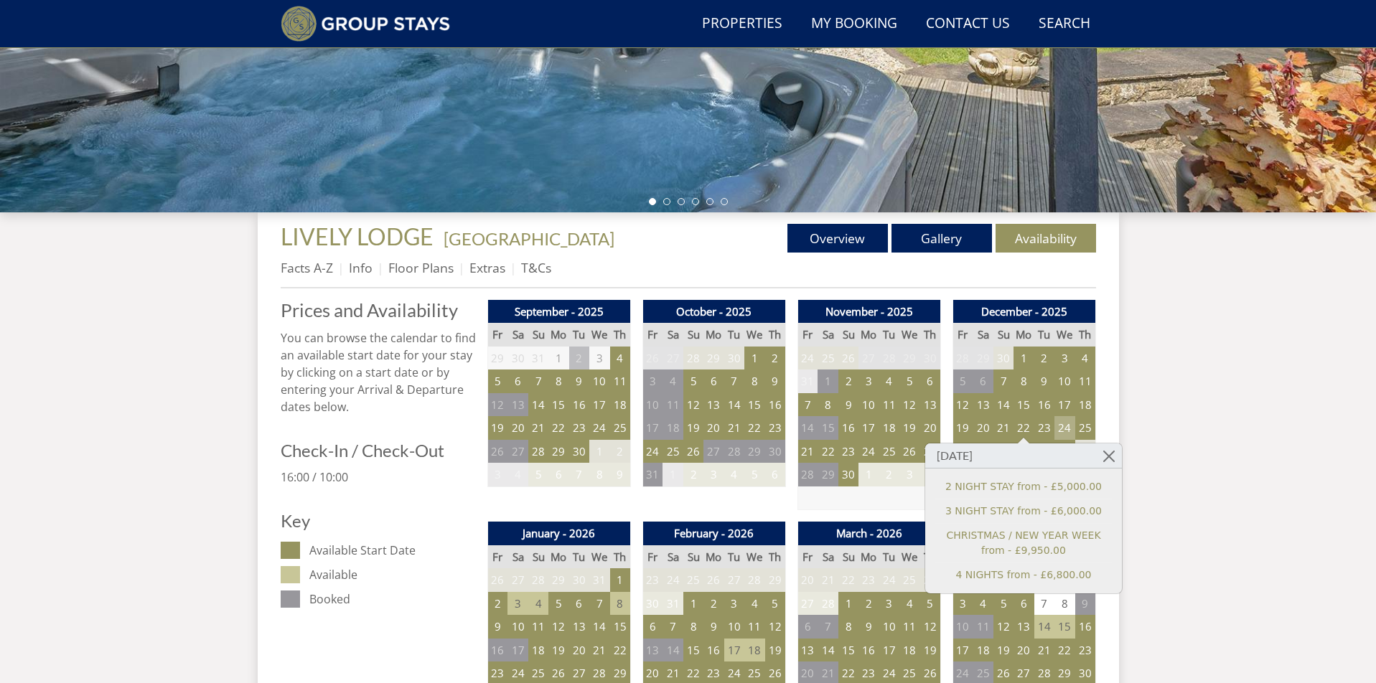
click at [1062, 428] on td "24" at bounding box center [1064, 428] width 20 height 24
click at [1041, 424] on td "23" at bounding box center [1044, 428] width 20 height 24
click at [1030, 537] on link "4 NIGHTS from - £6,800.00" at bounding box center [1046, 535] width 156 height 15
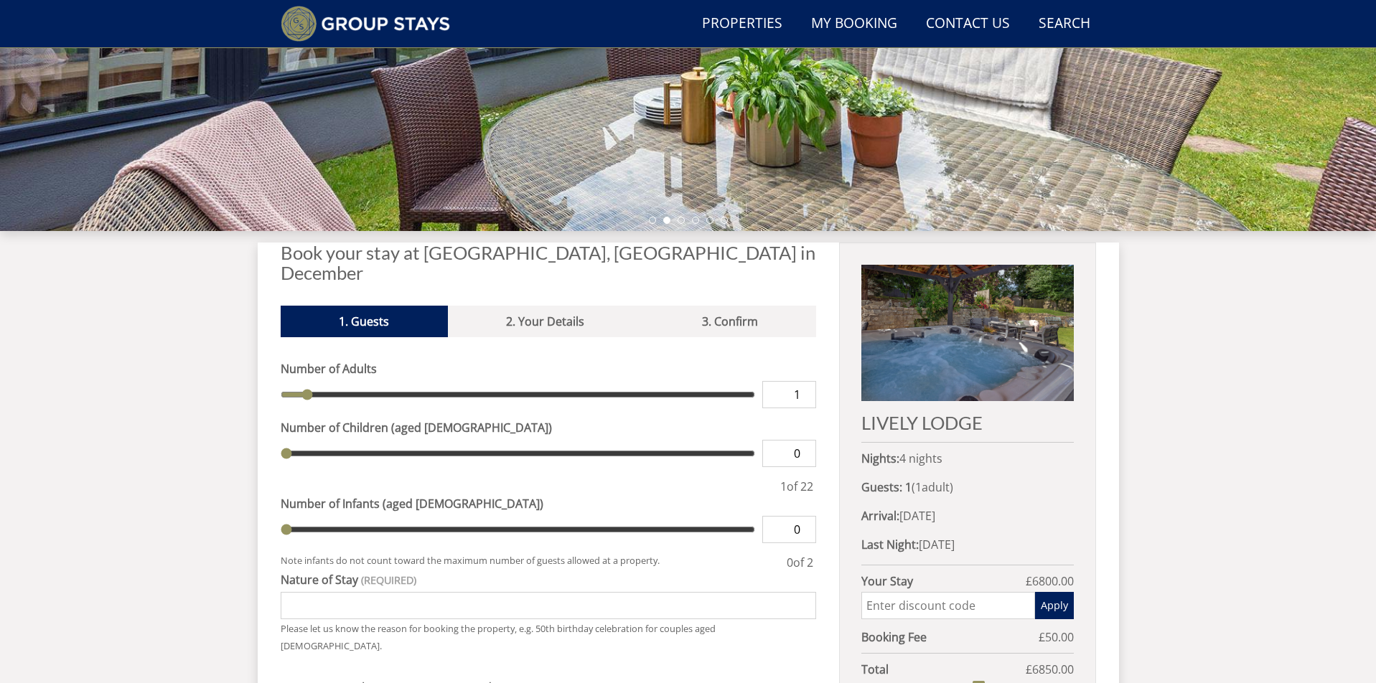
scroll to position [350, 0]
